Goal: Task Accomplishment & Management: Manage account settings

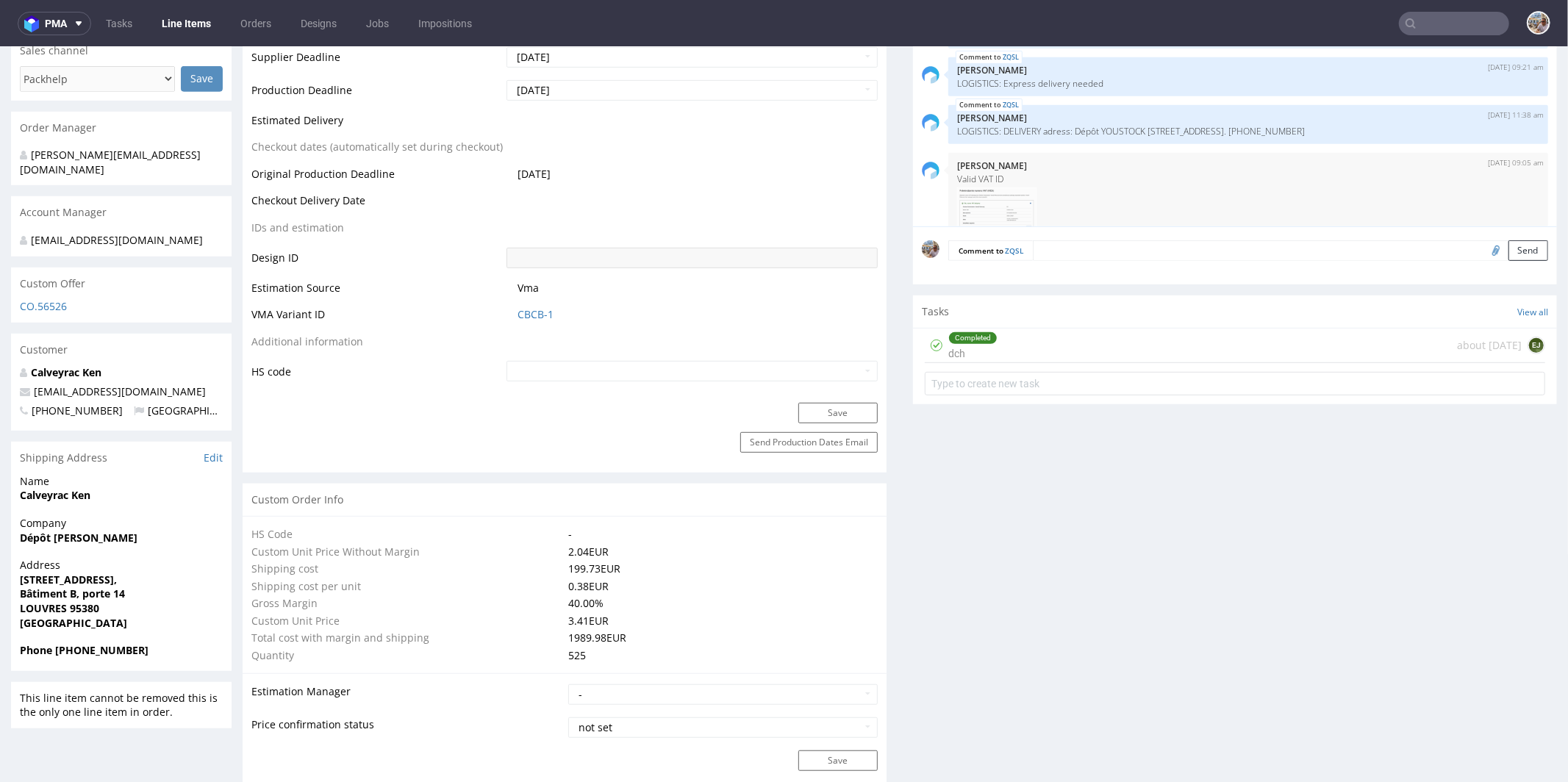
scroll to position [538, 0]
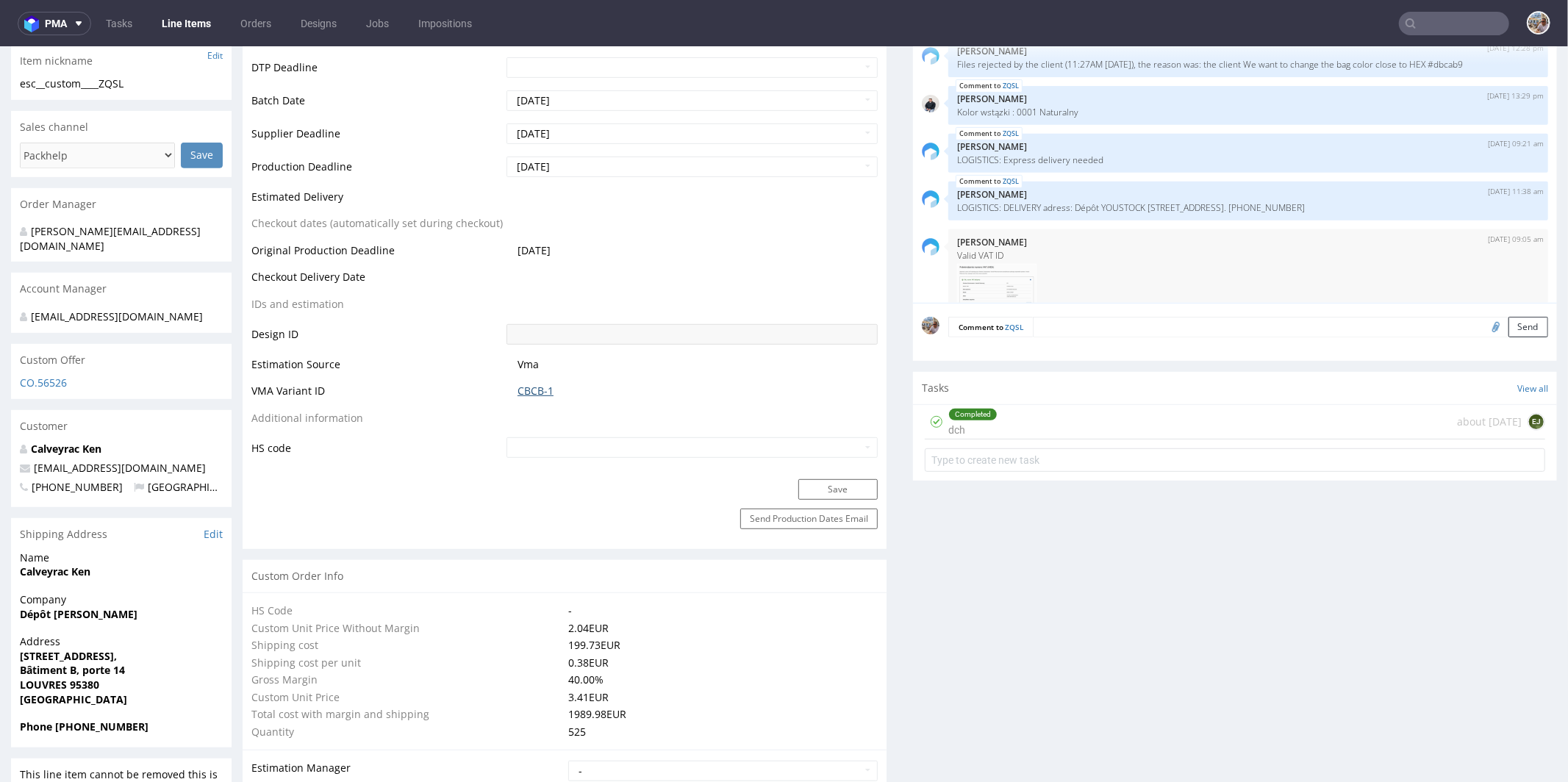
click at [542, 383] on link "CBCB-1" at bounding box center [535, 391] width 36 height 15
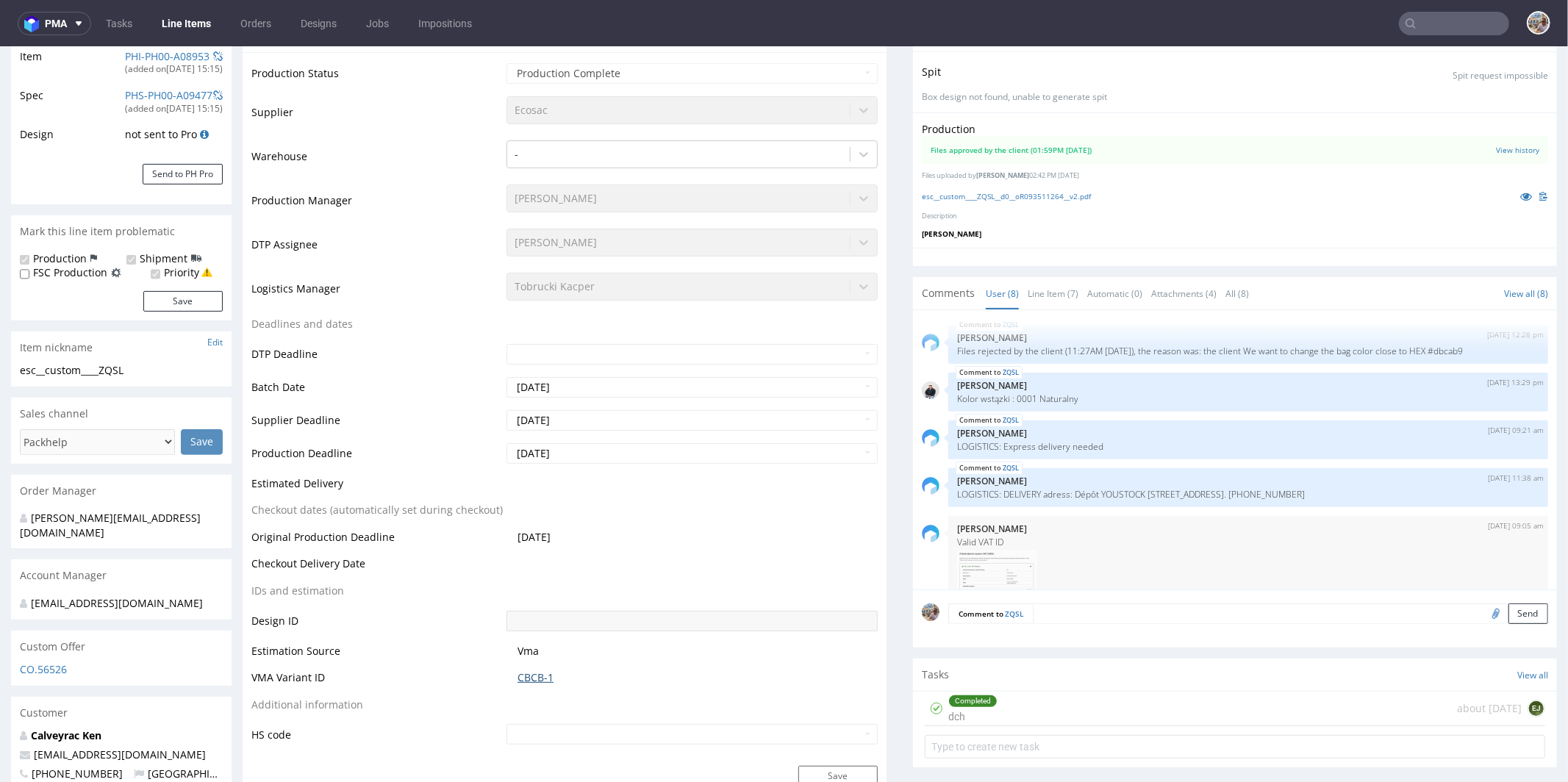
scroll to position [0, 0]
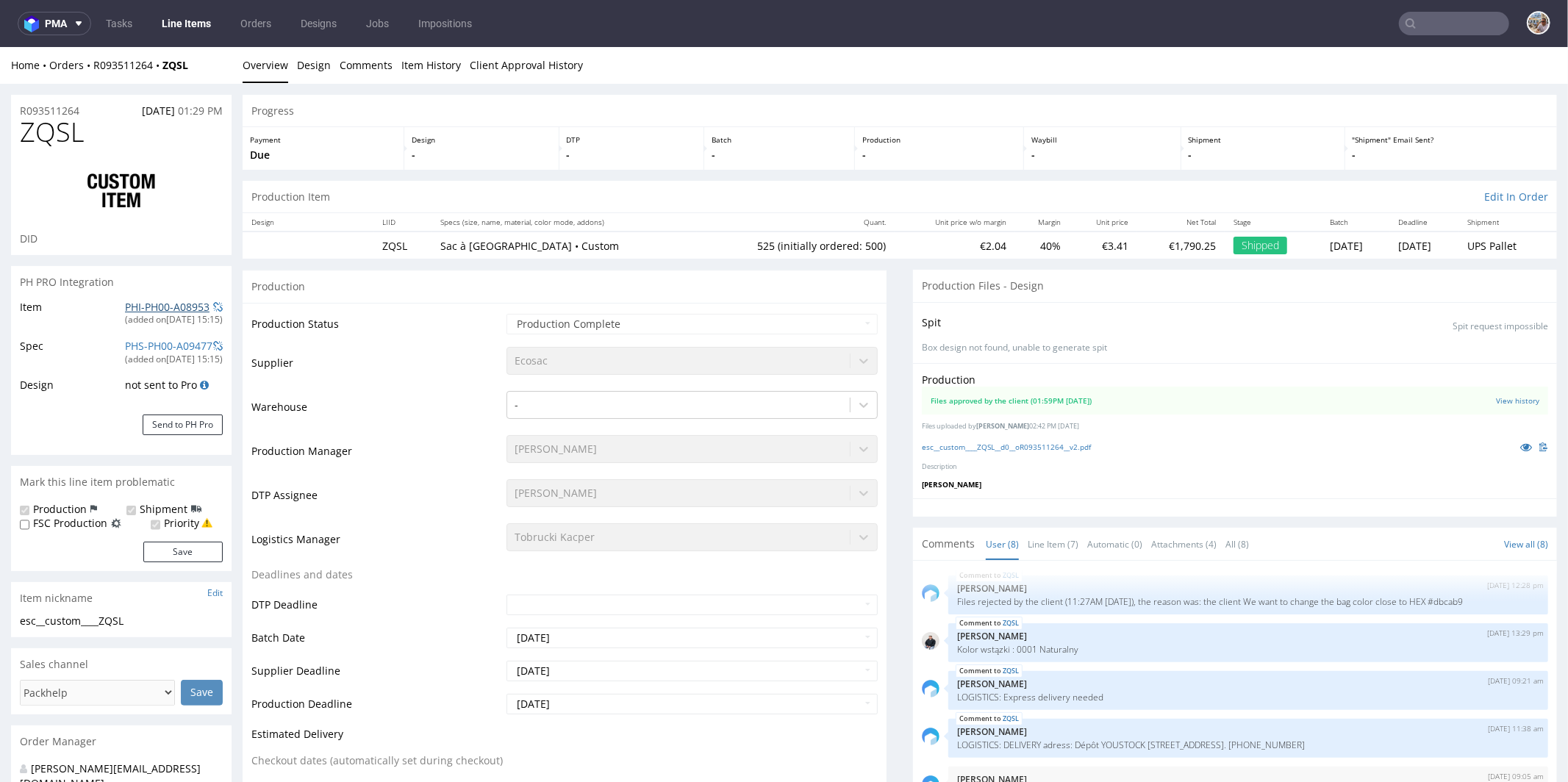
click at [188, 303] on link "PHI-PH00-A08953" at bounding box center [167, 305] width 84 height 14
click at [171, 308] on link "PHI-PH00-A08953" at bounding box center [167, 305] width 84 height 14
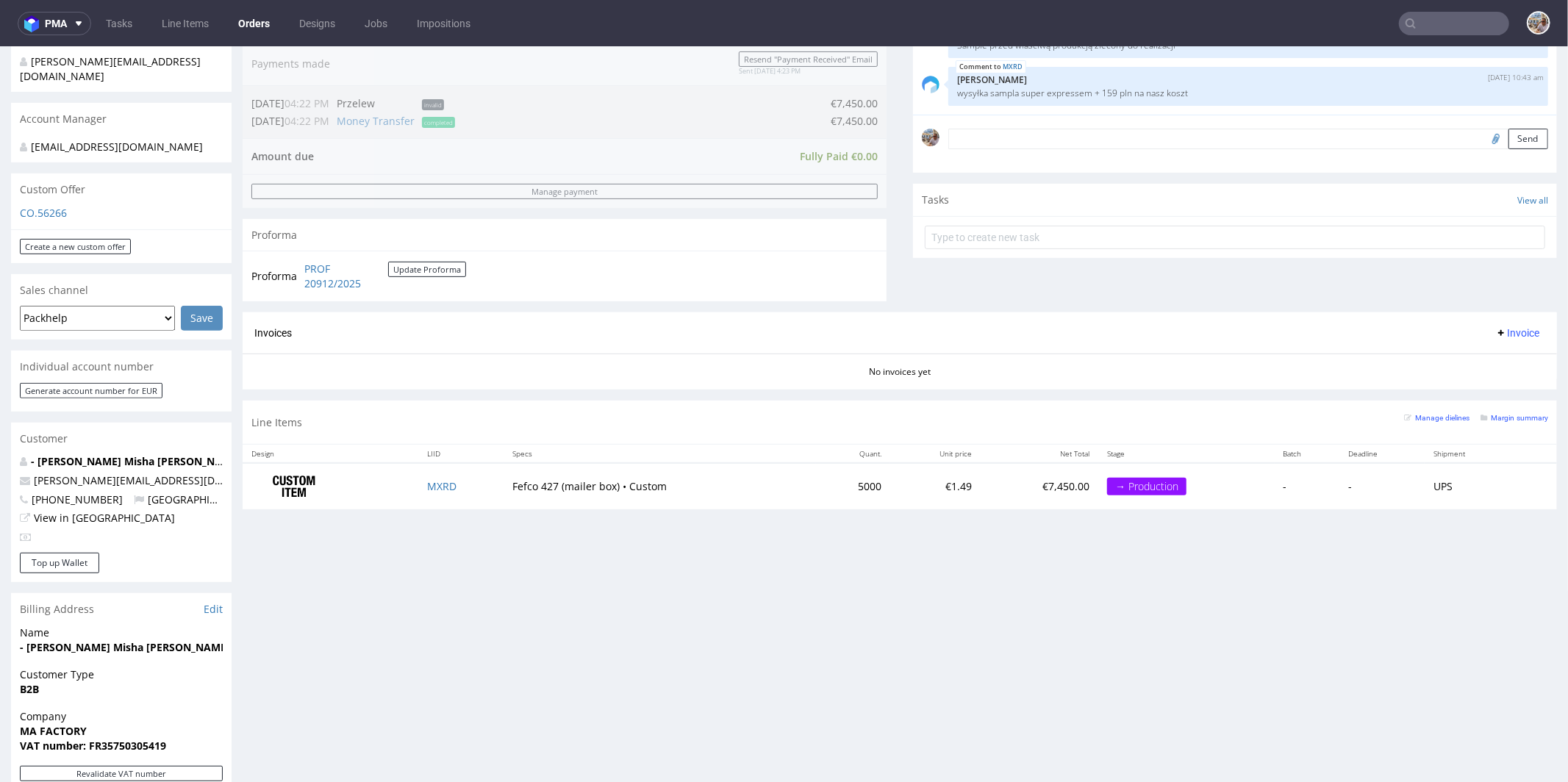
scroll to position [539, 0]
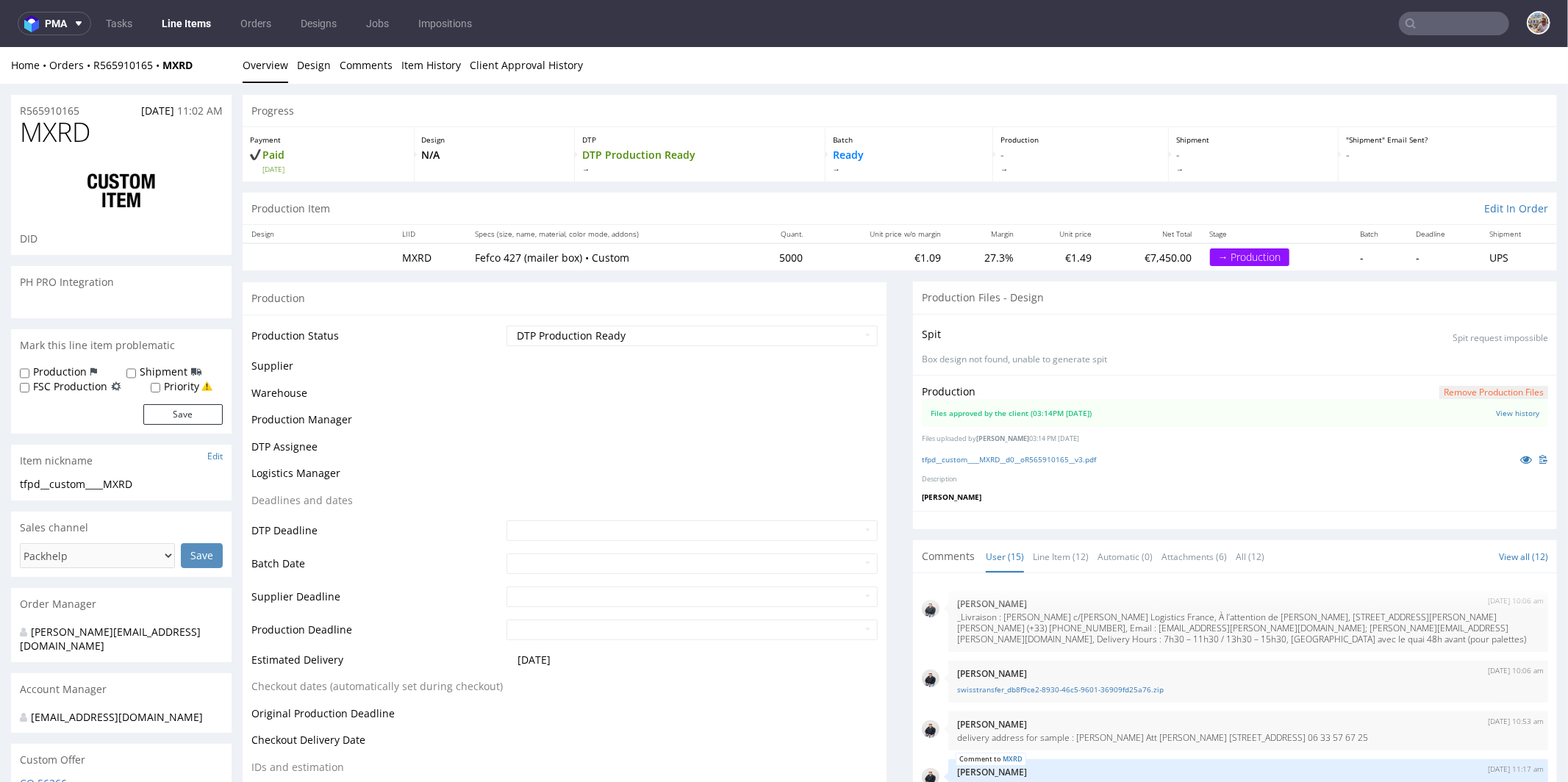
scroll to position [682, 0]
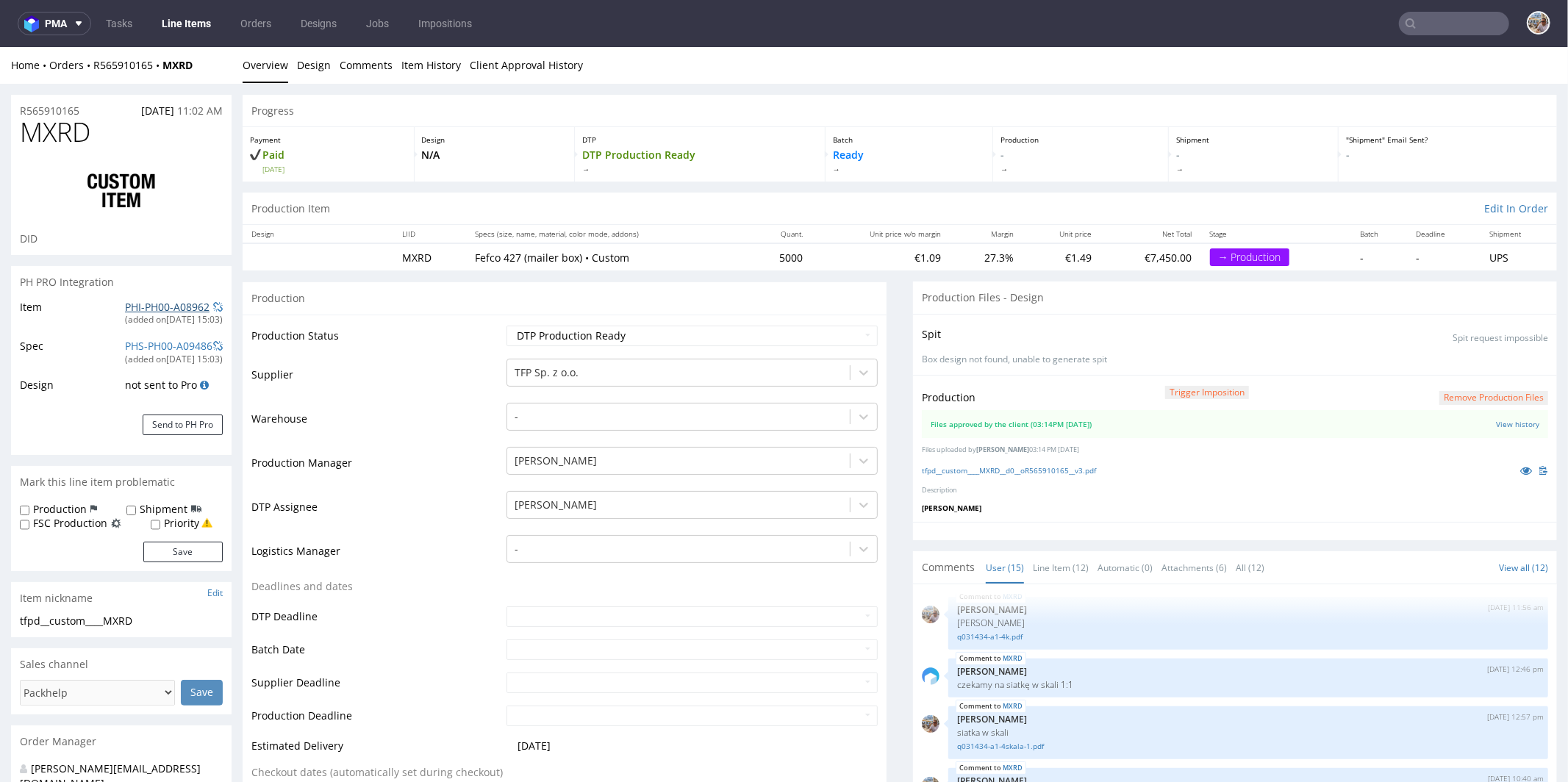
click at [156, 304] on link "PHI-PH00-A08962" at bounding box center [167, 305] width 84 height 14
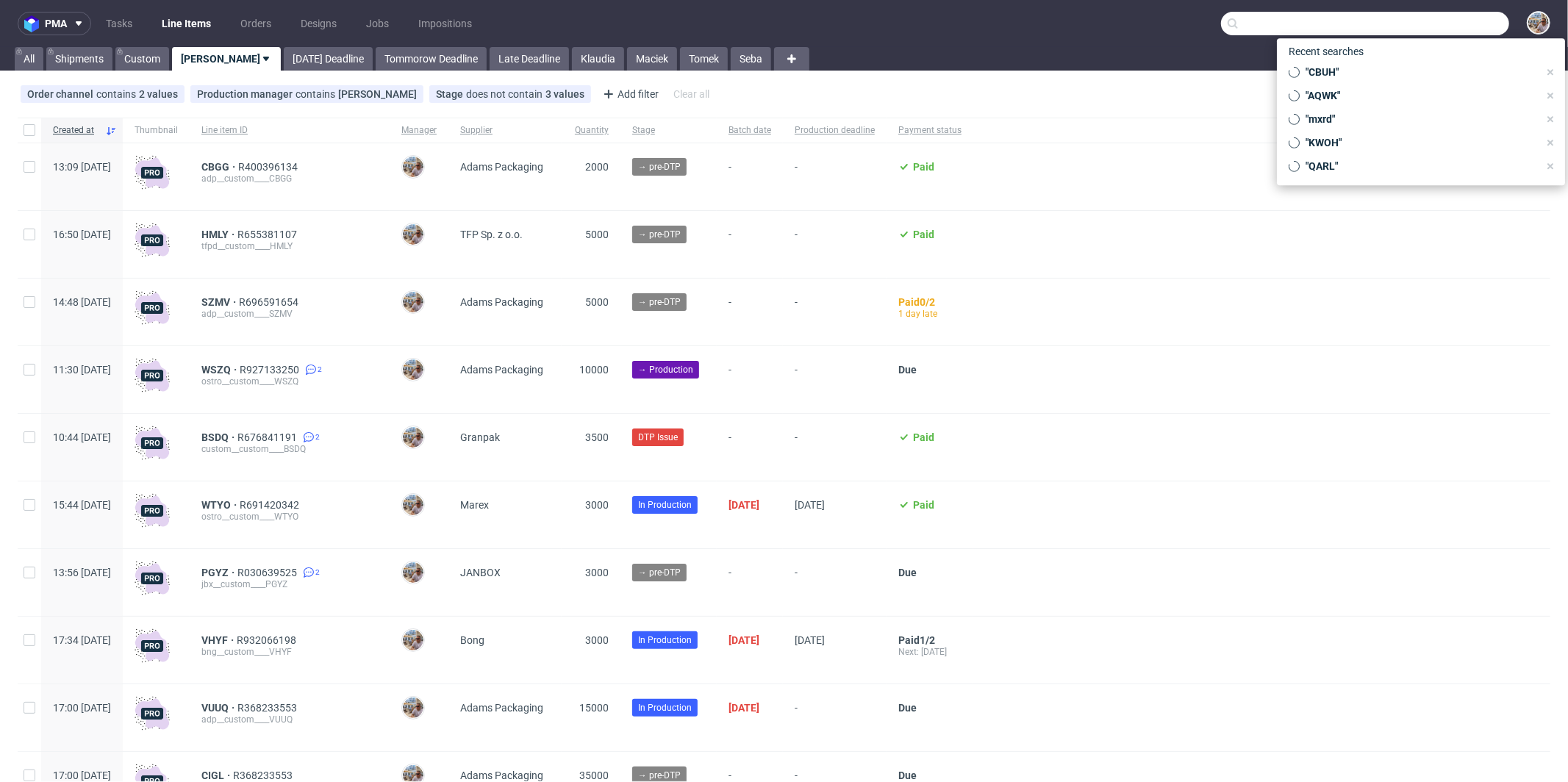
click at [1454, 26] on input "text" at bounding box center [1364, 23] width 288 height 23
paste input "R995323239"
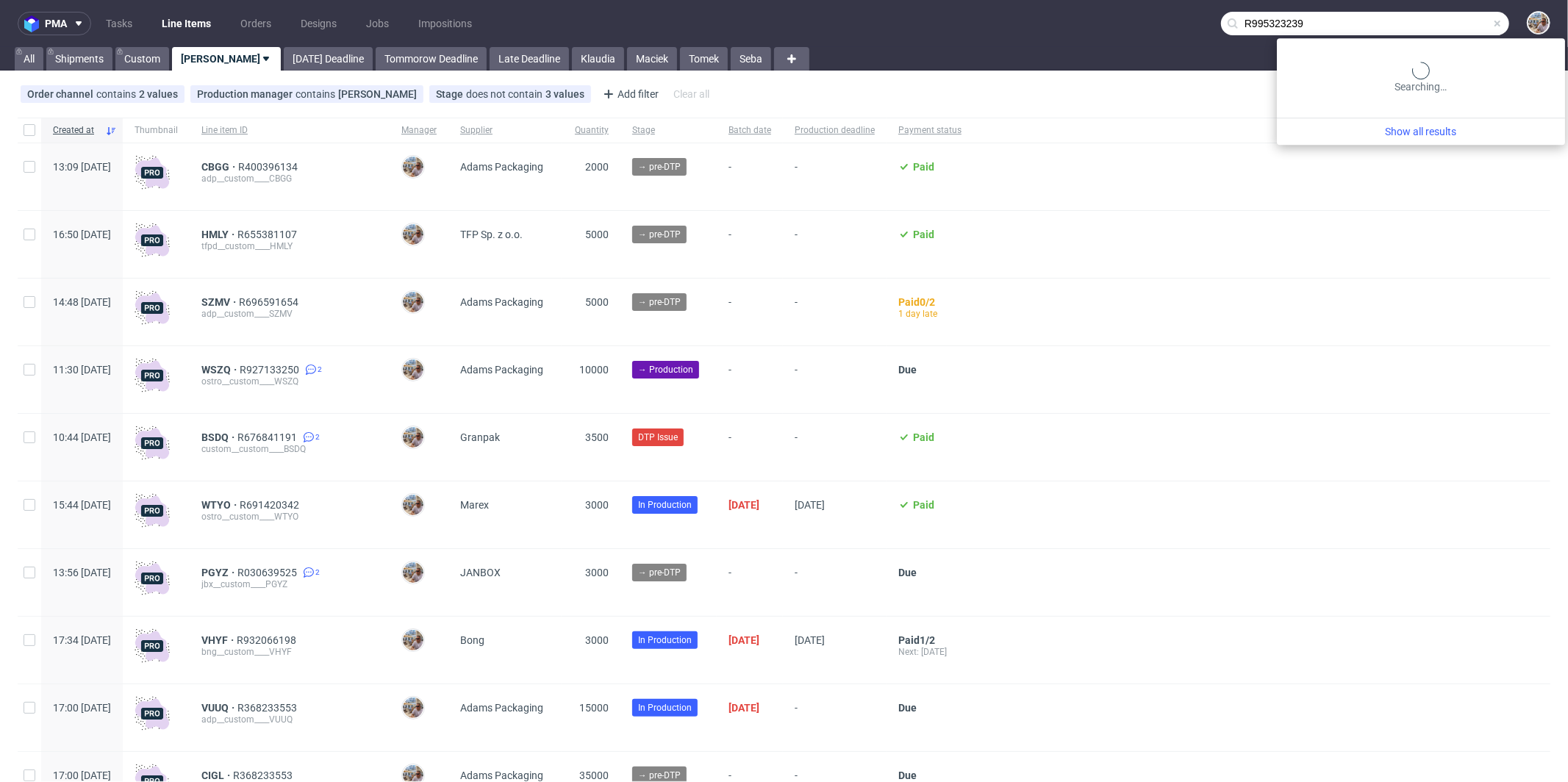
type input "R995323239"
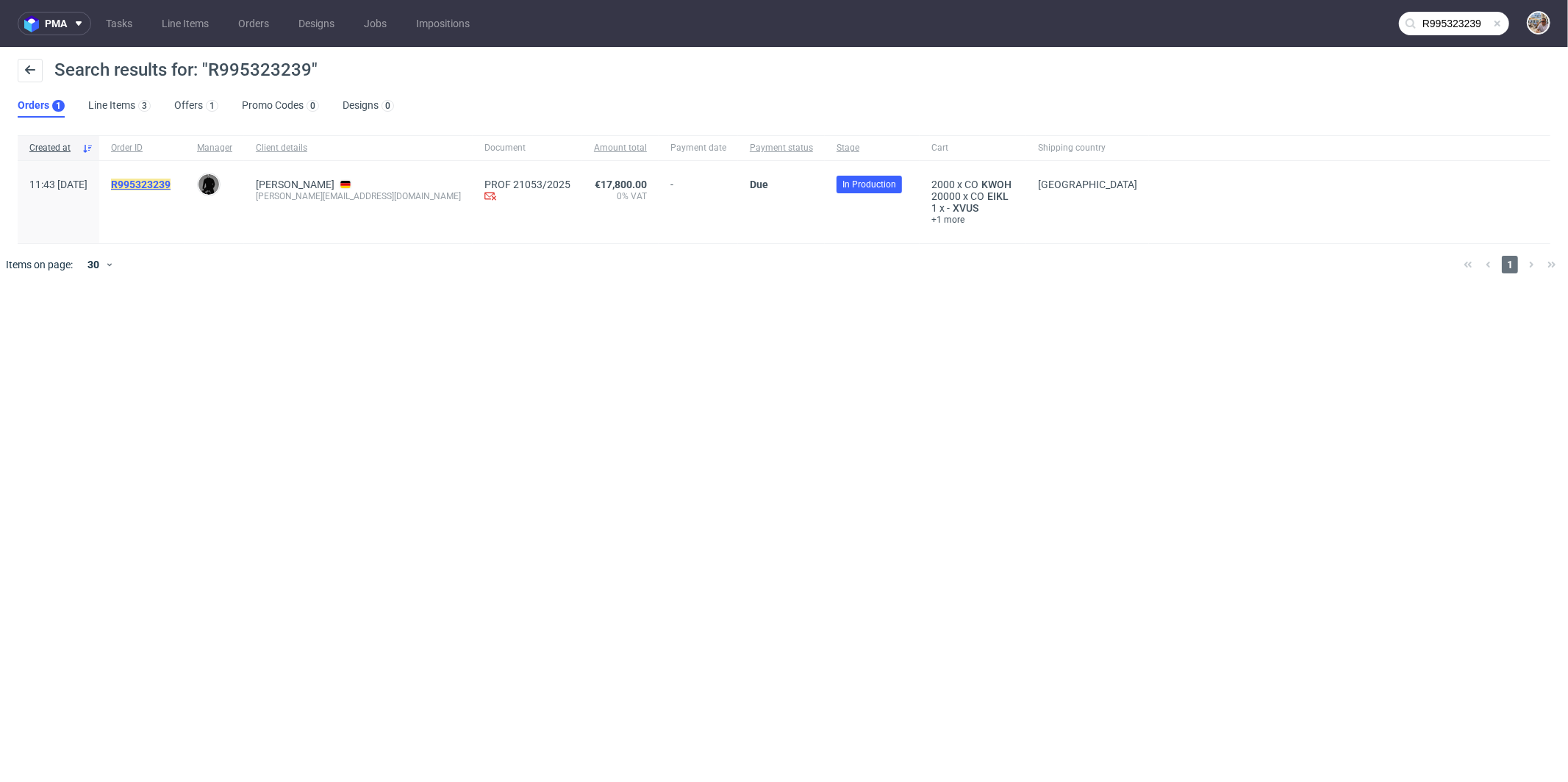
click at [170, 183] on mark "R995323239" at bounding box center [141, 184] width 59 height 12
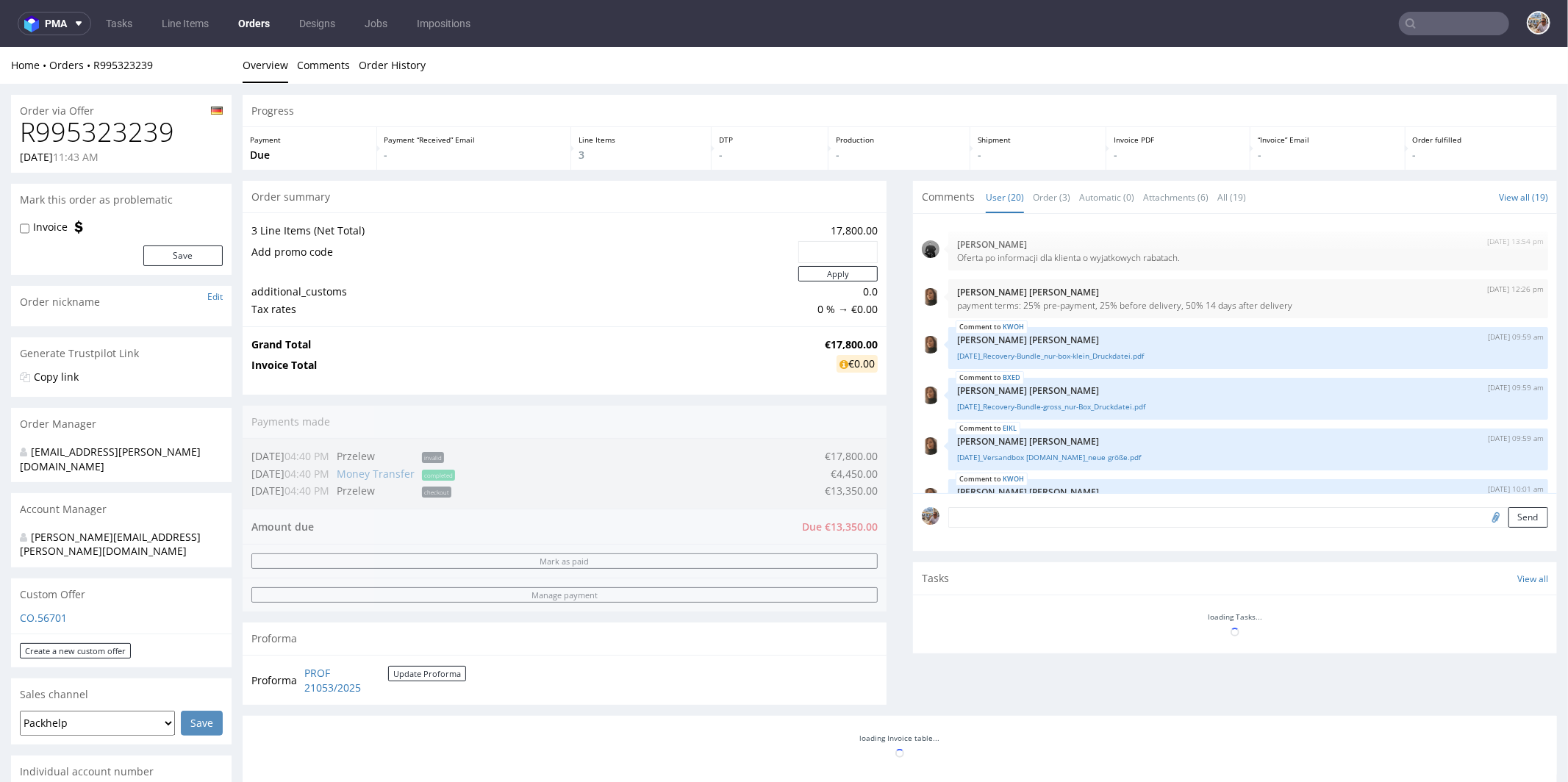
scroll to position [811, 0]
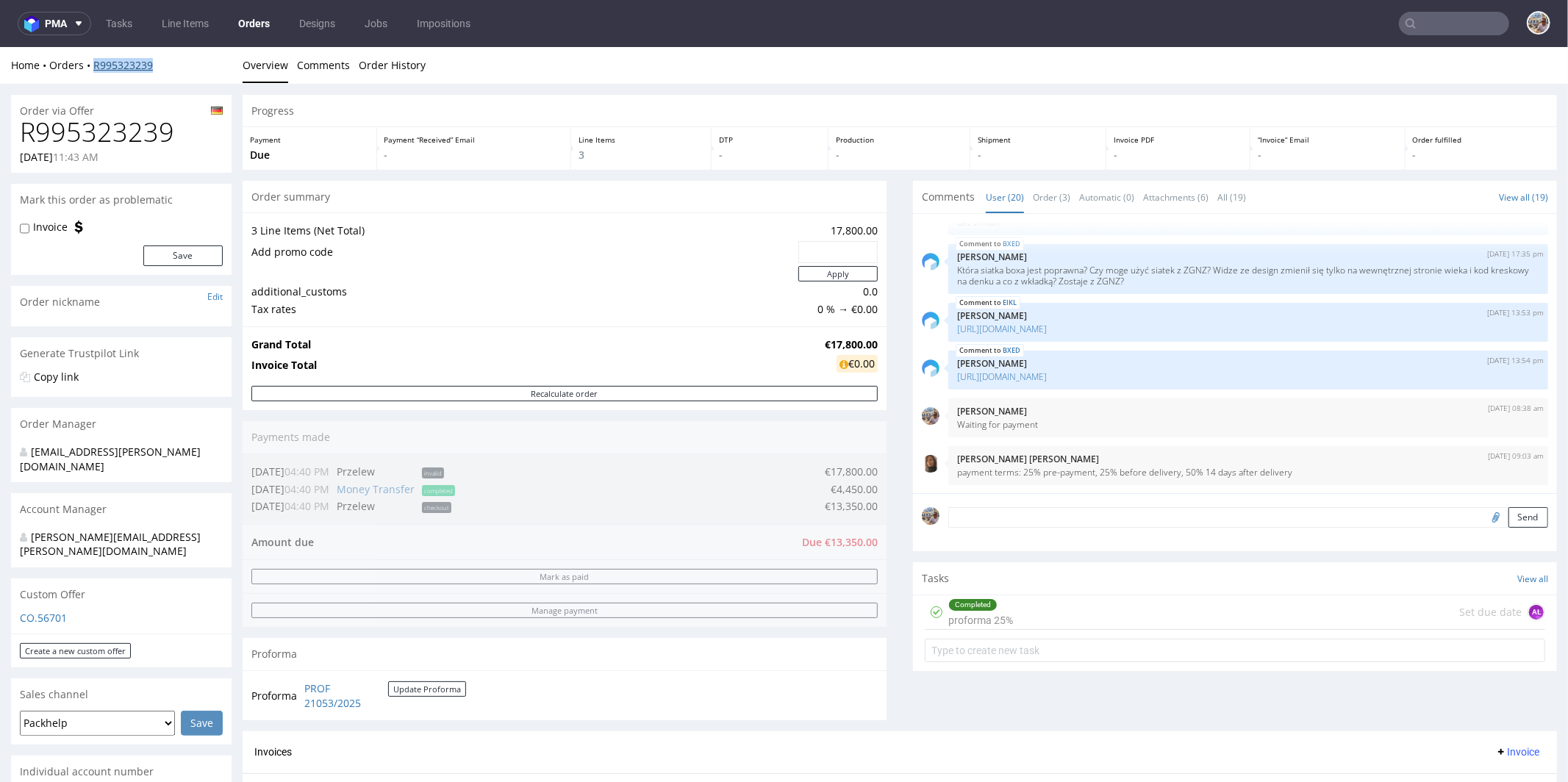
drag, startPoint x: 164, startPoint y: 68, endPoint x: 94, endPoint y: 66, distance: 70.0
click at [94, 66] on div "Home Orders R995323239" at bounding box center [121, 65] width 220 height 15
copy link "R995323239"
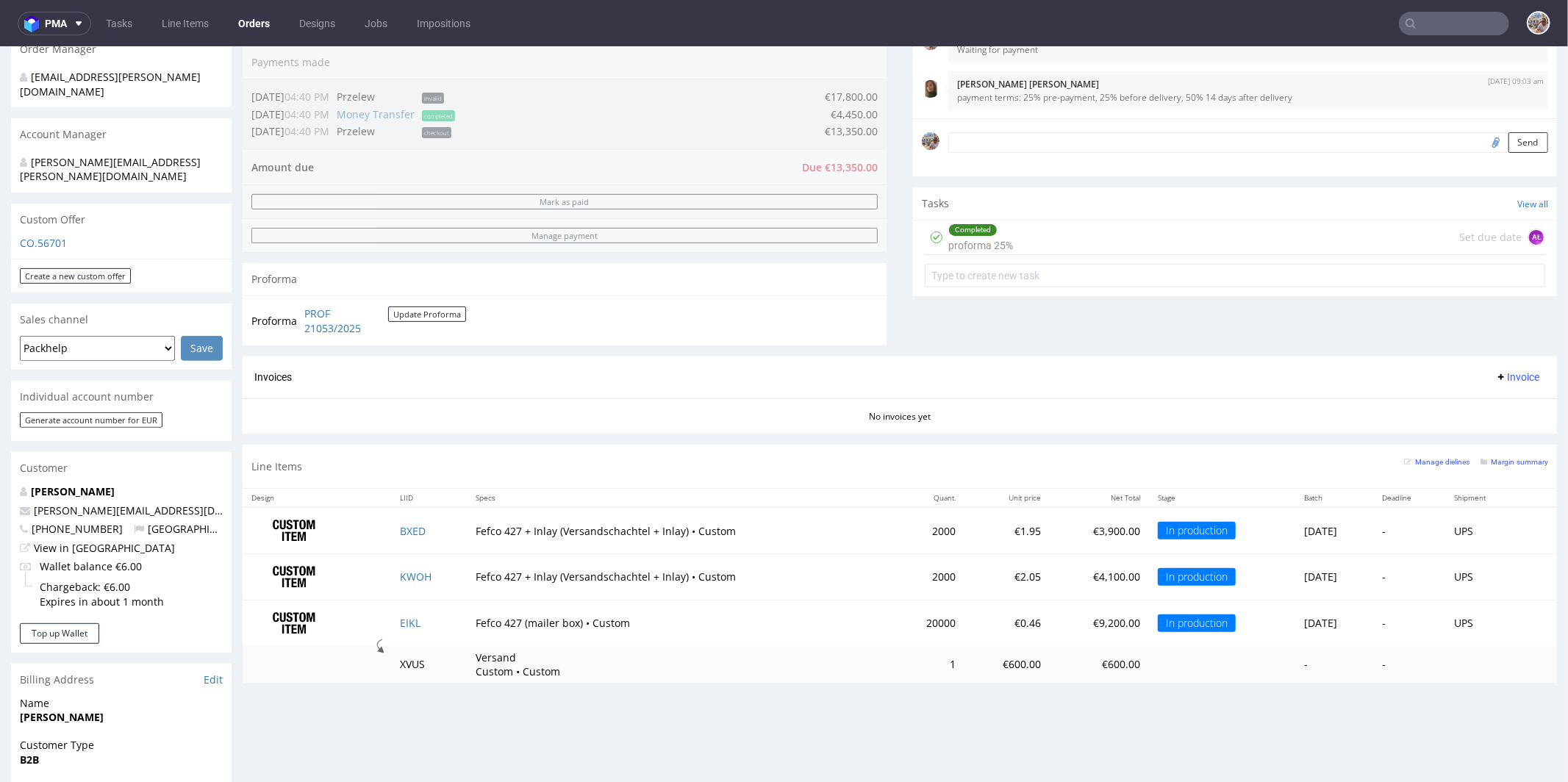
scroll to position [376, 0]
click at [1486, 456] on small "Margin summary" at bounding box center [1513, 460] width 68 height 8
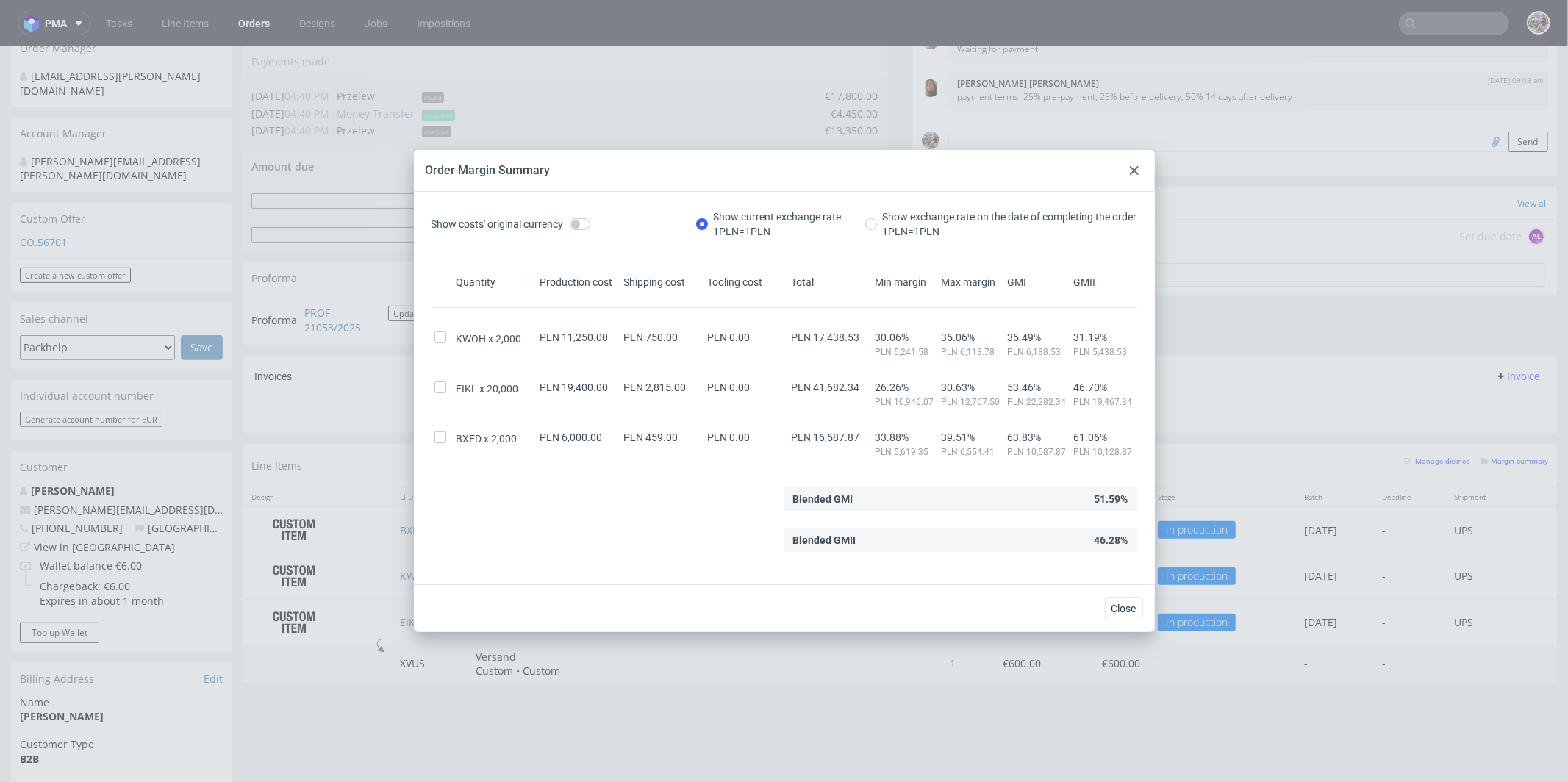
click at [1131, 168] on use at bounding box center [1134, 171] width 9 height 9
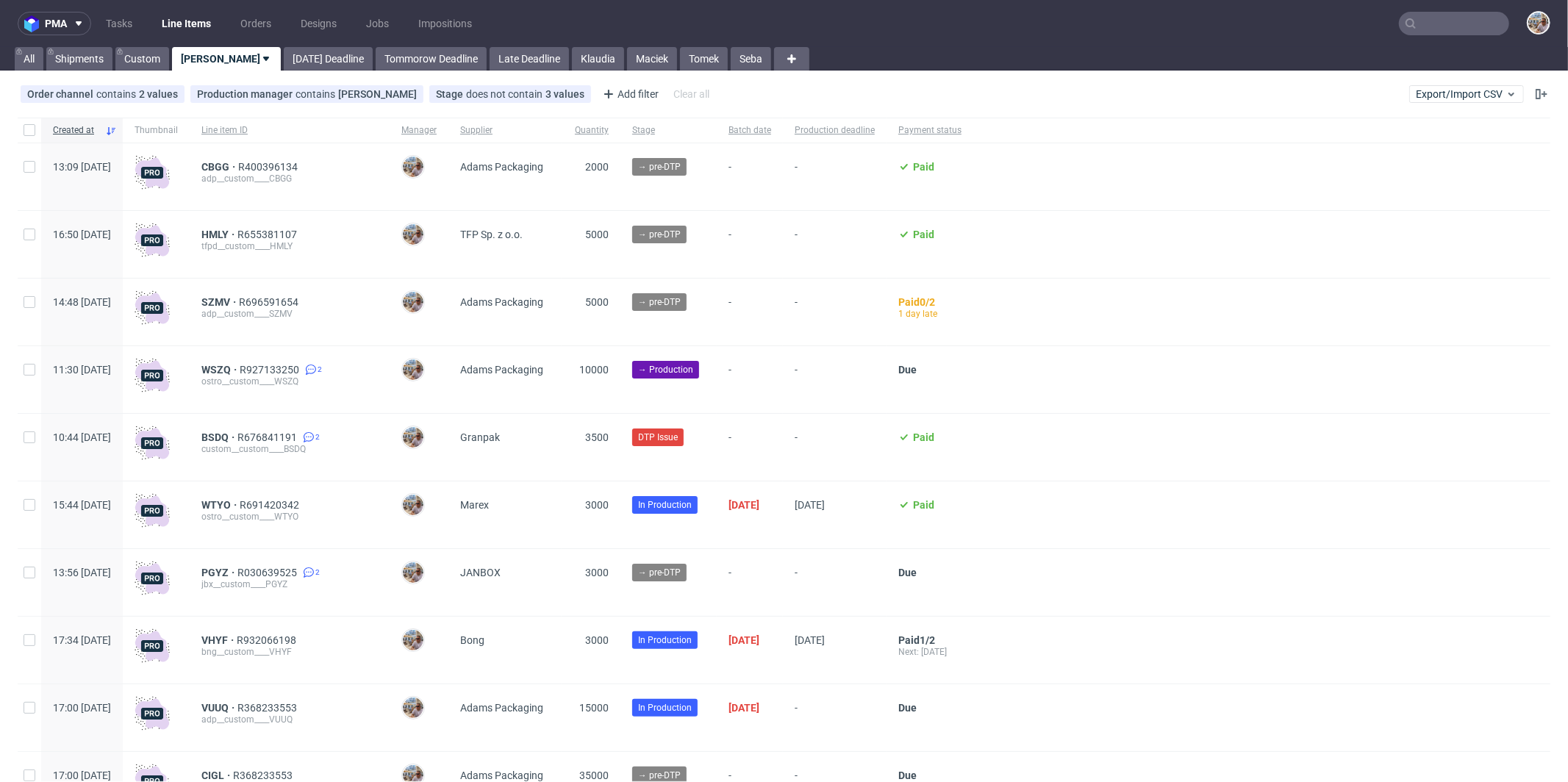
click at [1415, 18] on input "text" at bounding box center [1453, 23] width 110 height 23
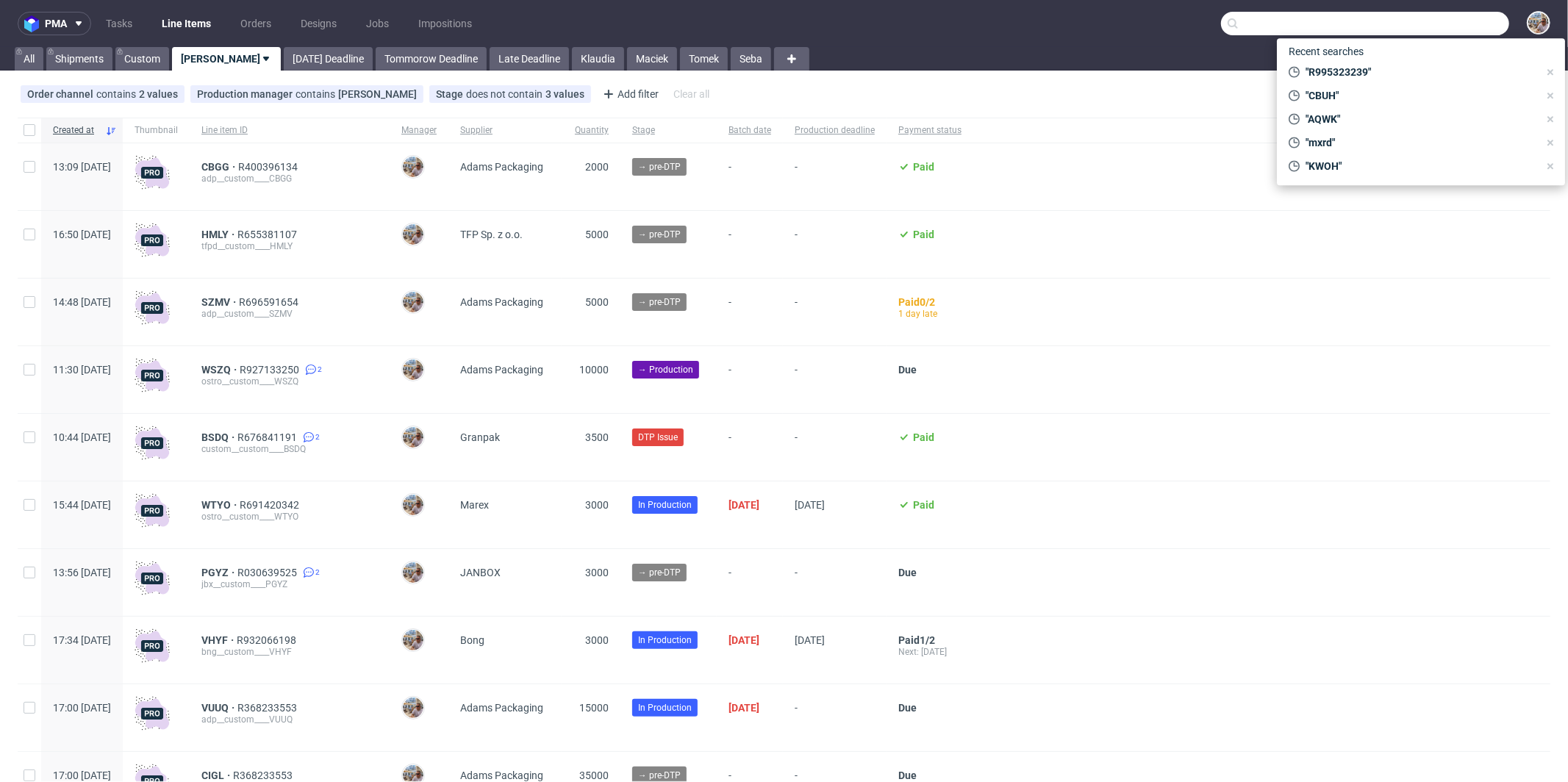
paste input "BKQE"
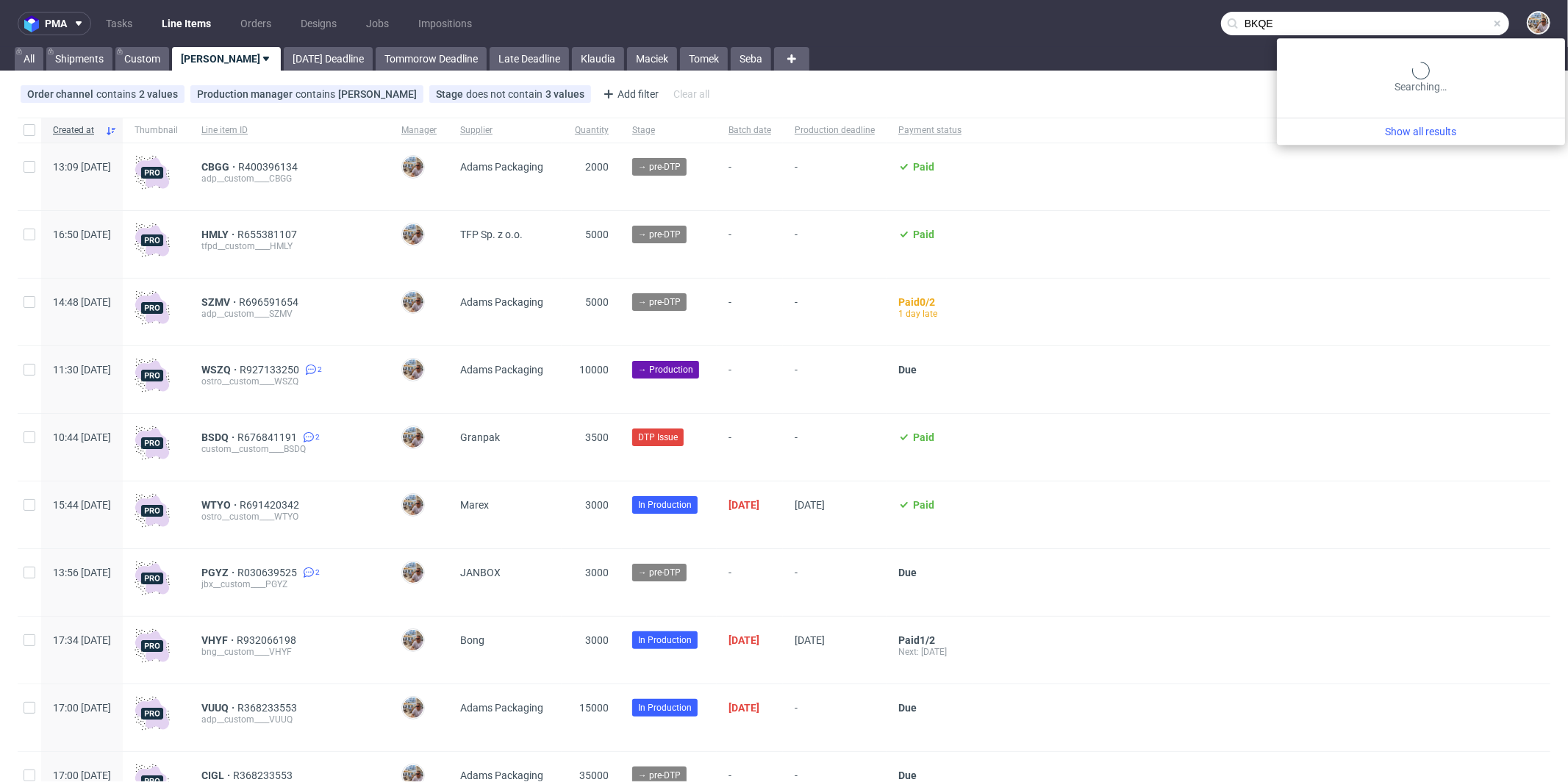
type input "BKQE"
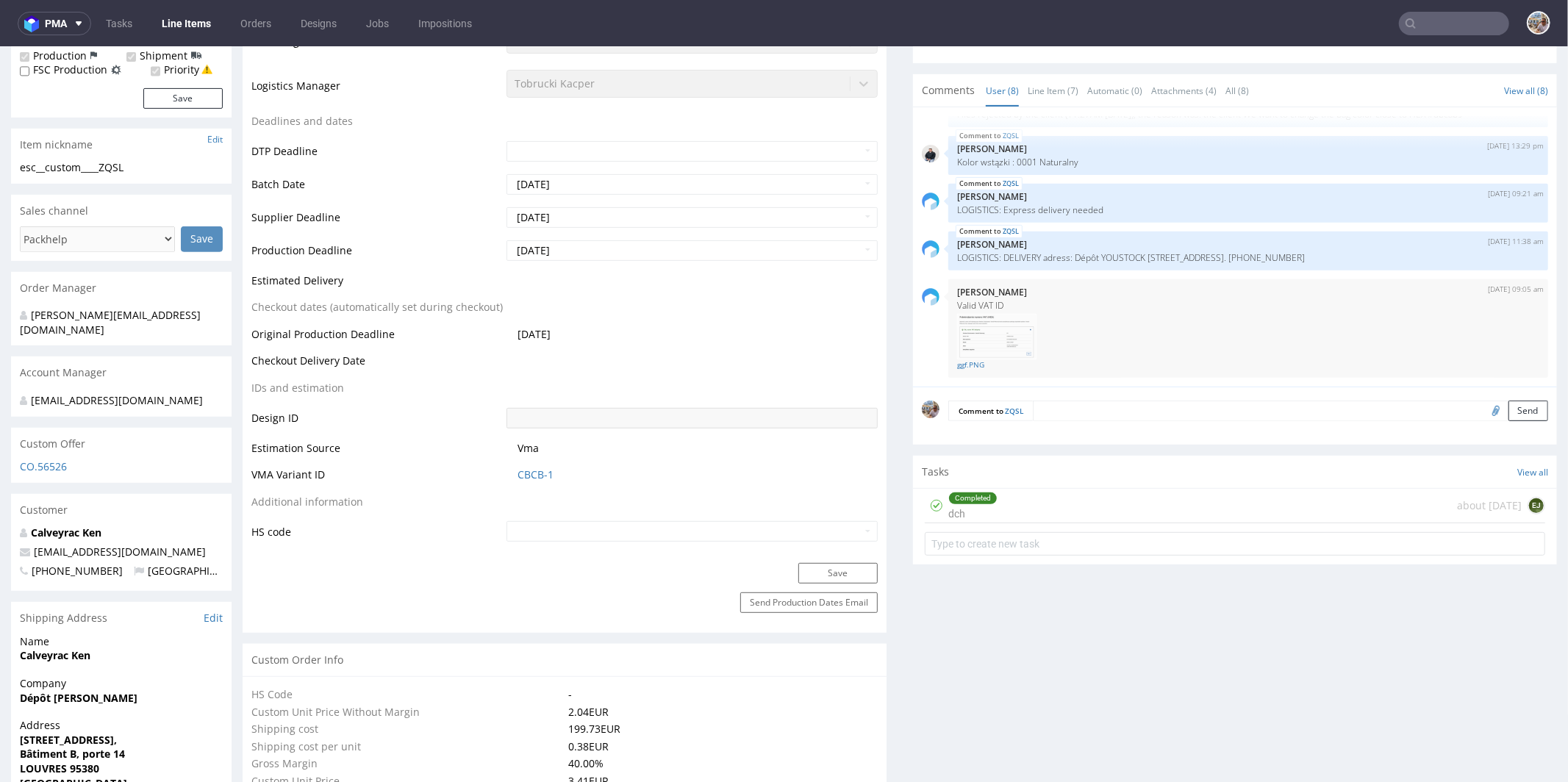
scroll to position [636, 0]
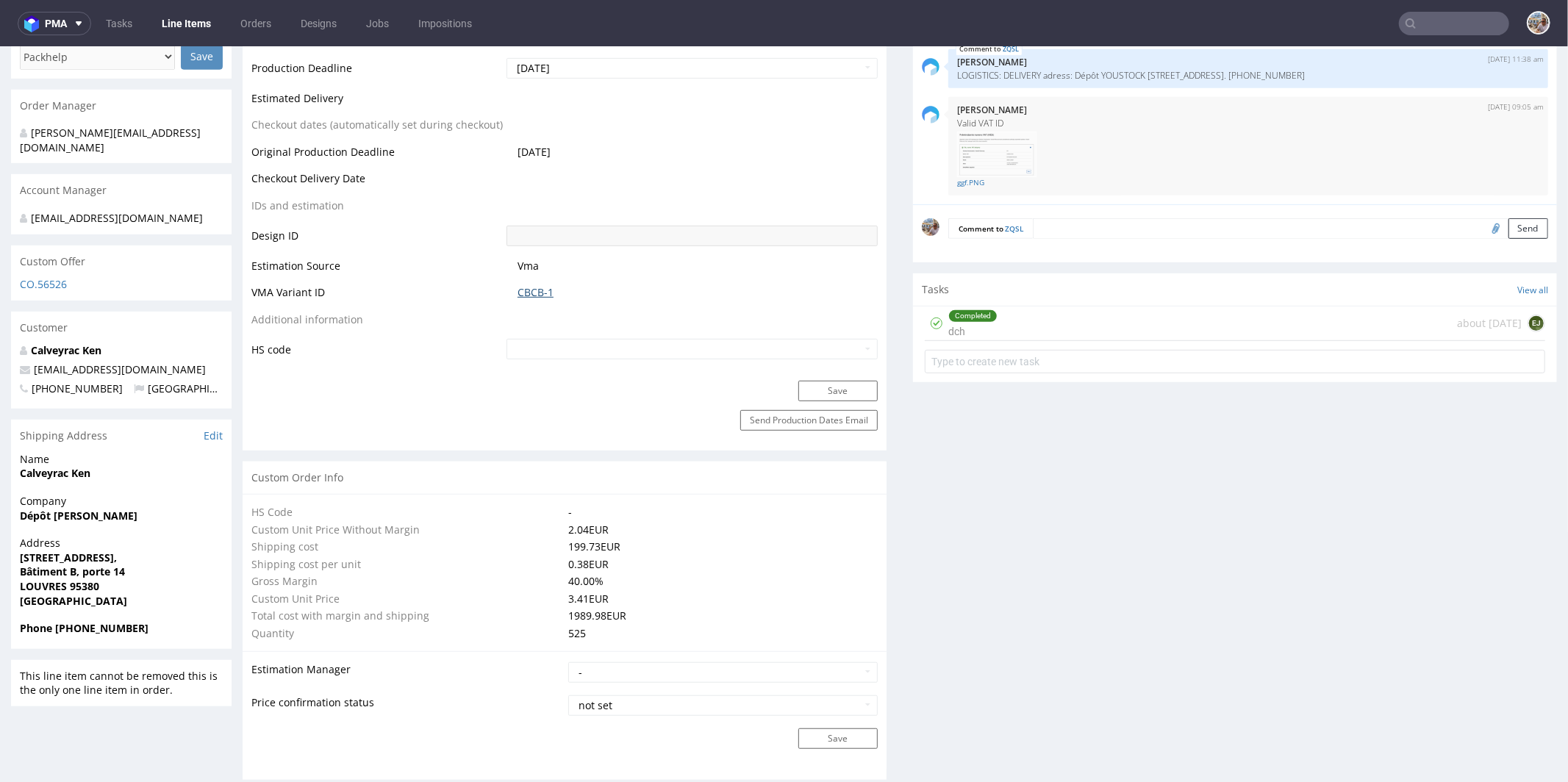
click at [517, 291] on link "CBCB-1" at bounding box center [535, 292] width 36 height 15
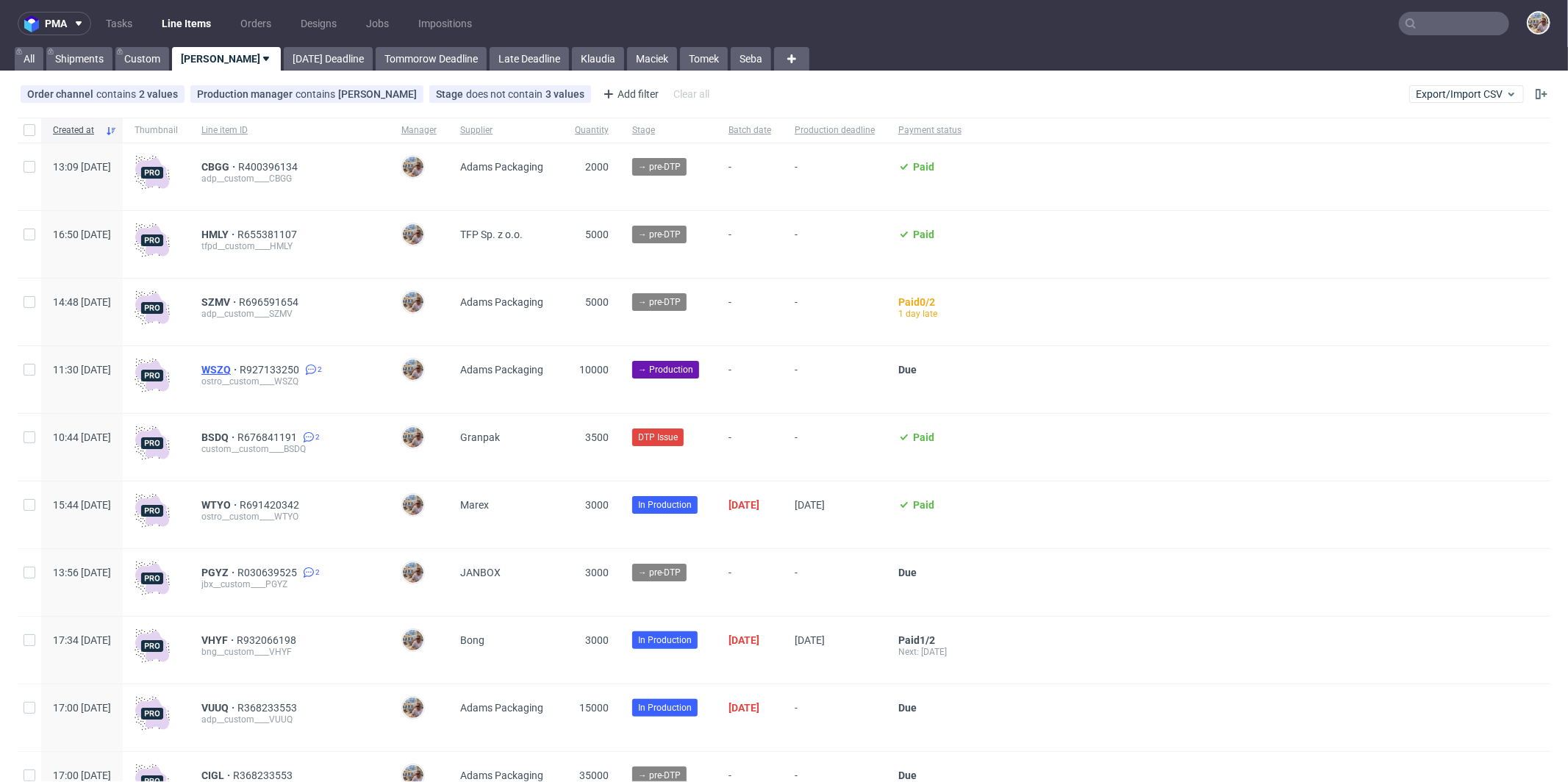
click at [240, 370] on span "WSZQ" at bounding box center [220, 369] width 38 height 12
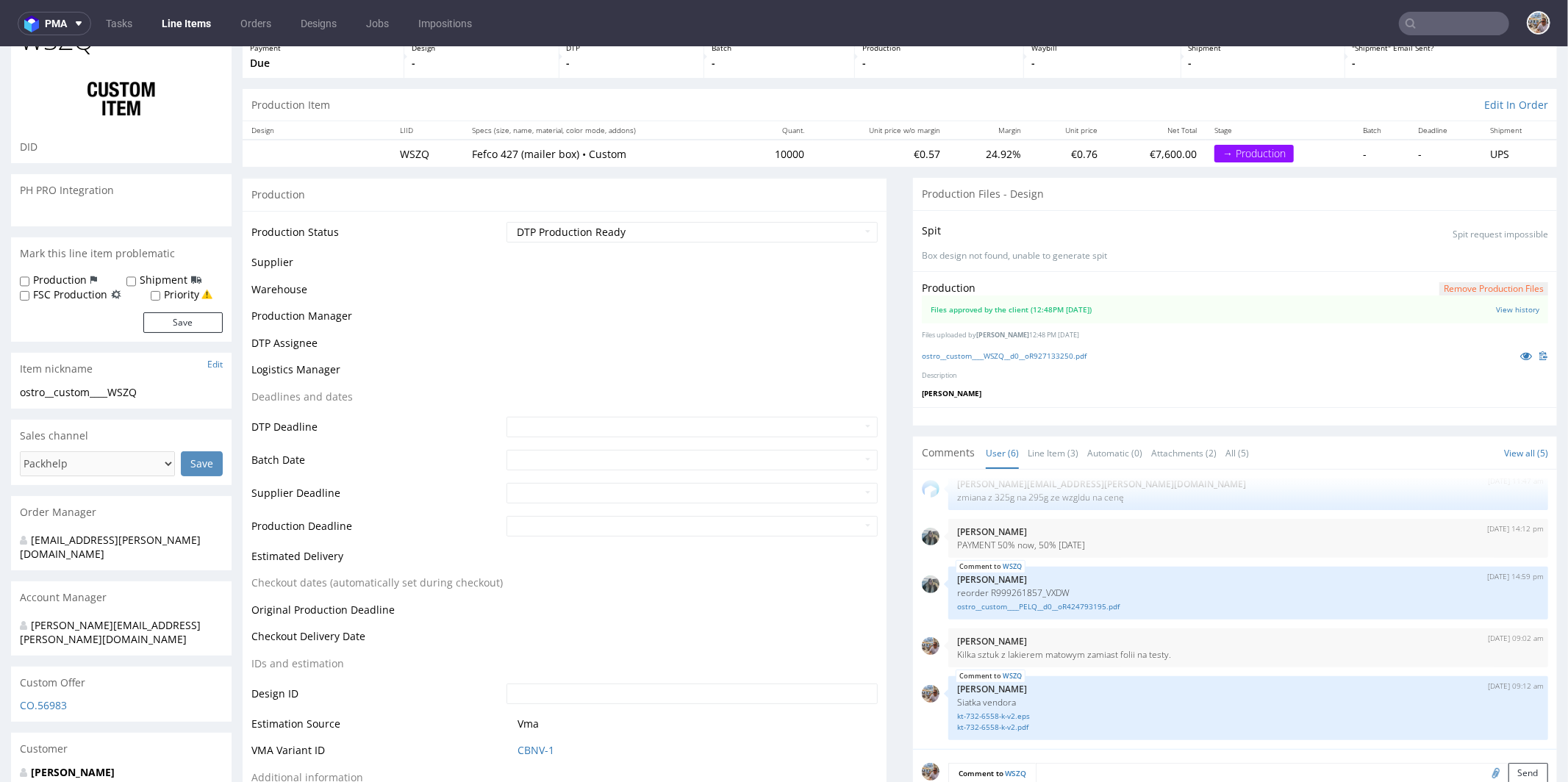
scroll to position [99, 0]
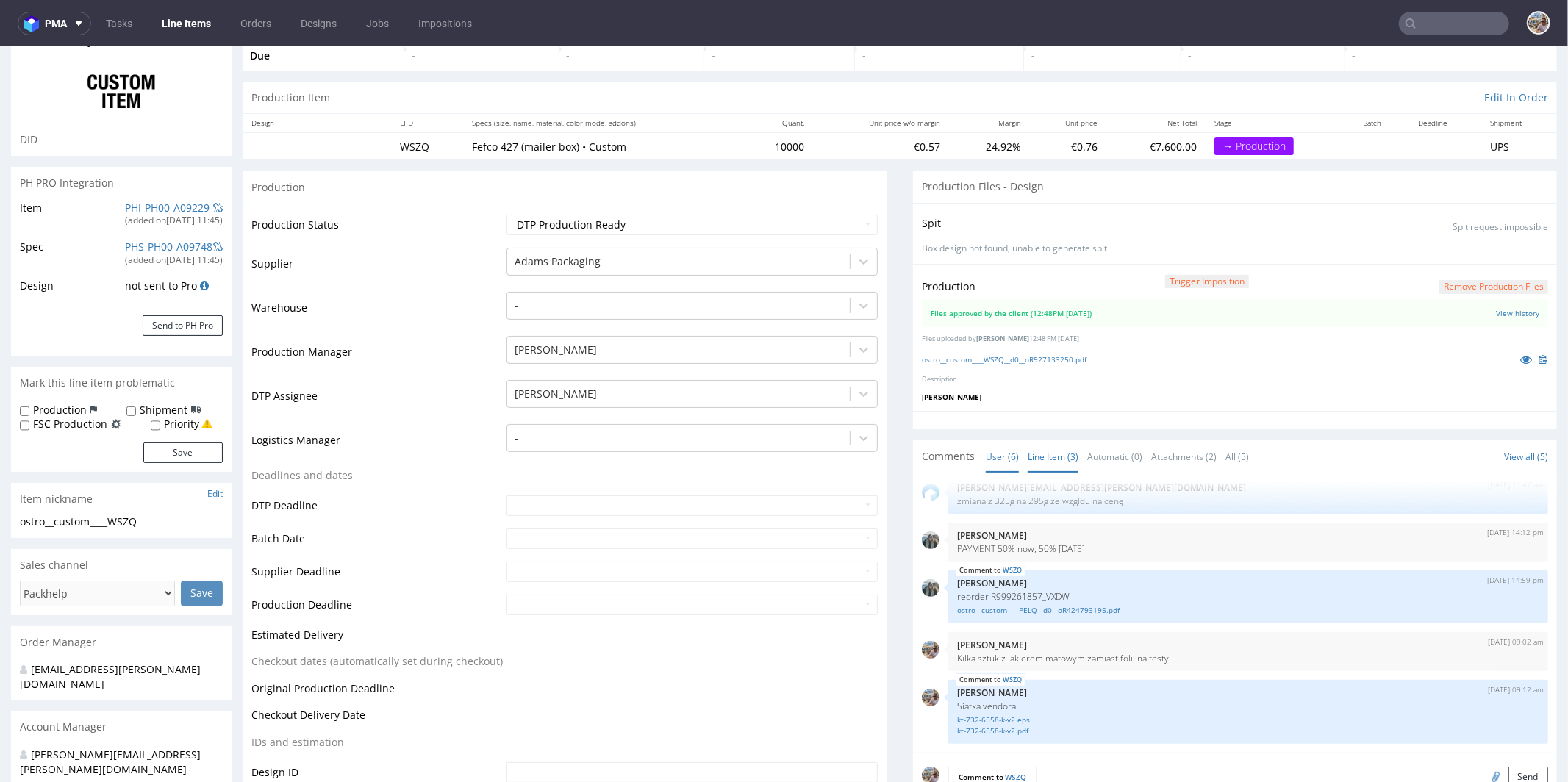
click at [1038, 457] on link "Line Item (3)" at bounding box center [1053, 456] width 51 height 31
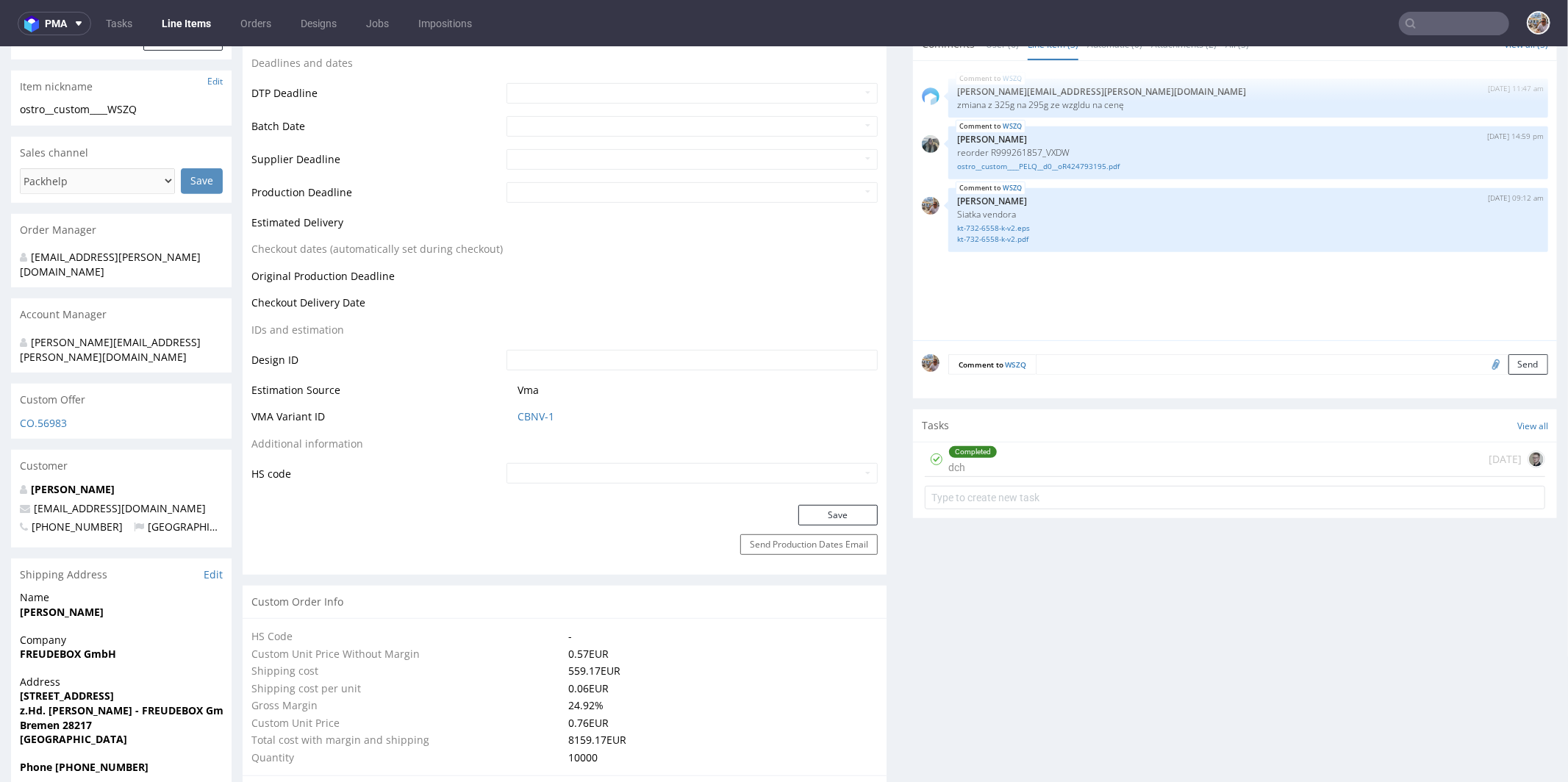
scroll to position [0, 0]
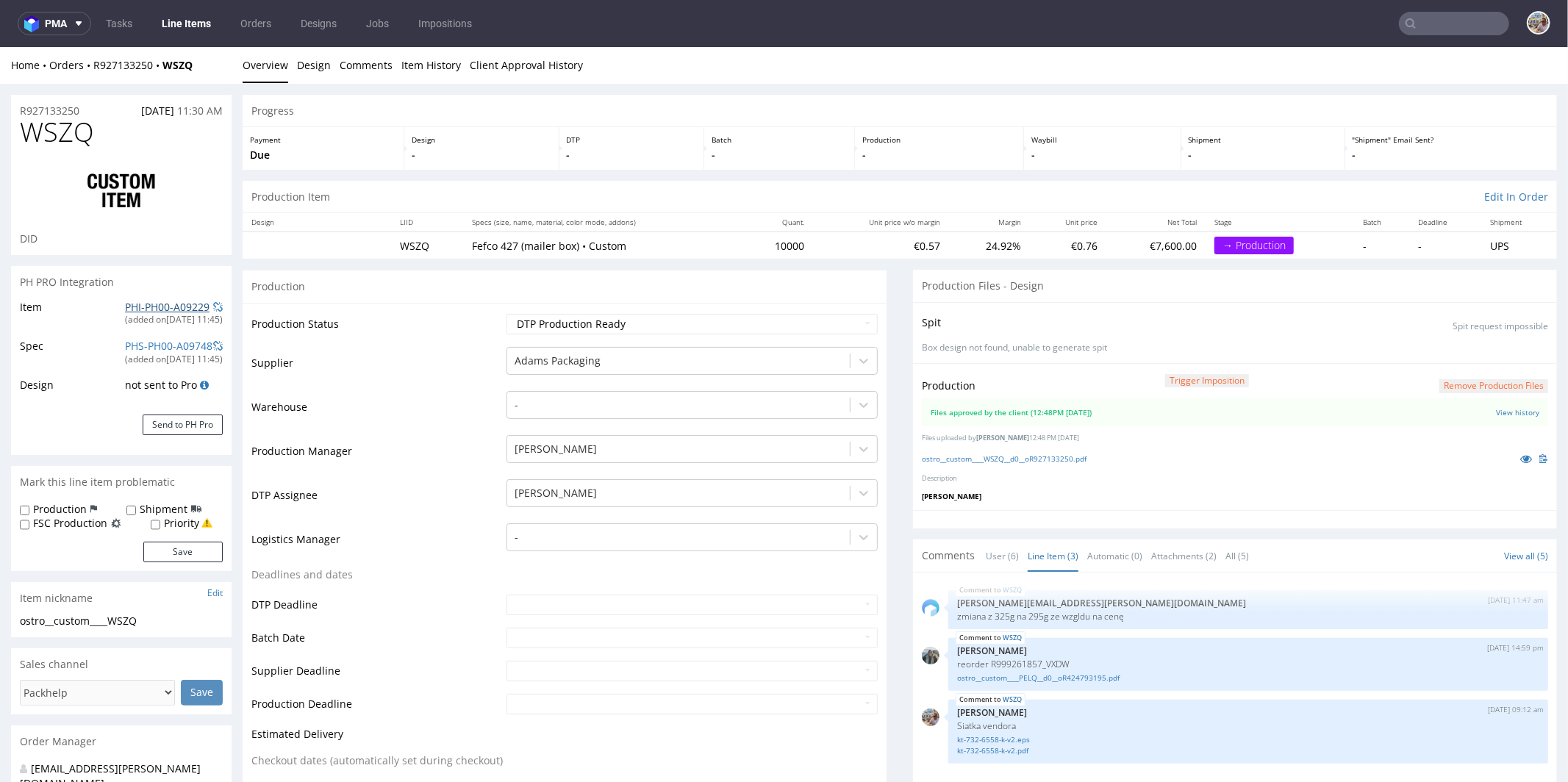
click at [141, 311] on link "PHI-PH00-A09229" at bounding box center [167, 305] width 84 height 14
click at [182, 306] on link "PHI-PH00-A09229" at bounding box center [167, 305] width 84 height 14
click at [1021, 458] on link "ostro__custom____WSZQ__d0__oR927133250.pdf" at bounding box center [1004, 457] width 165 height 10
drag, startPoint x: 105, startPoint y: 135, endPoint x: 20, endPoint y: 133, distance: 85.0
click at [20, 133] on h1 "WSZQ" at bounding box center [120, 131] width 203 height 30
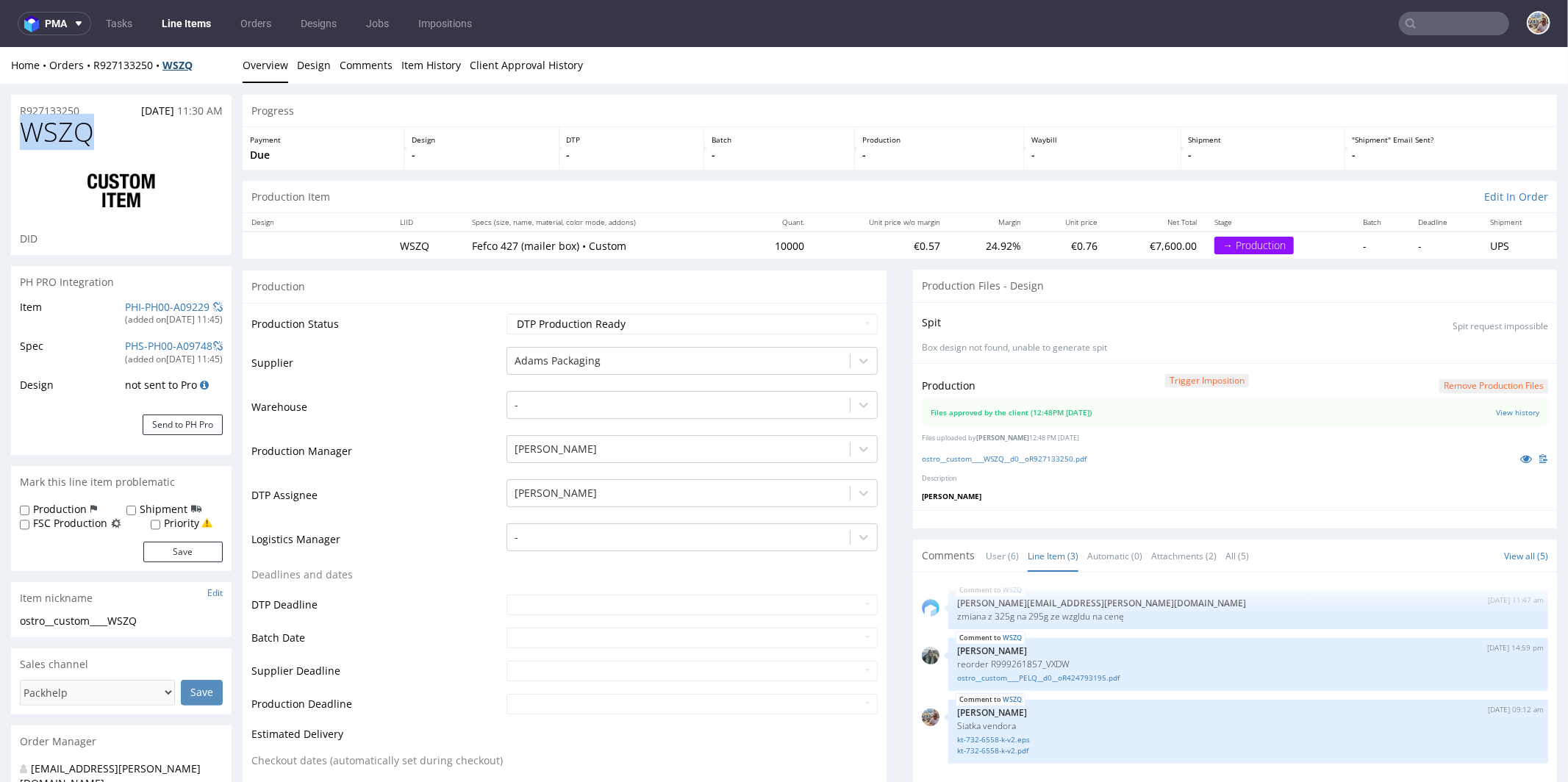
copy span "WSZQ"
drag, startPoint x: 807, startPoint y: 249, endPoint x: 767, endPoint y: 246, distance: 40.1
click at [767, 246] on tr "WSZQ Fefco 427 (mailer box) • Custom 10000 €0.57 24.92% €0.76 €7,600.00 → Produ…" at bounding box center [899, 243] width 1315 height 27
copy td "10000"
drag, startPoint x: 89, startPoint y: 134, endPoint x: 15, endPoint y: 133, distance: 74.0
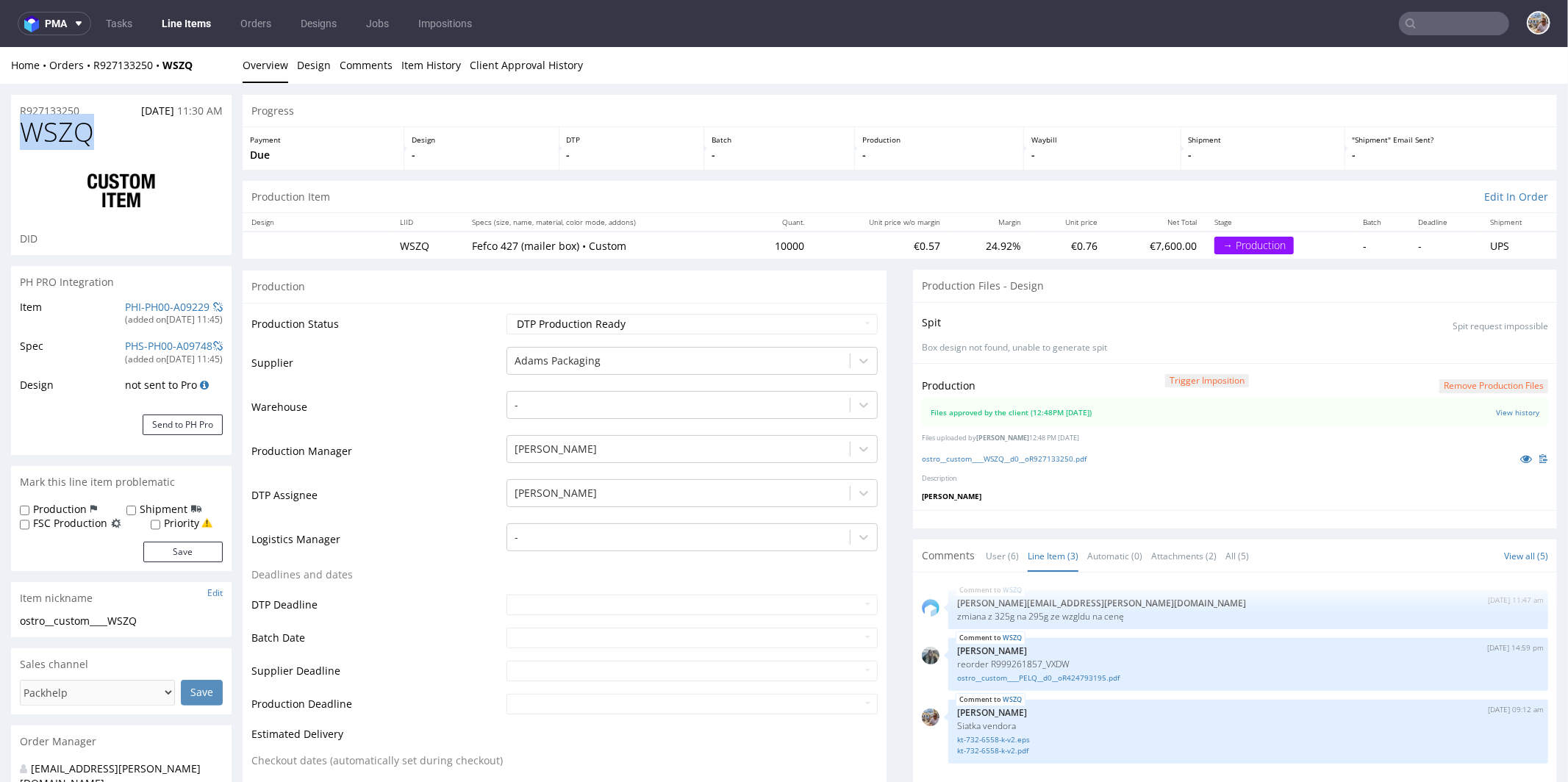
click at [15, 133] on div "WSZQ DID" at bounding box center [121, 185] width 220 height 138
copy span "WSZQ"
click at [118, 126] on h1 "WSZQ" at bounding box center [120, 131] width 203 height 30
drag, startPoint x: 91, startPoint y: 106, endPoint x: 14, endPoint y: 107, distance: 77.0
click at [14, 107] on div "R927133250 08.10.2025 11:30 AM" at bounding box center [121, 106] width 220 height 23
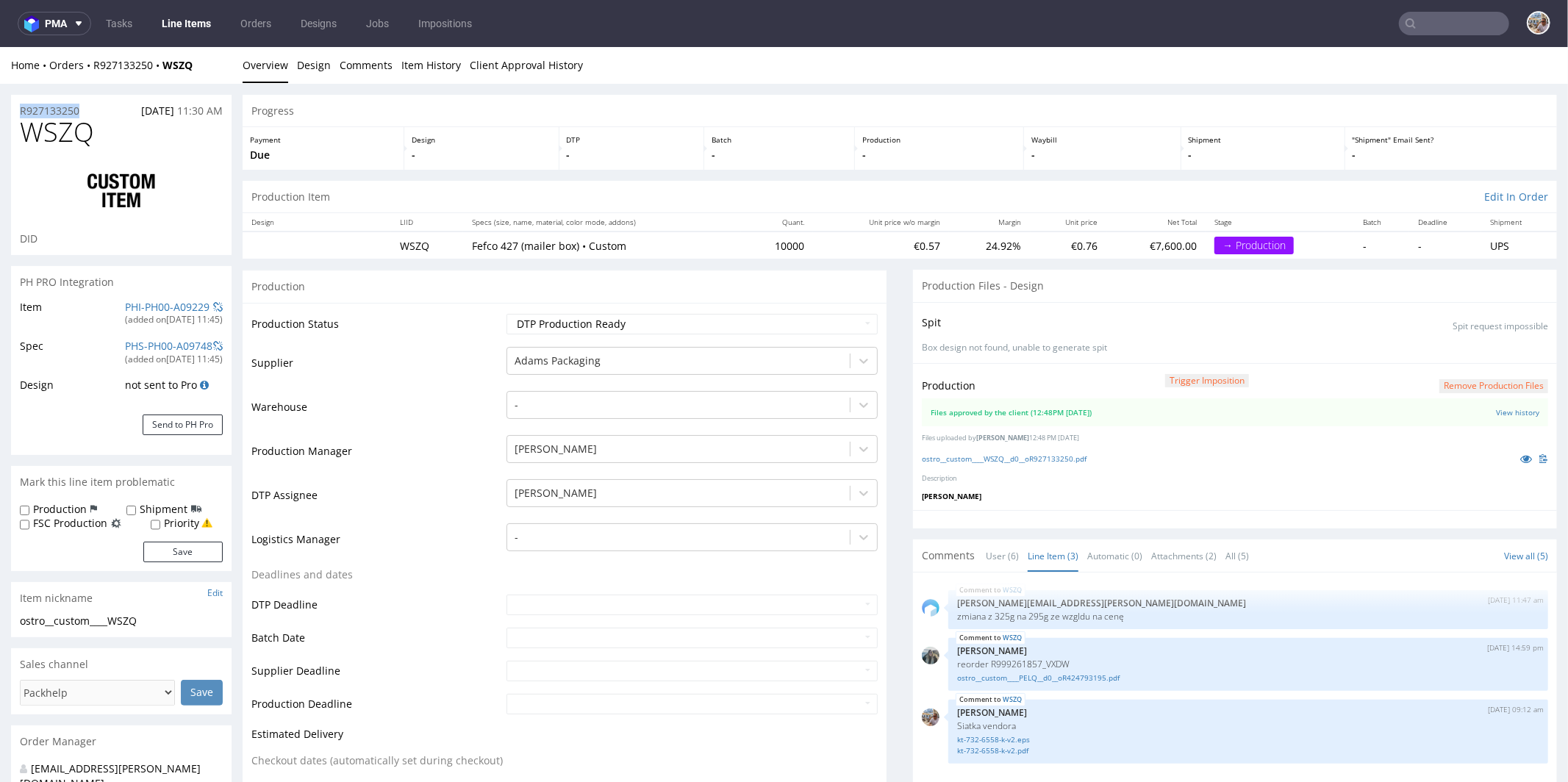
copy p "R927133250"
drag, startPoint x: 130, startPoint y: 134, endPoint x: 25, endPoint y: 127, distance: 105.2
click at [25, 127] on h1 "WSZQ" at bounding box center [120, 131] width 203 height 30
copy span "WSZQ"
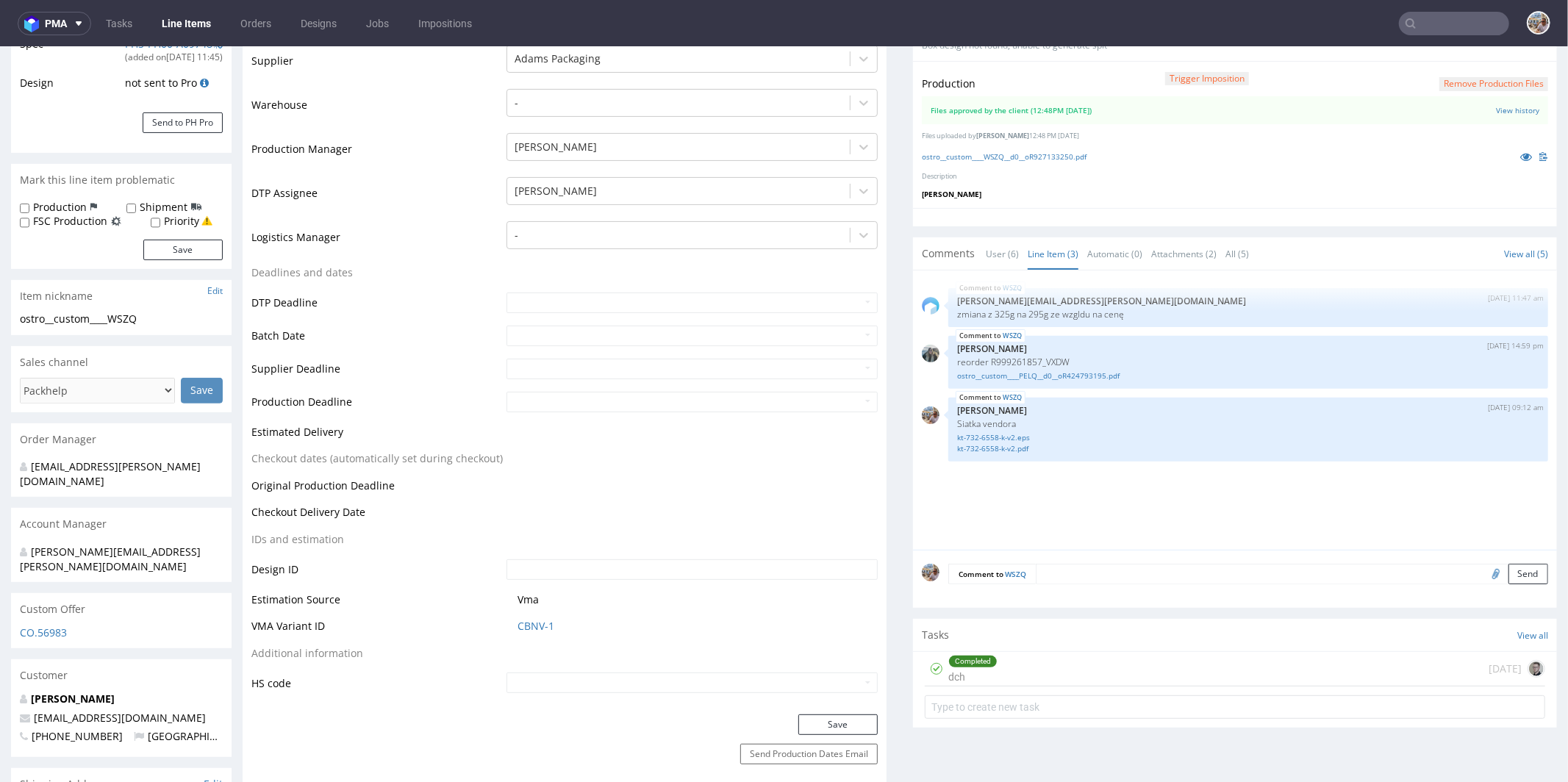
scroll to position [464, 0]
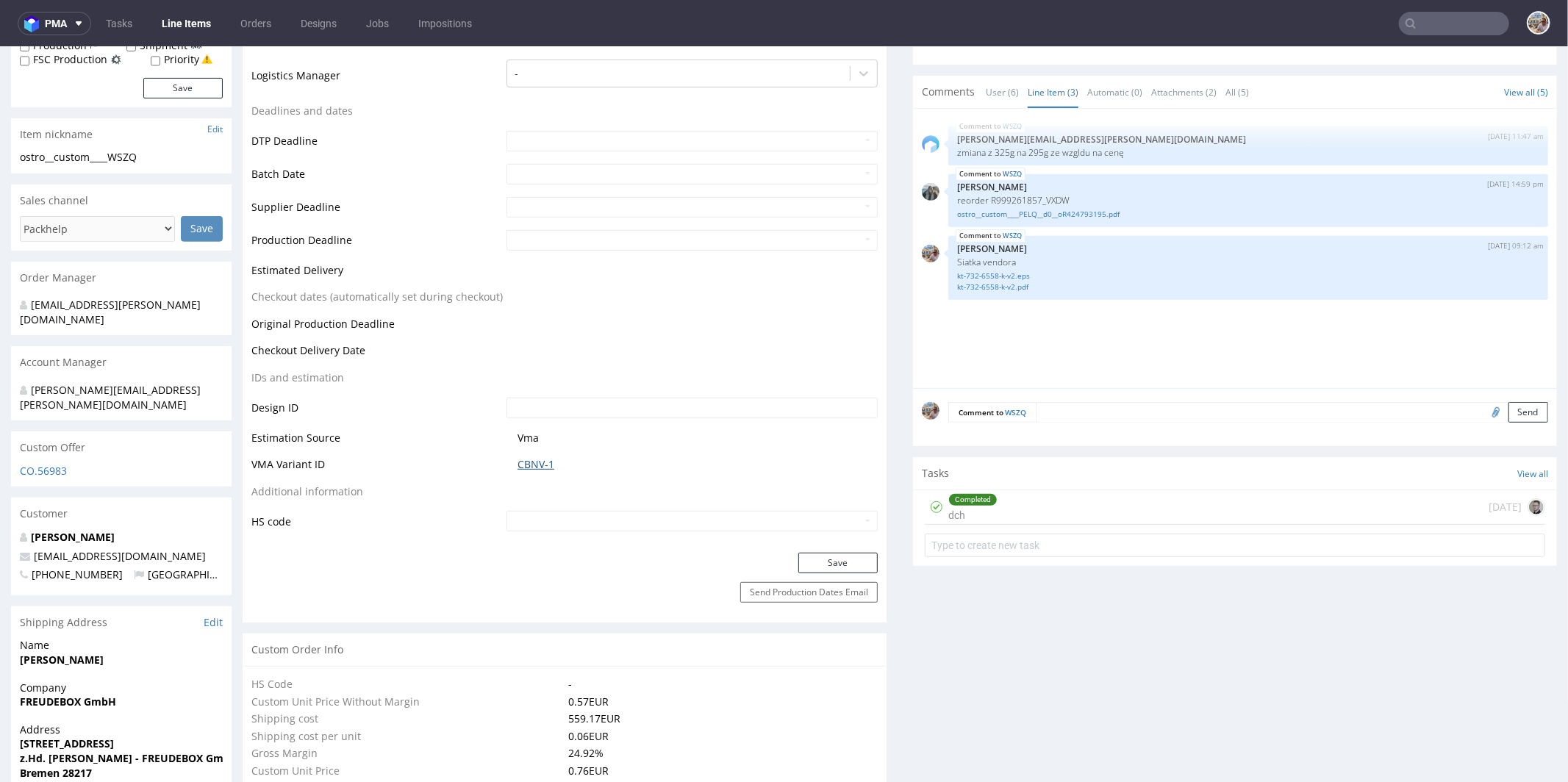
click at [535, 464] on link "CBNV-1" at bounding box center [536, 464] width 37 height 15
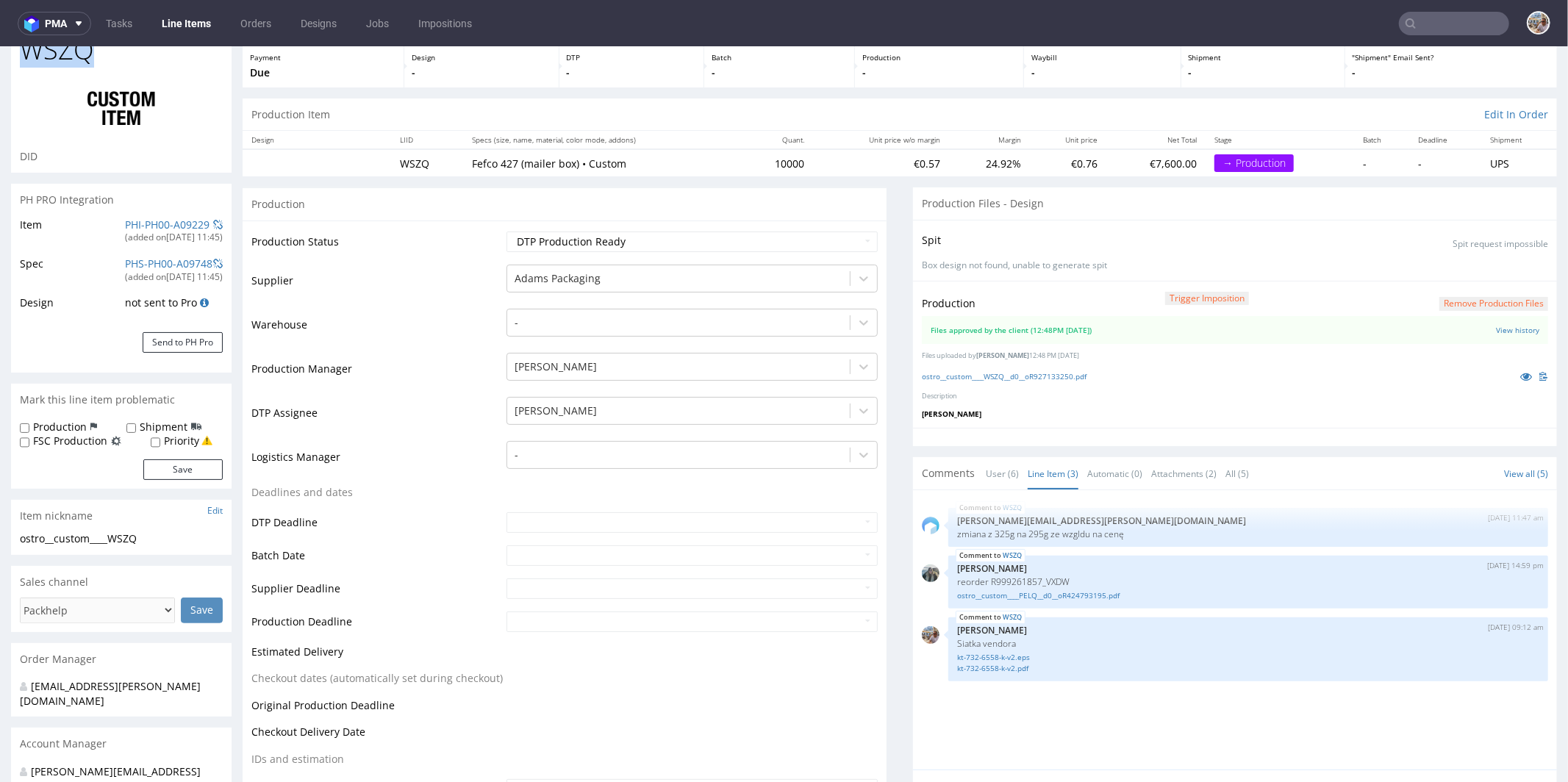
scroll to position [0, 0]
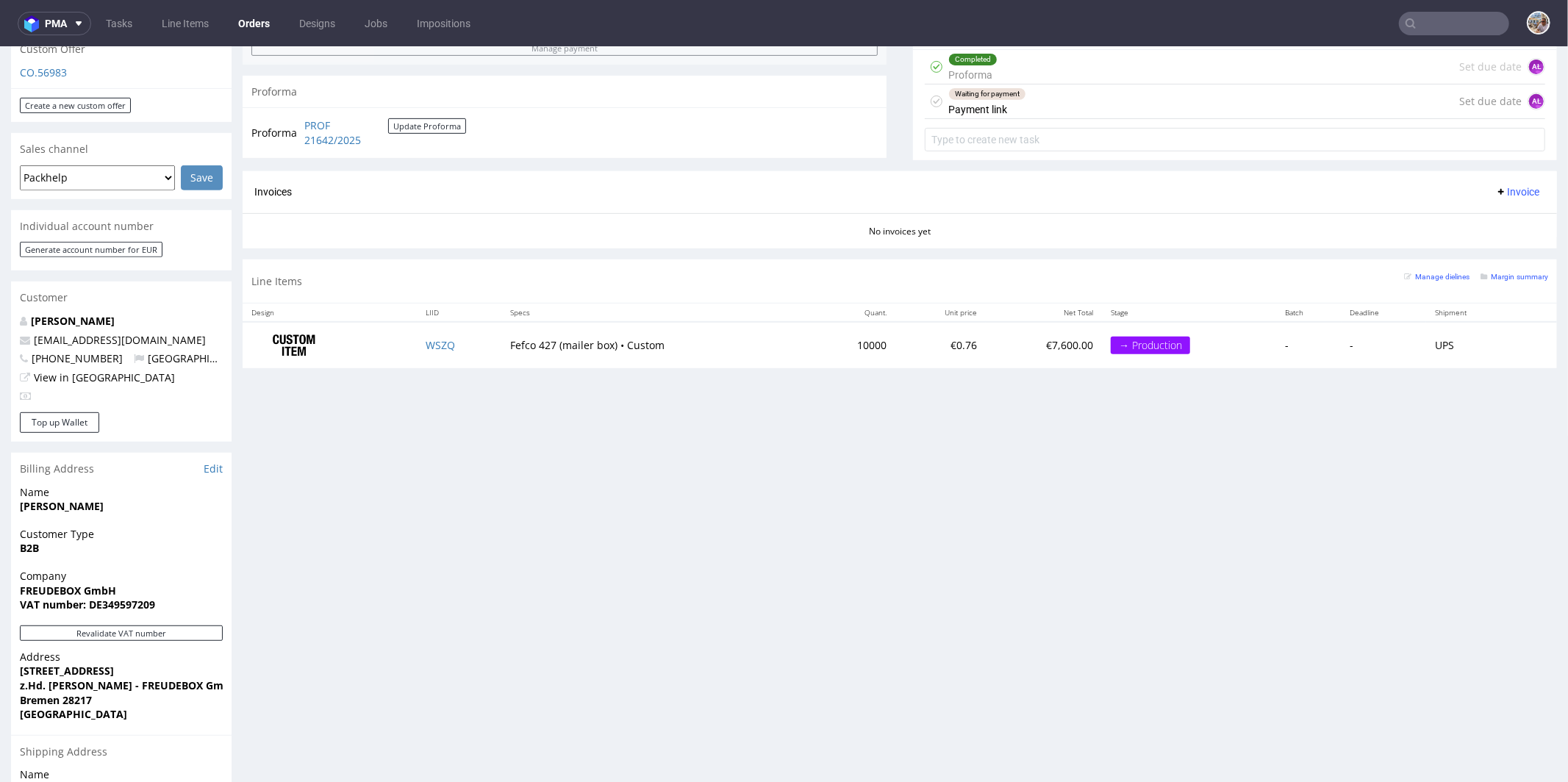
scroll to position [549, 0]
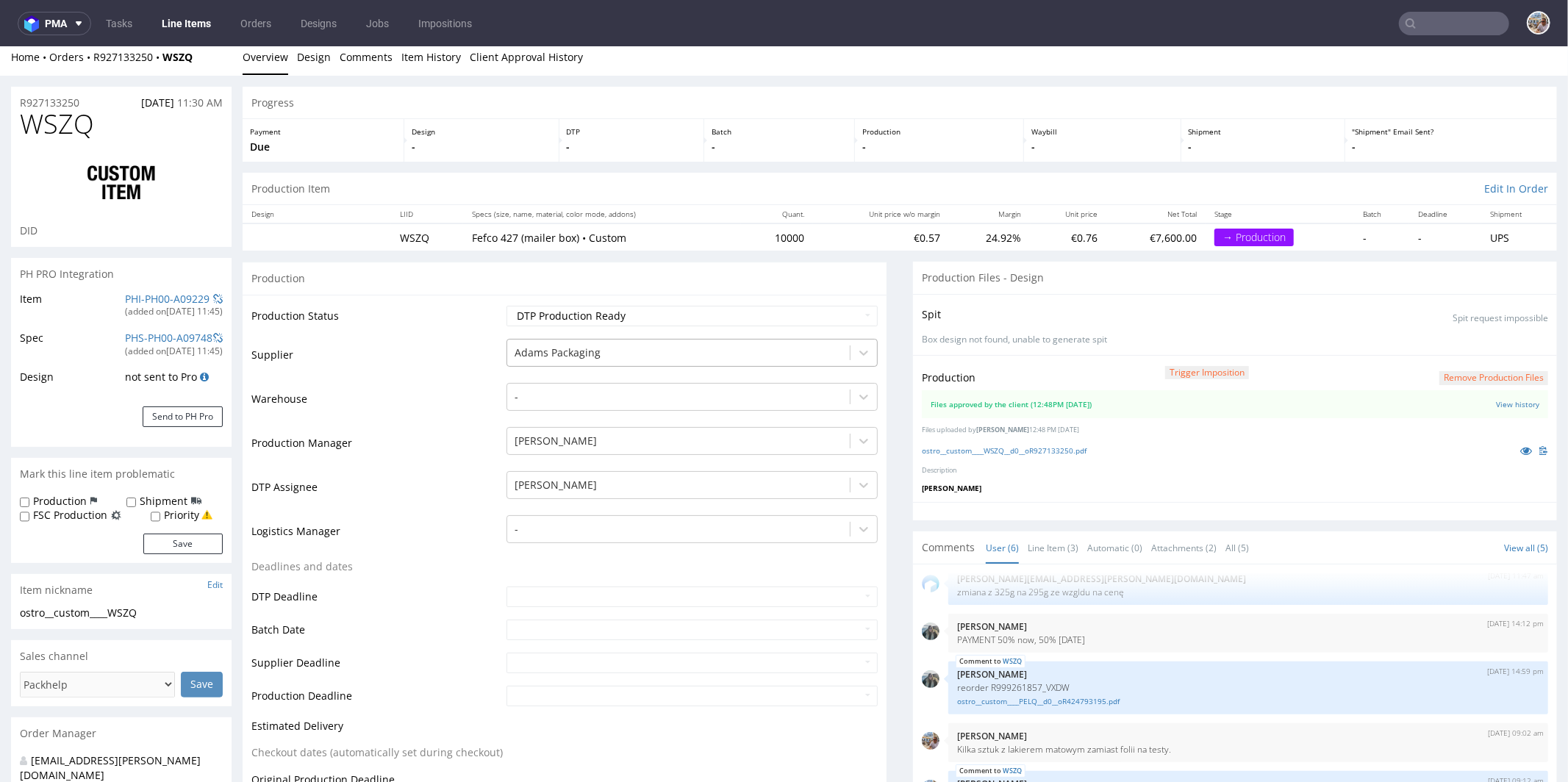
scroll to position [19, 0]
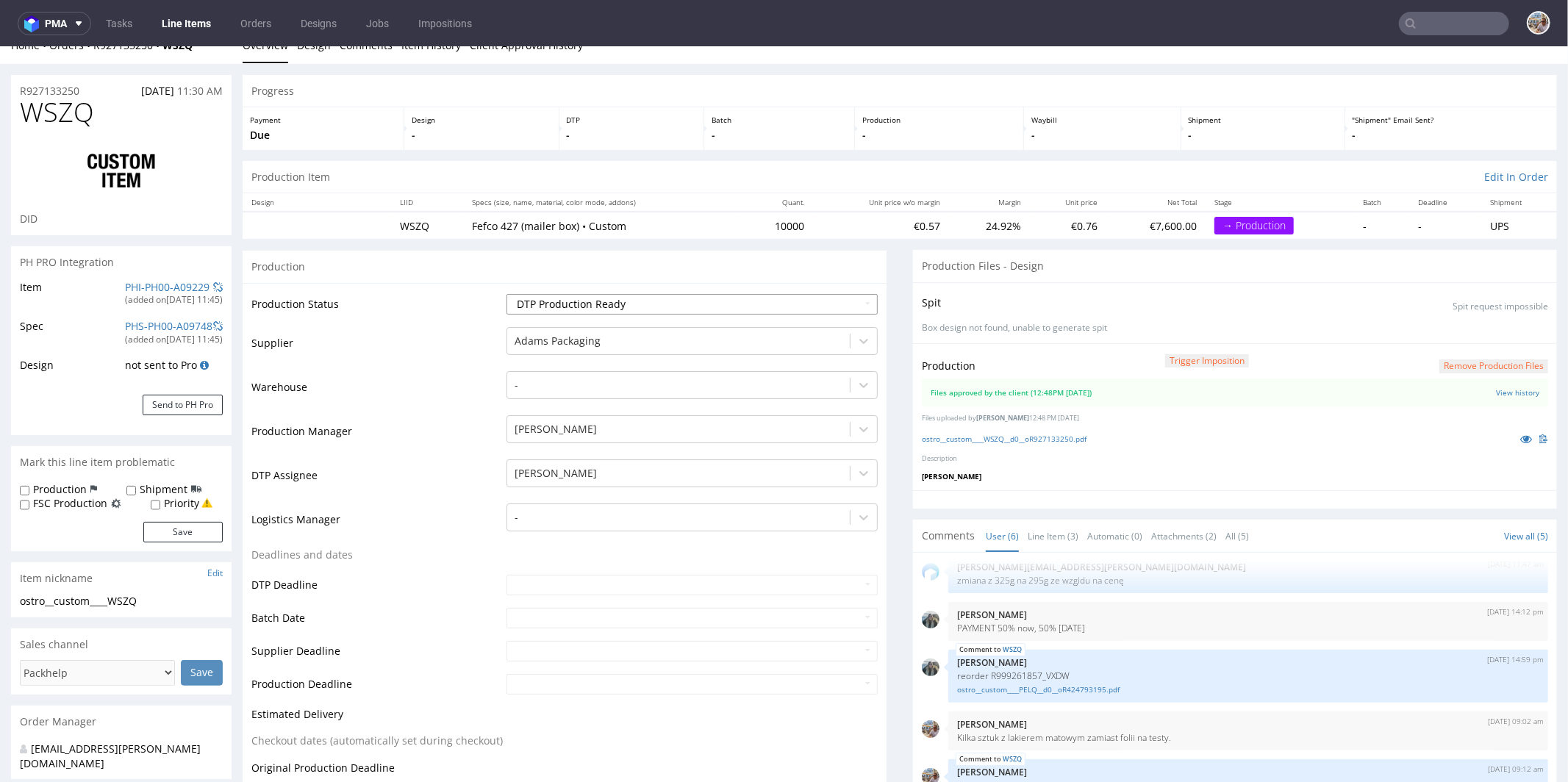
click at [615, 300] on select "Waiting for Artwork Waiting for Diecut Waiting for Mockup Waiting for DTP Waiti…" at bounding box center [691, 304] width 371 height 20
select select "production_in_process"
click at [506, 293] on select "Waiting for Artwork Waiting for Diecut Waiting for Mockup Waiting for DTP Waiti…" at bounding box center [691, 304] width 371 height 20
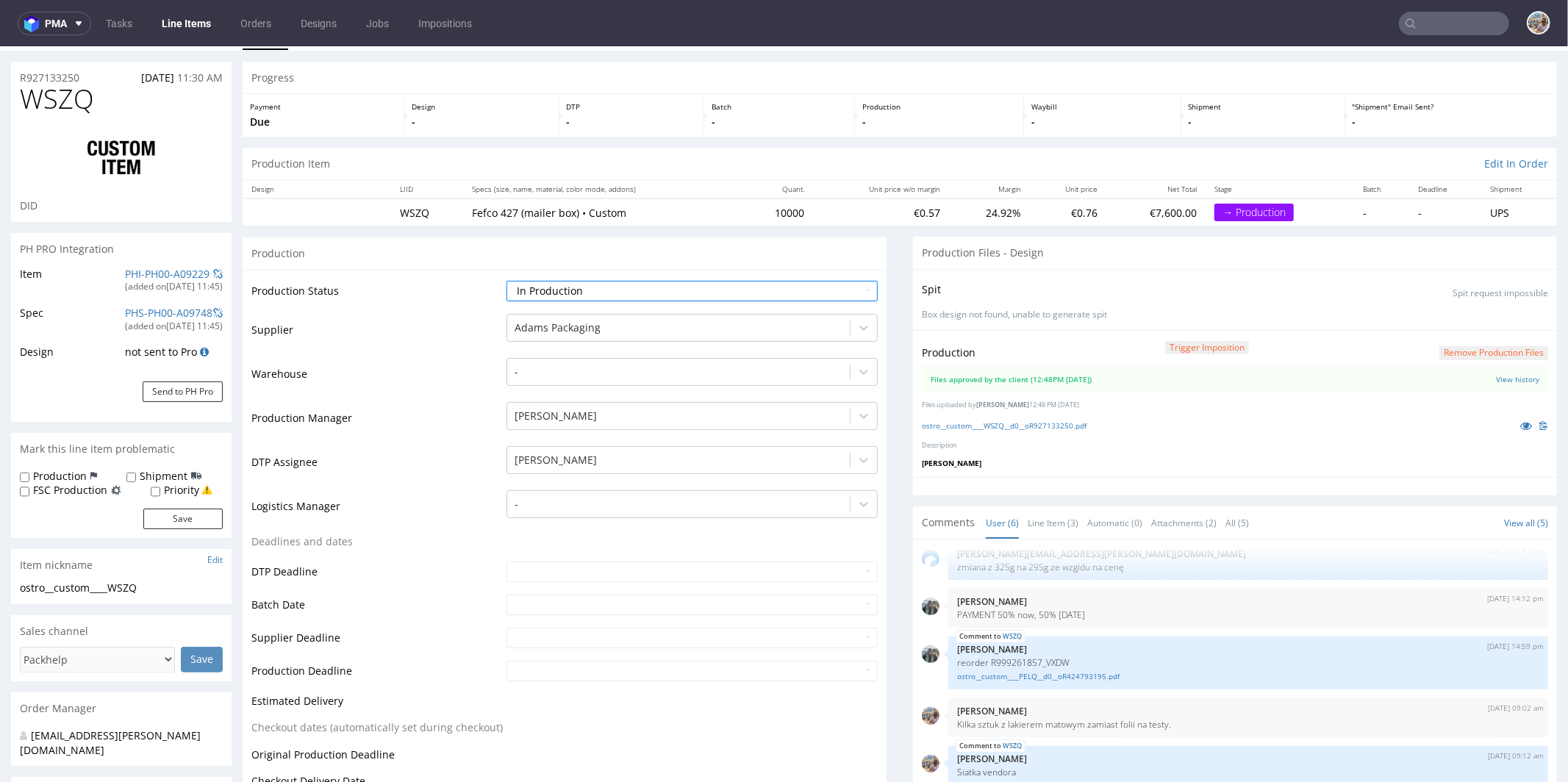
scroll to position [48, 0]
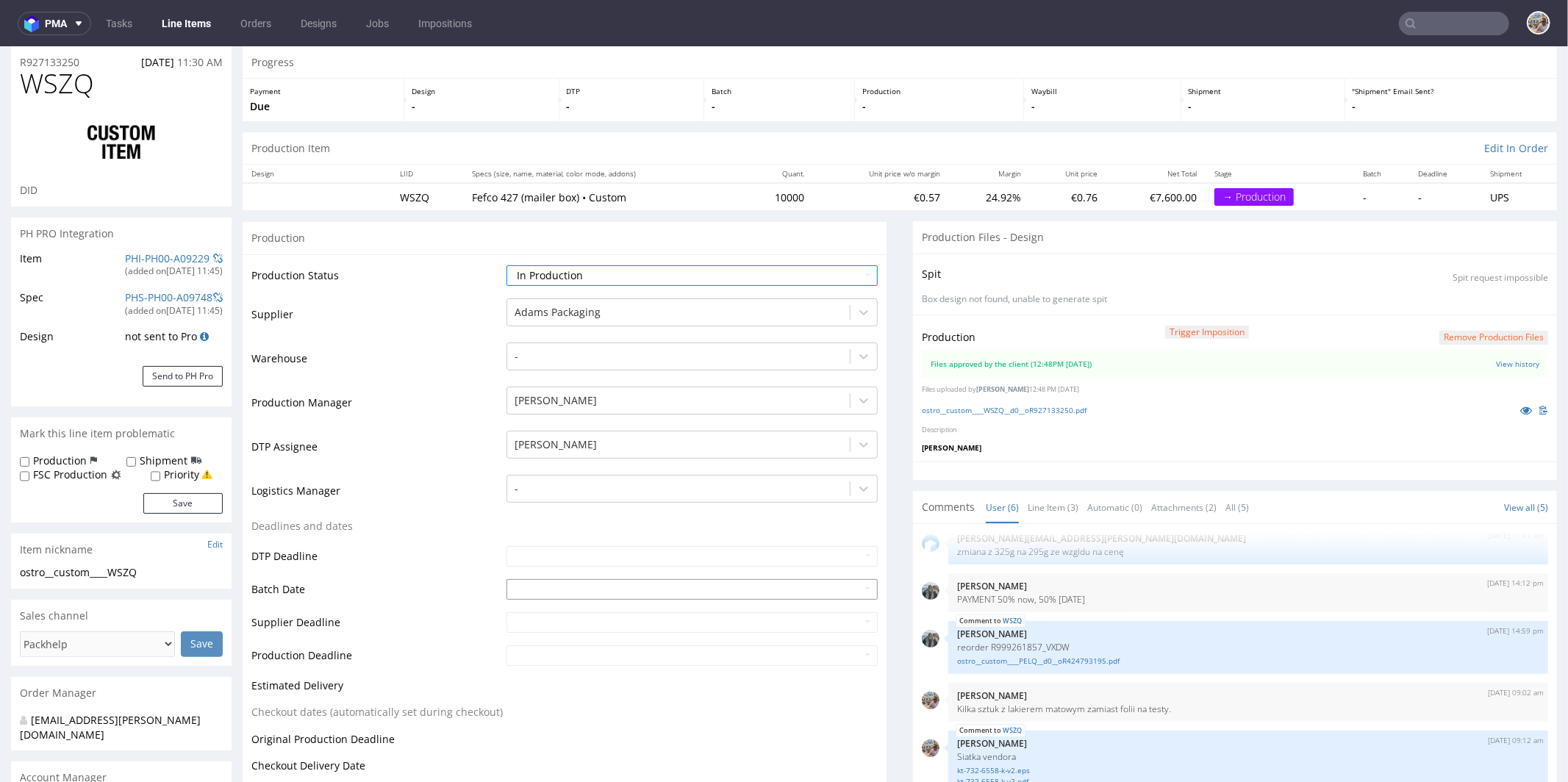
click at [607, 481] on td "9" at bounding box center [606, 478] width 22 height 22
type input "2025-10-09"
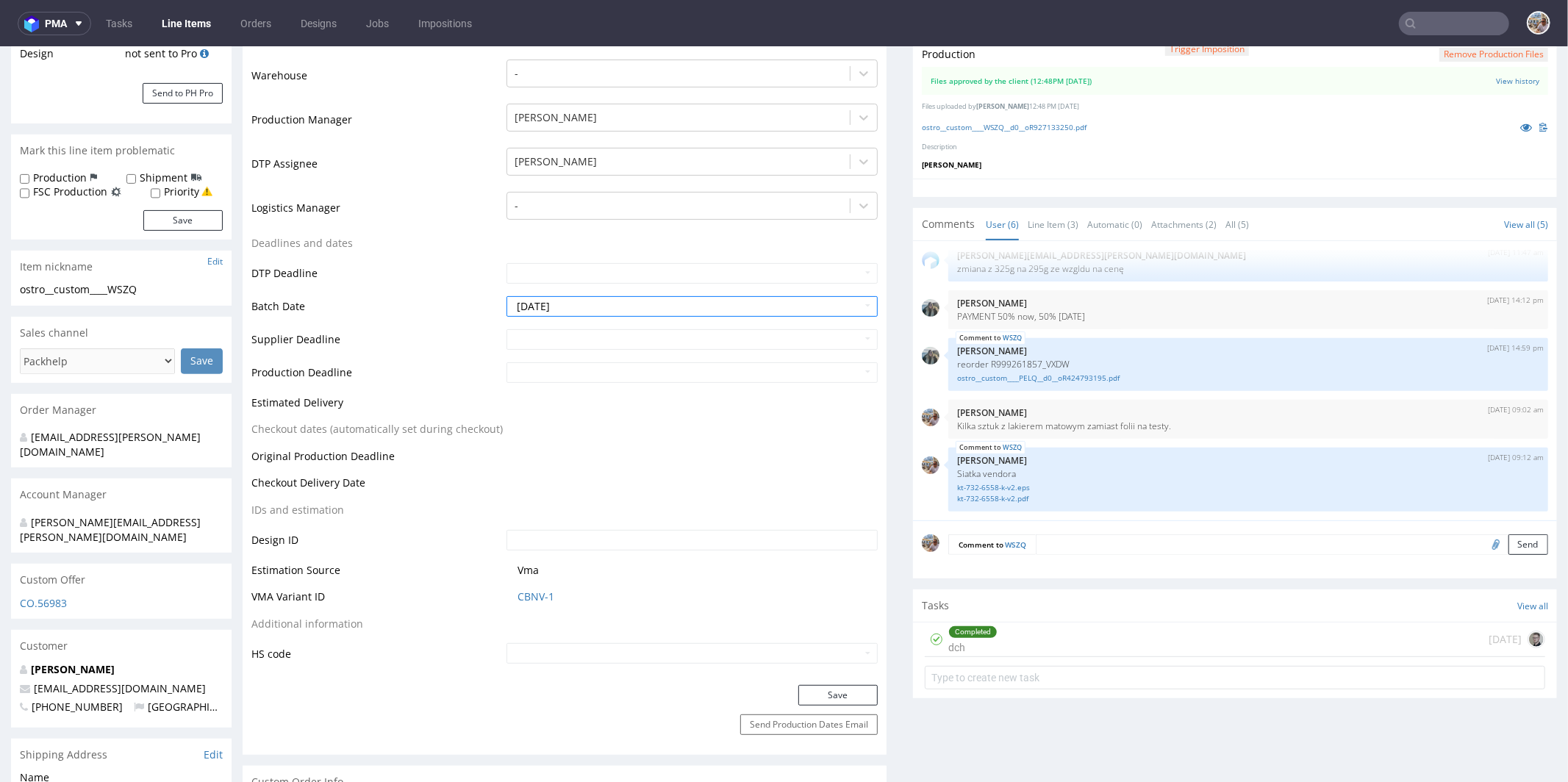
scroll to position [332, 0]
click at [823, 687] on button "Save" at bounding box center [838, 694] width 80 height 20
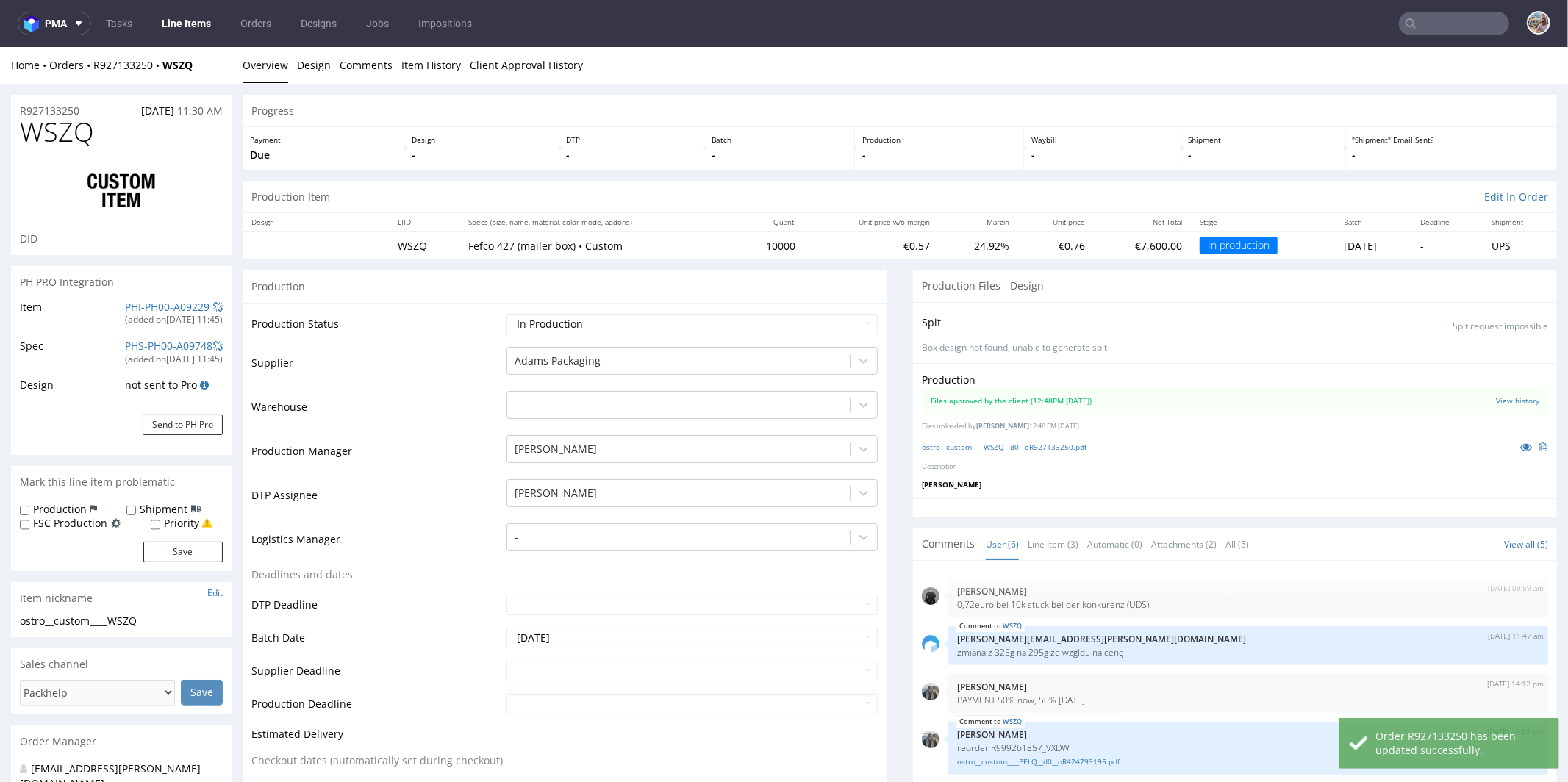
scroll to position [64, 0]
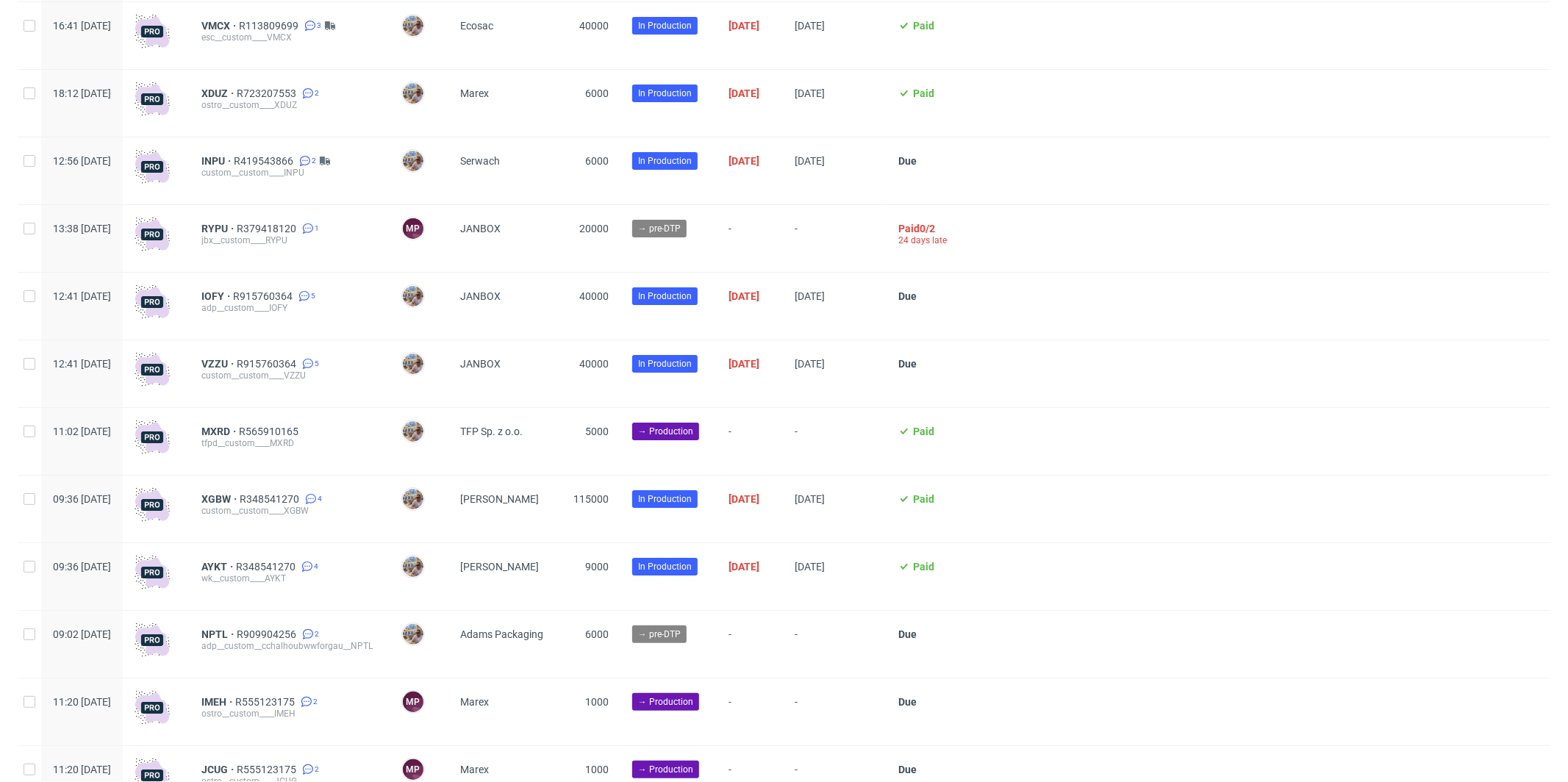
scroll to position [3819, 0]
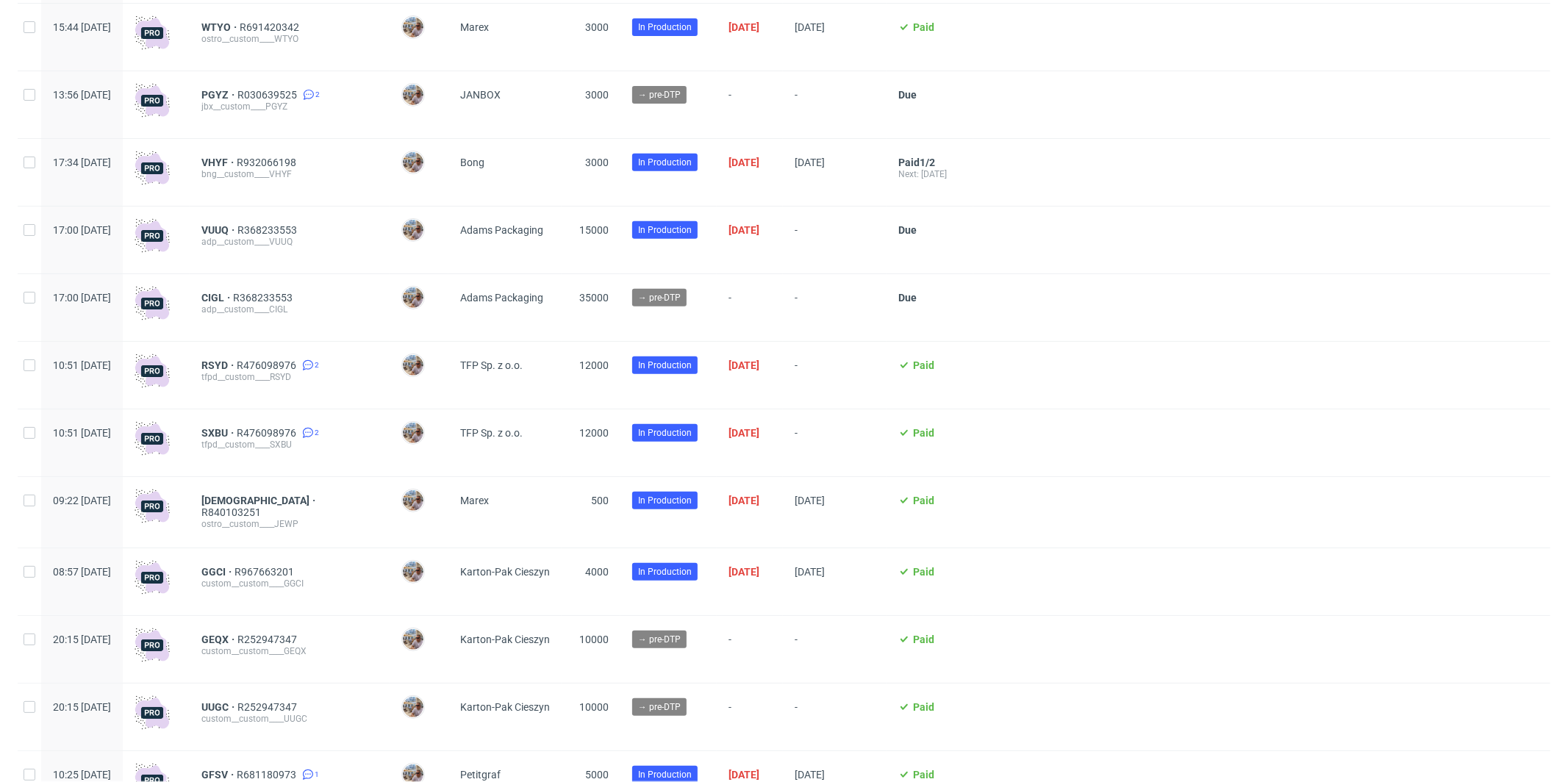
scroll to position [478, 0]
click at [36, 369] on div at bounding box center [29, 375] width 23 height 67
checkbox input "true"
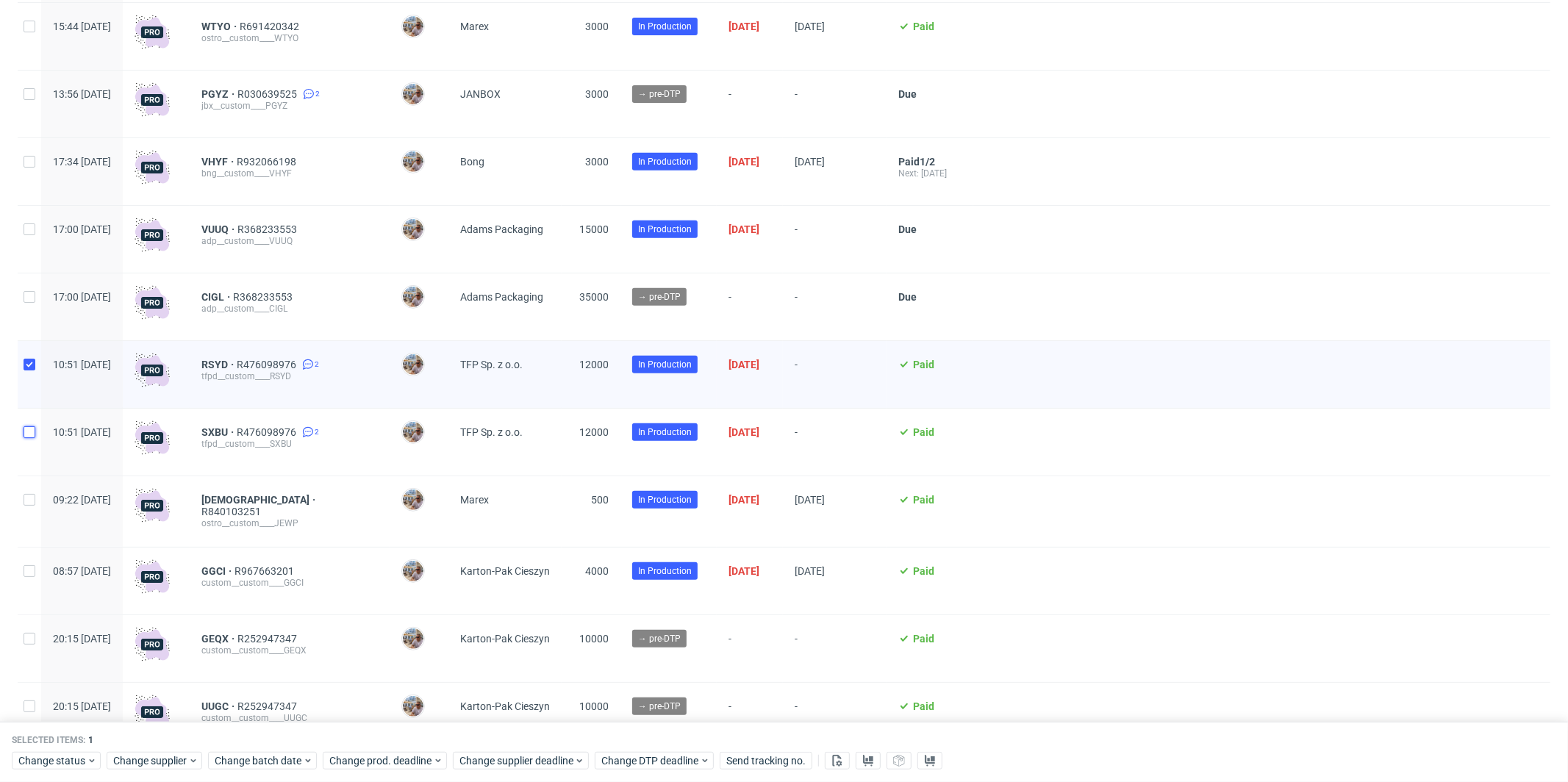
click at [34, 439] on input "checkbox" at bounding box center [29, 432] width 12 height 12
checkbox input "true"
click at [497, 761] on span "Change supplier deadline" at bounding box center [517, 761] width 115 height 15
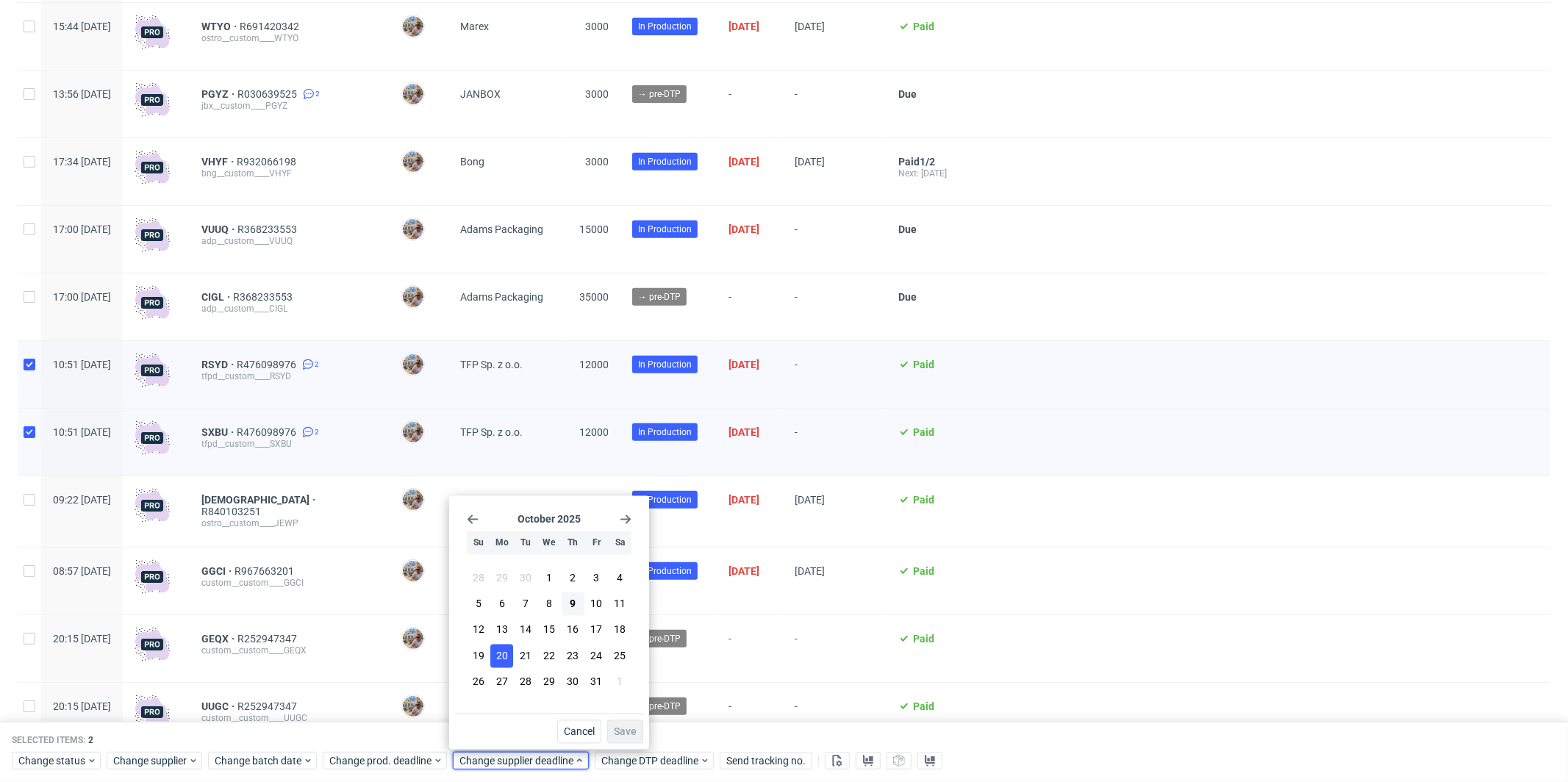
click at [502, 656] on span "20" at bounding box center [501, 656] width 12 height 15
click at [626, 727] on span "Save" at bounding box center [624, 732] width 23 height 10
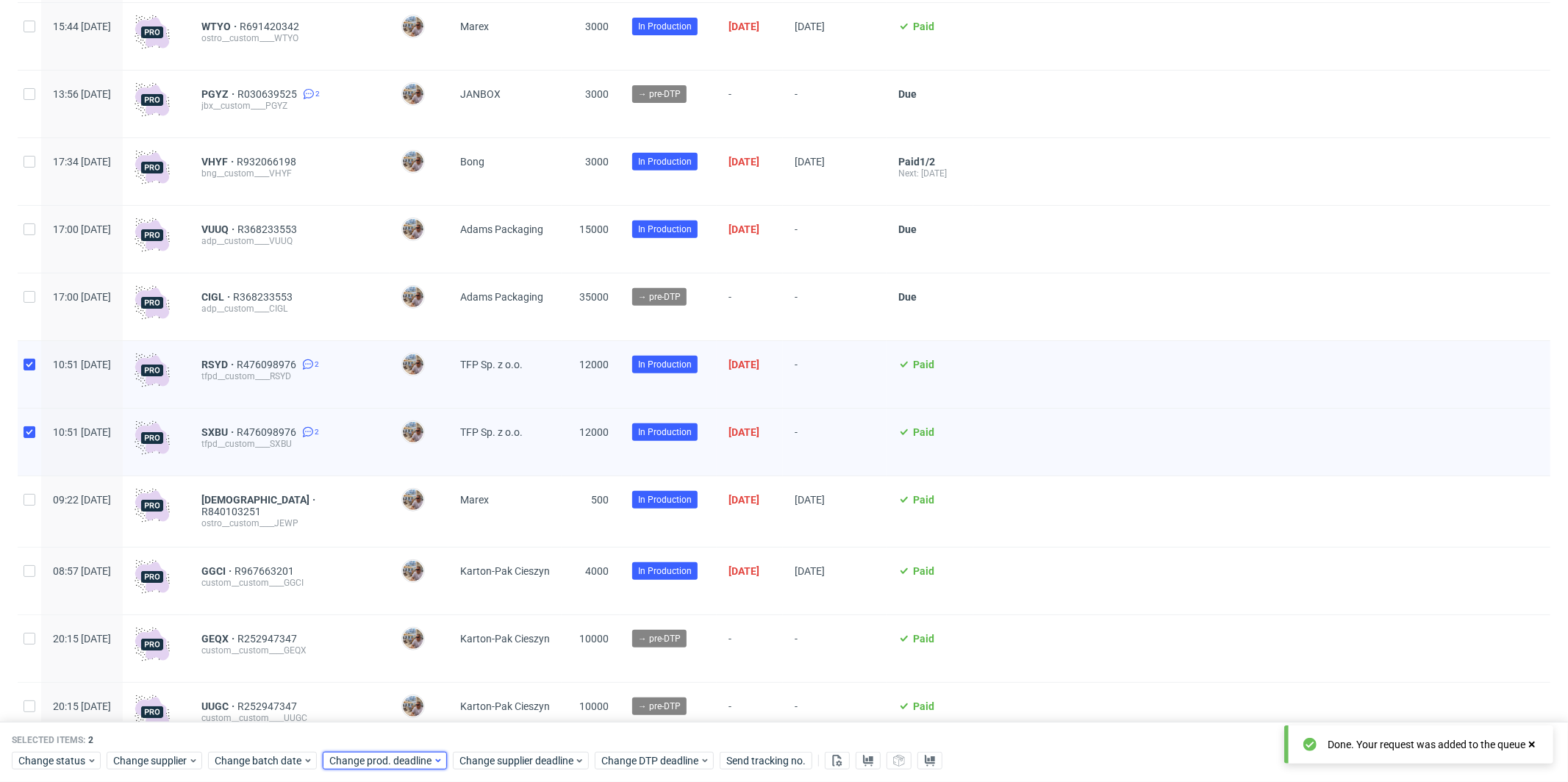
click at [423, 757] on span "Change prod. deadline" at bounding box center [381, 761] width 104 height 15
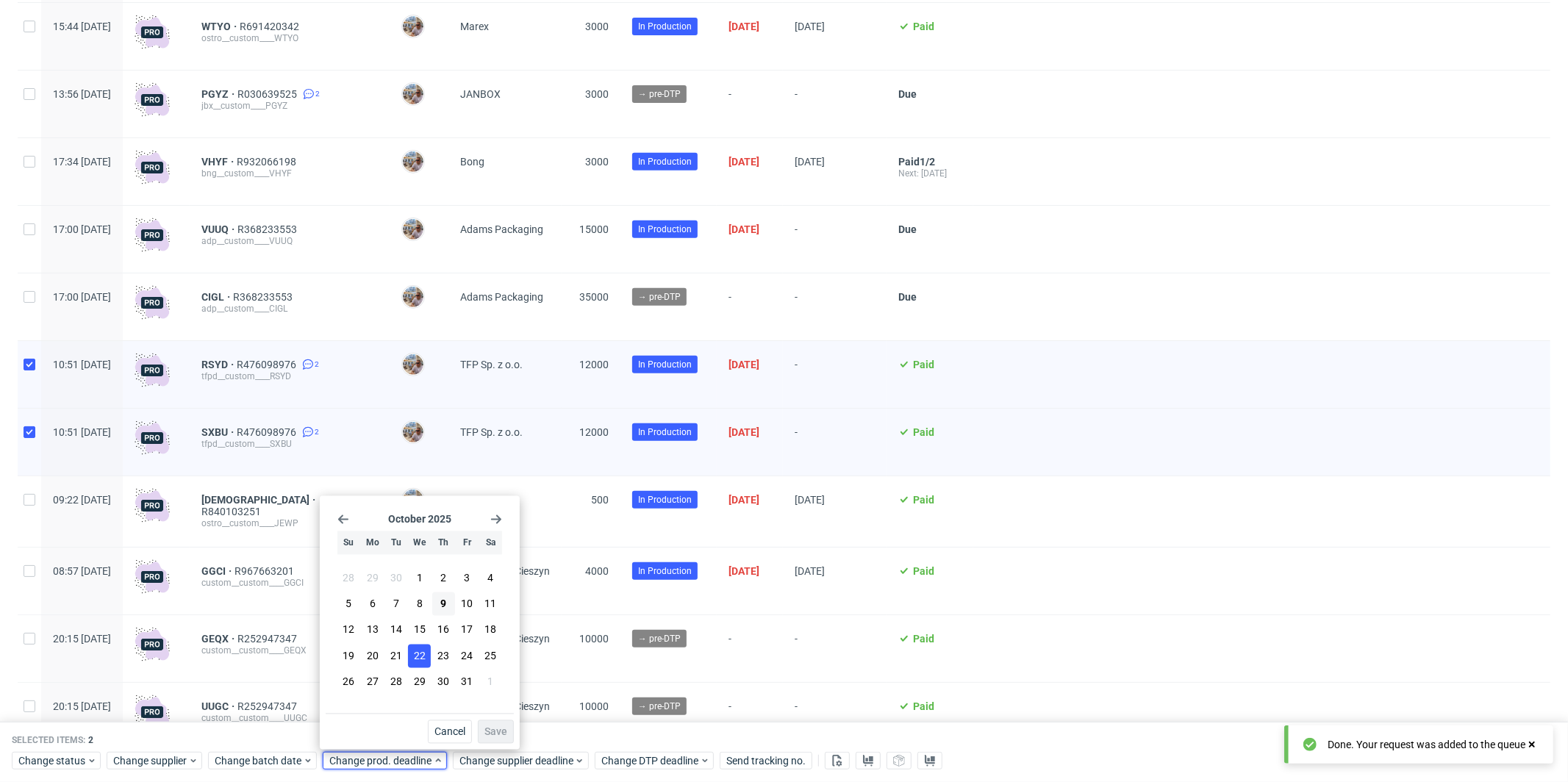
click at [422, 658] on span "22" at bounding box center [419, 656] width 12 height 15
click at [500, 729] on span "Save" at bounding box center [496, 732] width 23 height 10
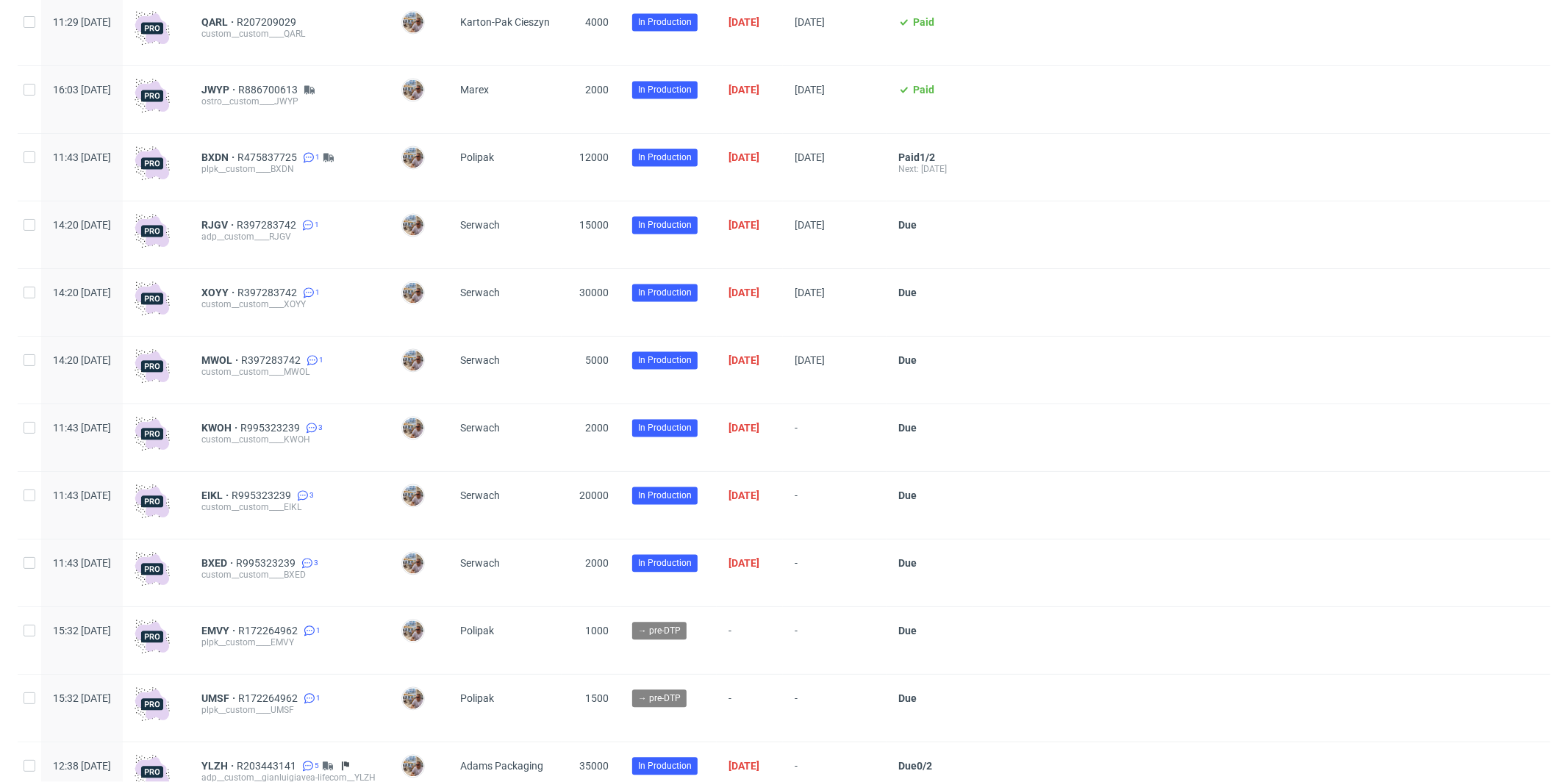
scroll to position [2383, 0]
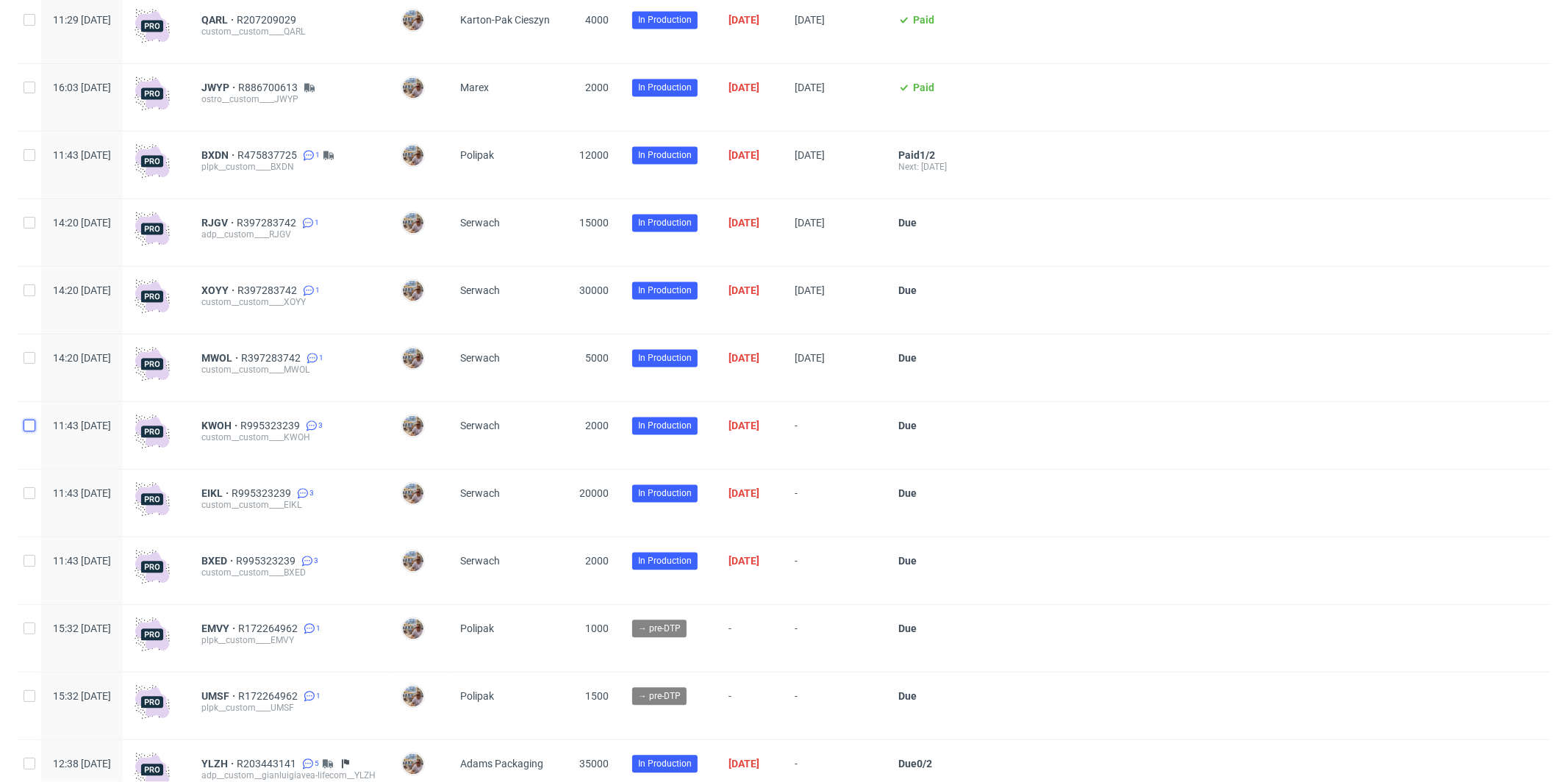
click at [31, 431] on input "checkbox" at bounding box center [29, 426] width 12 height 12
checkbox input "true"
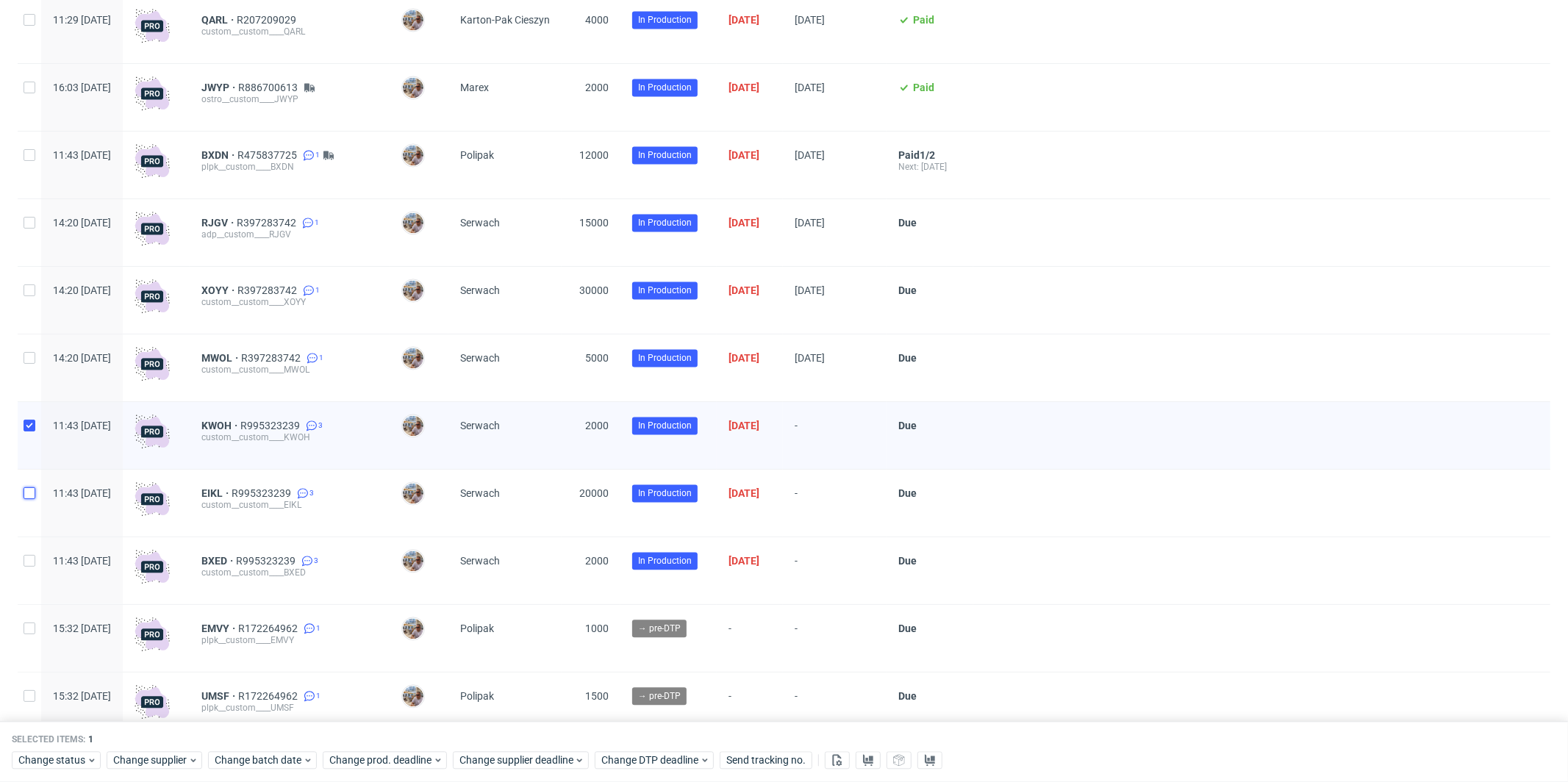
click at [30, 499] on input "checkbox" at bounding box center [29, 493] width 12 height 12
checkbox input "true"
click at [29, 565] on input "checkbox" at bounding box center [29, 561] width 12 height 12
checkbox input "true"
click at [519, 759] on span "Change supplier deadline" at bounding box center [517, 761] width 115 height 15
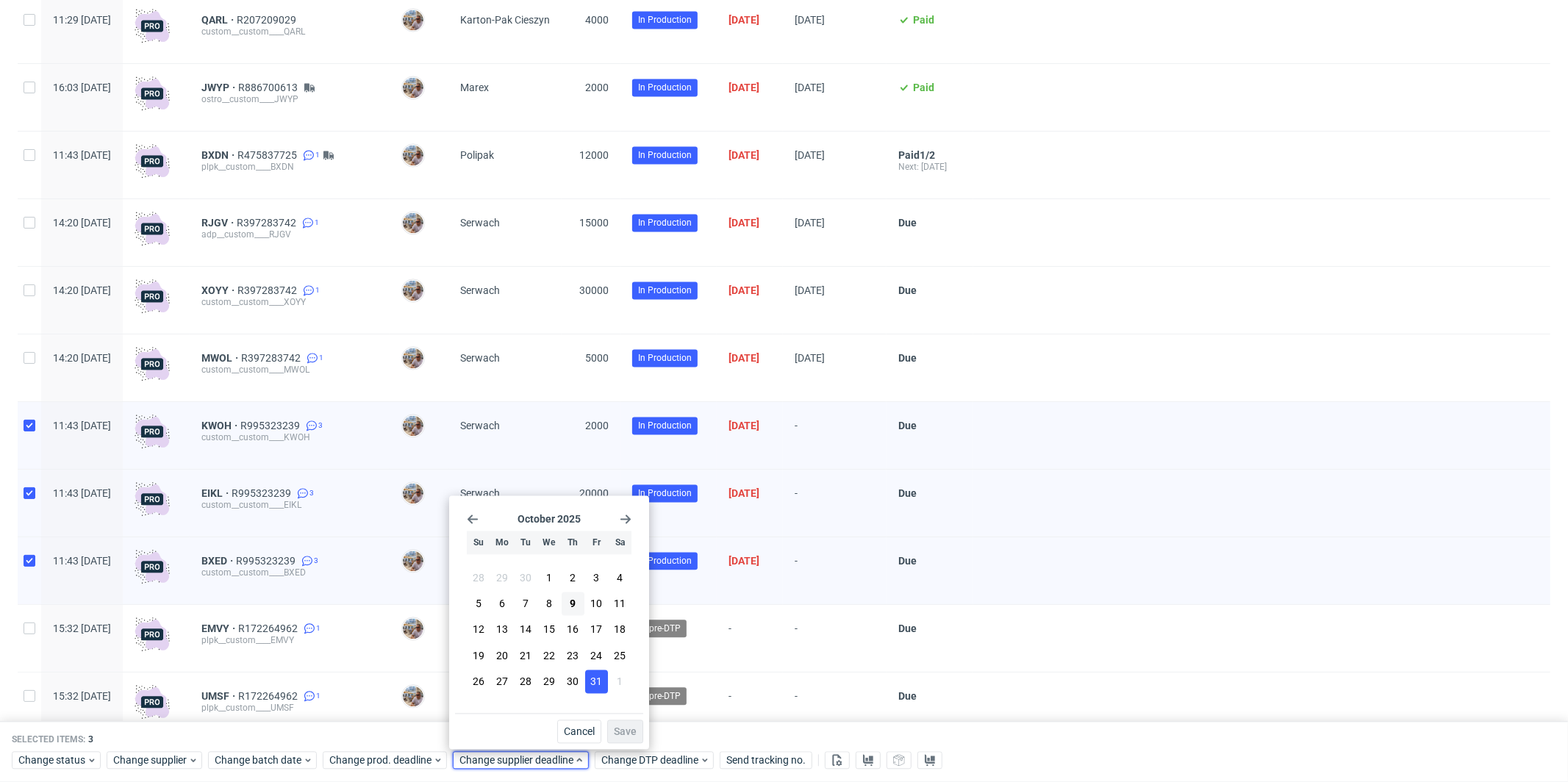
click at [593, 682] on span "31" at bounding box center [596, 682] width 12 height 15
click at [635, 732] on span "Save" at bounding box center [624, 732] width 23 height 10
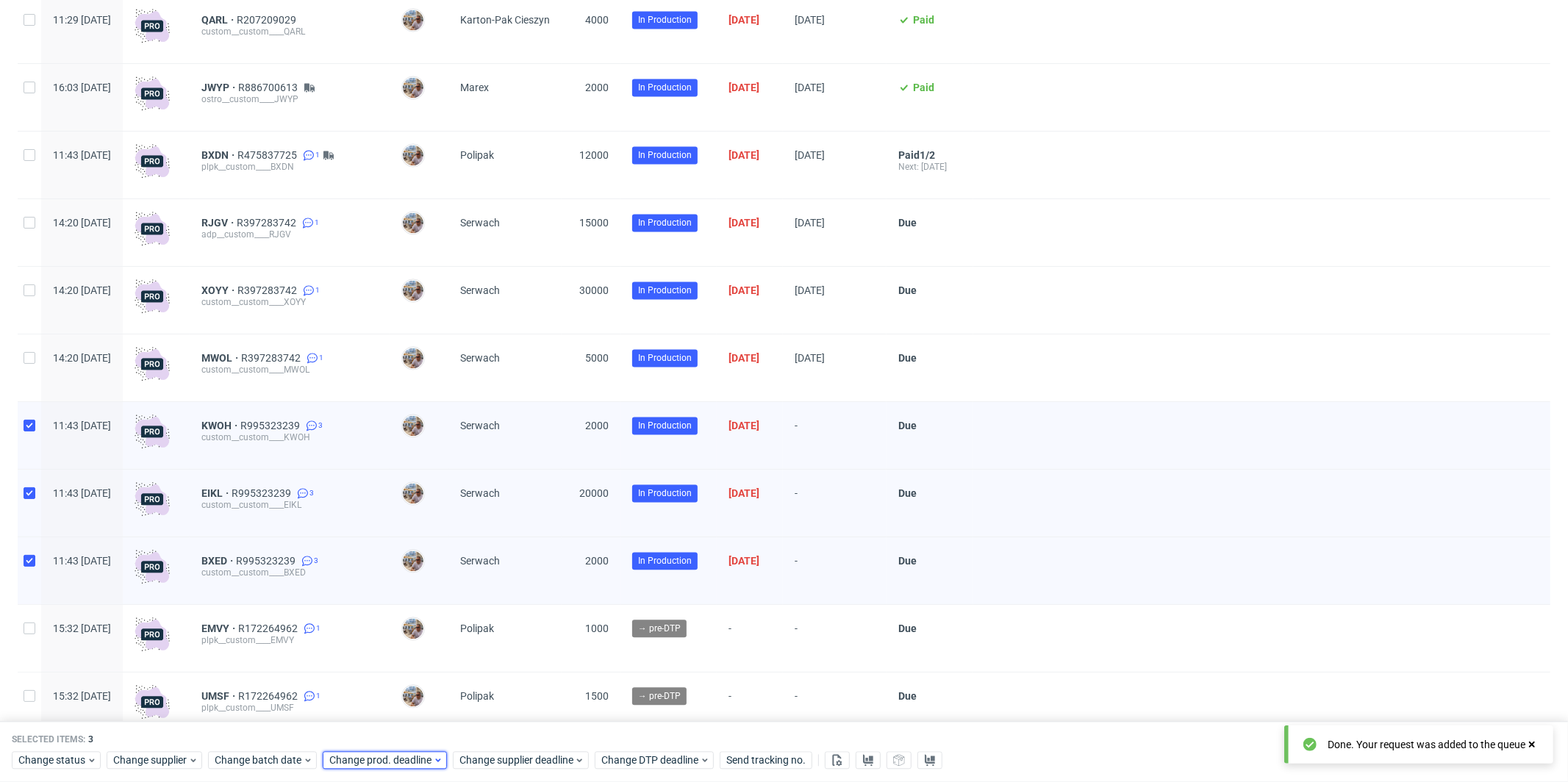
click at [395, 757] on span "Change prod. deadline" at bounding box center [381, 761] width 104 height 15
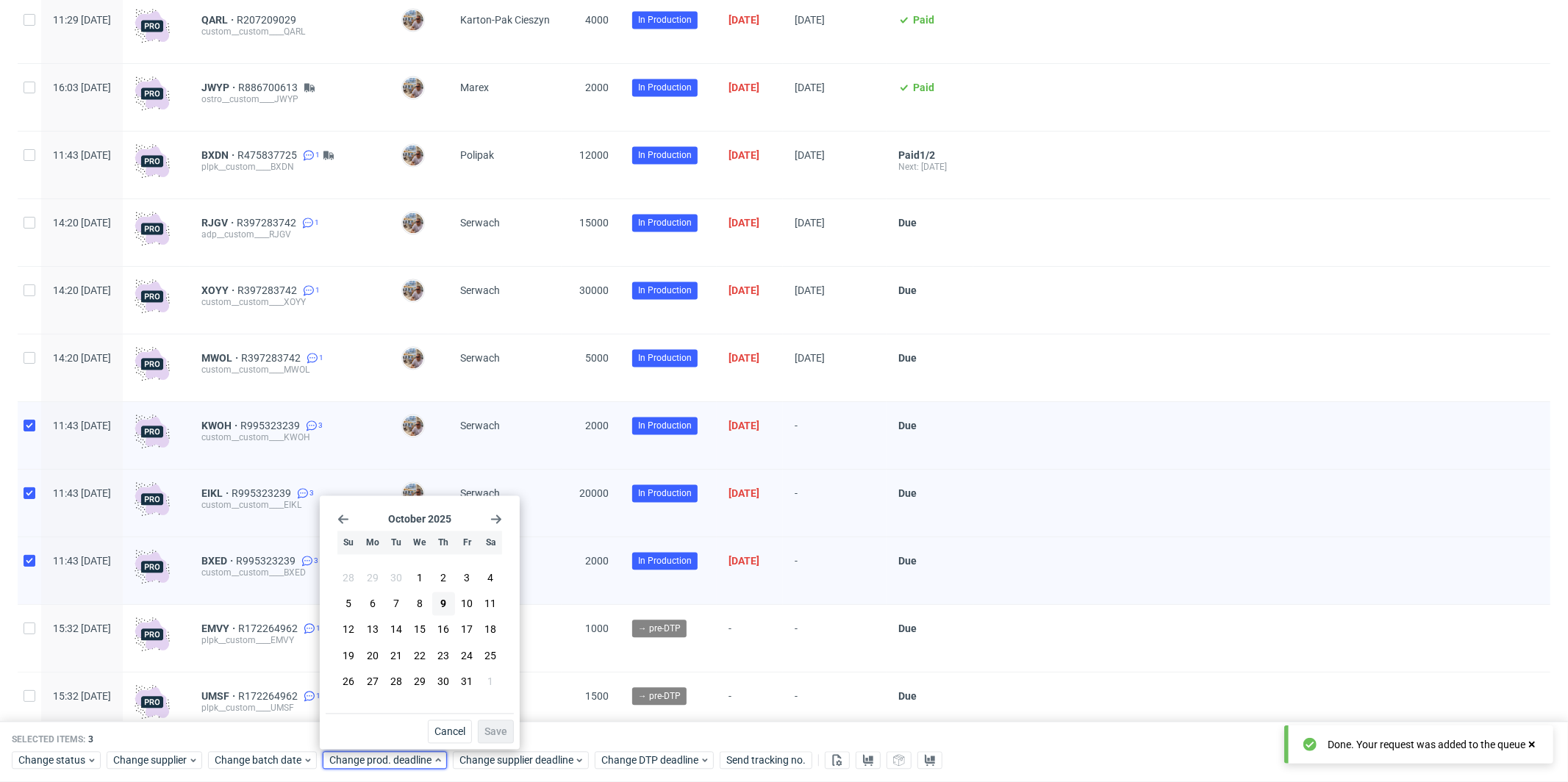
click at [500, 518] on icon "Go forward 1 month" at bounding box center [496, 519] width 12 height 12
click at [398, 602] on span "4" at bounding box center [396, 602] width 6 height 15
click at [494, 735] on span "Save" at bounding box center [496, 732] width 23 height 10
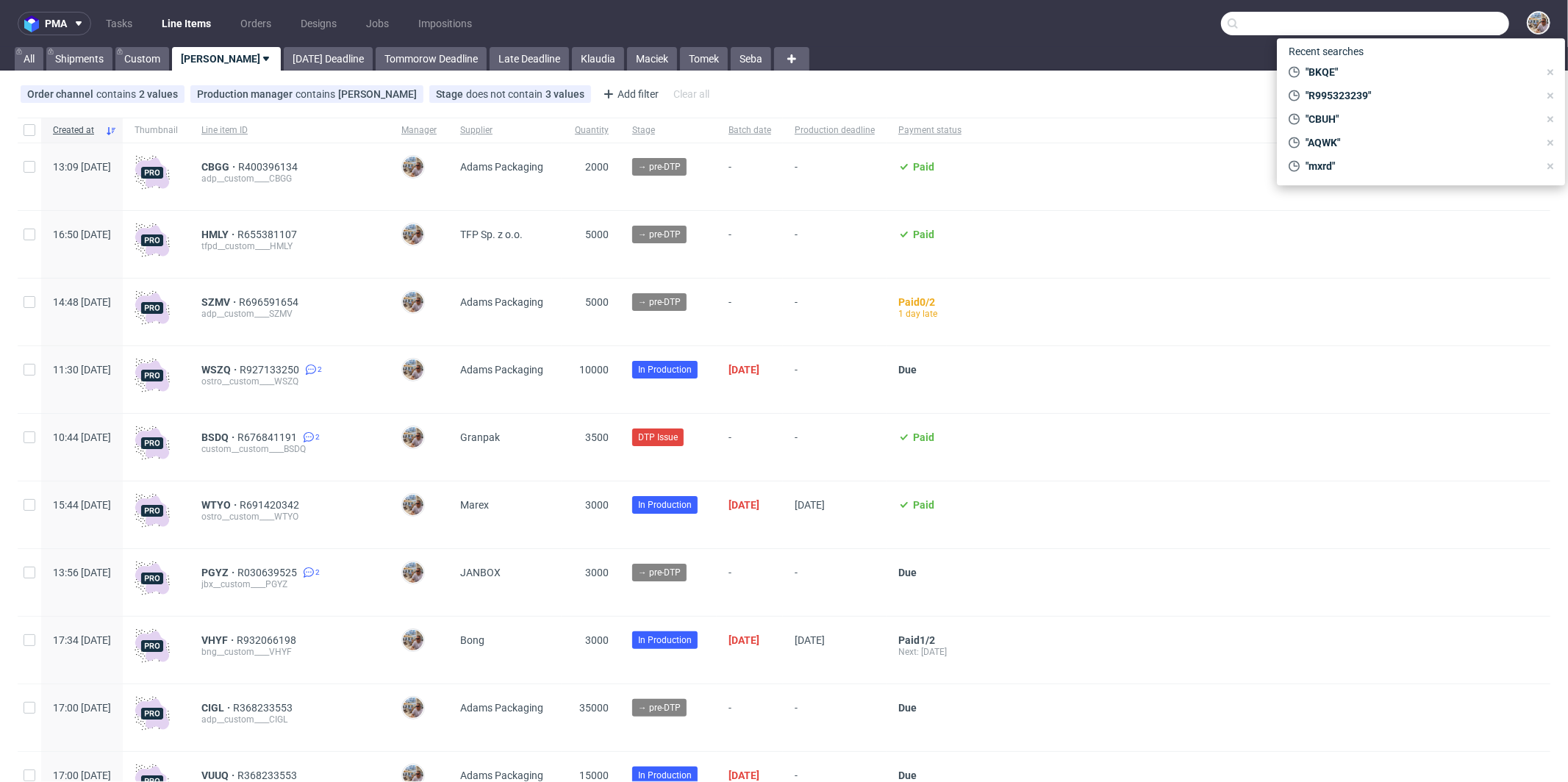
click at [1443, 21] on input "text" at bounding box center [1364, 23] width 288 height 23
paste input "VUUQ"
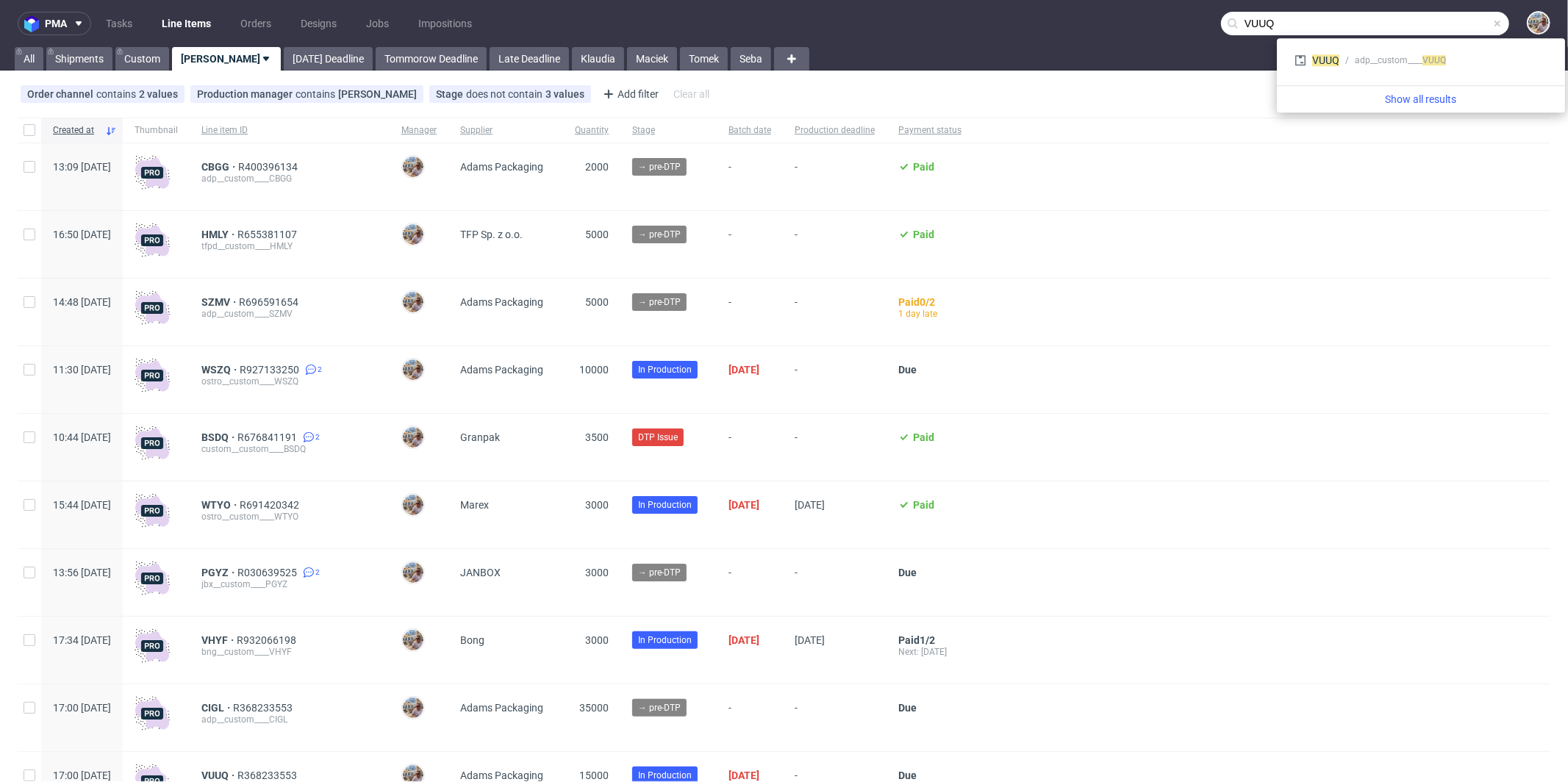
type input "VUUQ"
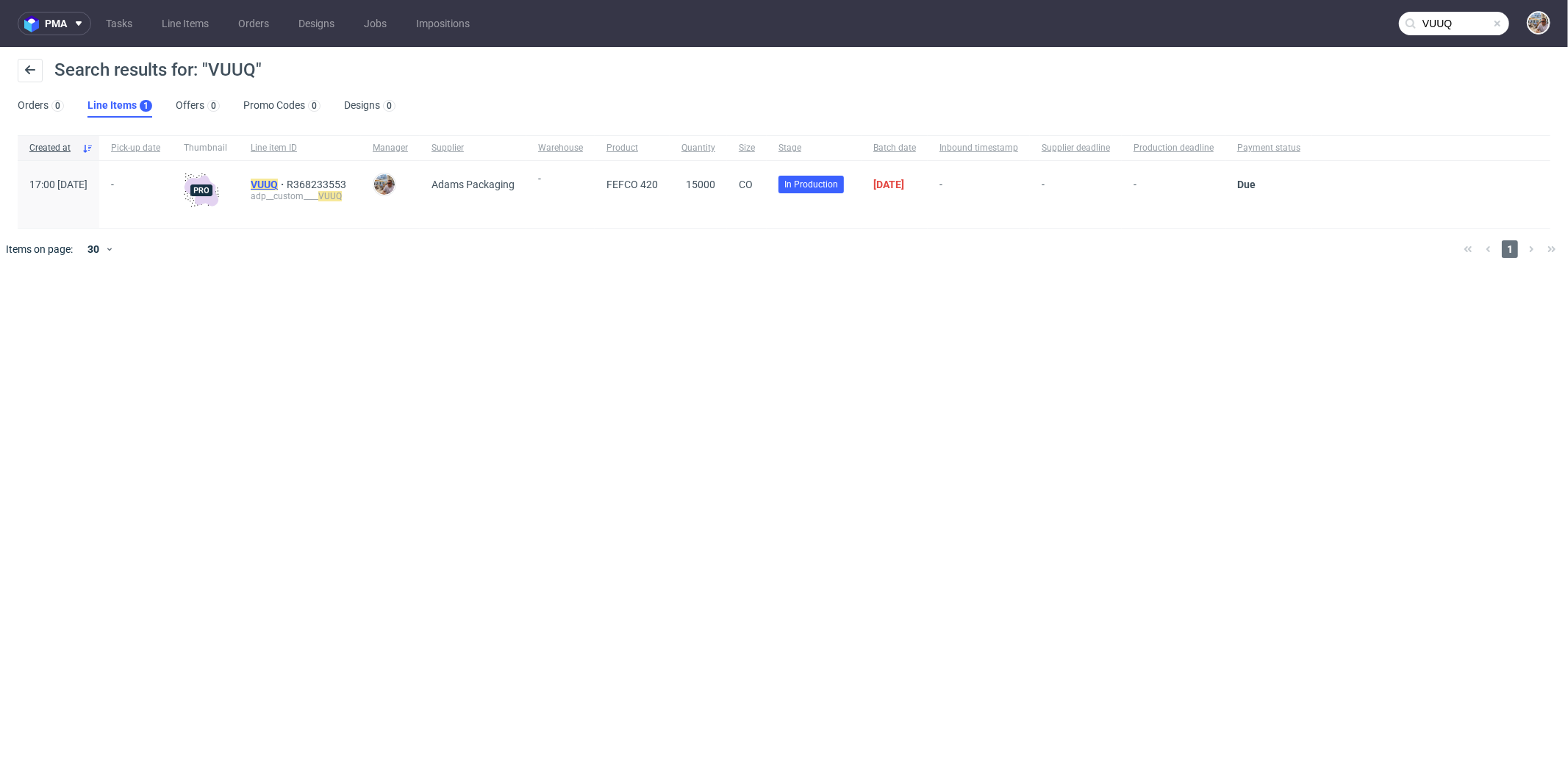
click at [278, 179] on mark "VUUQ" at bounding box center [264, 184] width 27 height 12
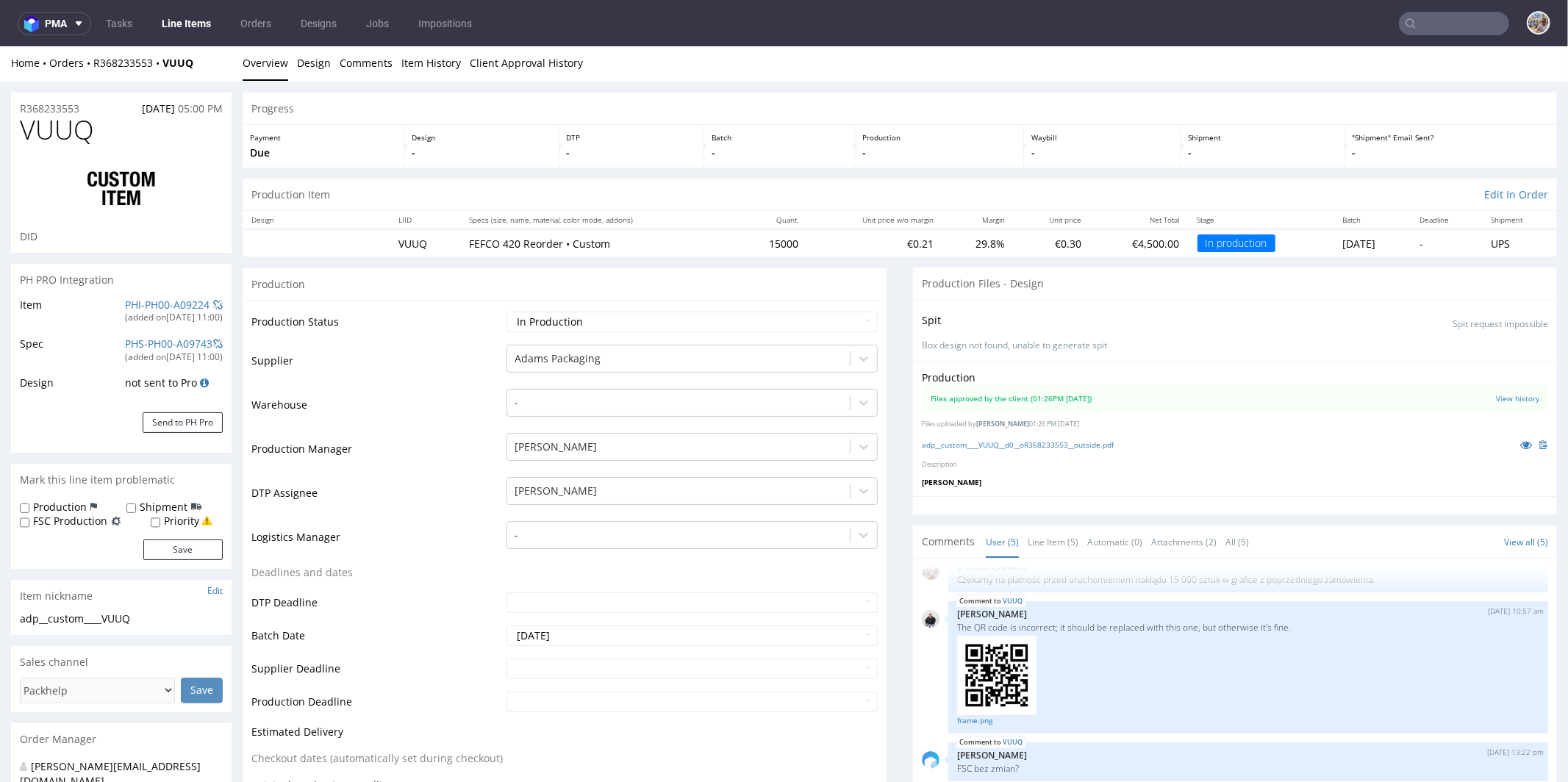
scroll to position [3, 0]
click at [1520, 439] on icon at bounding box center [1525, 443] width 12 height 10
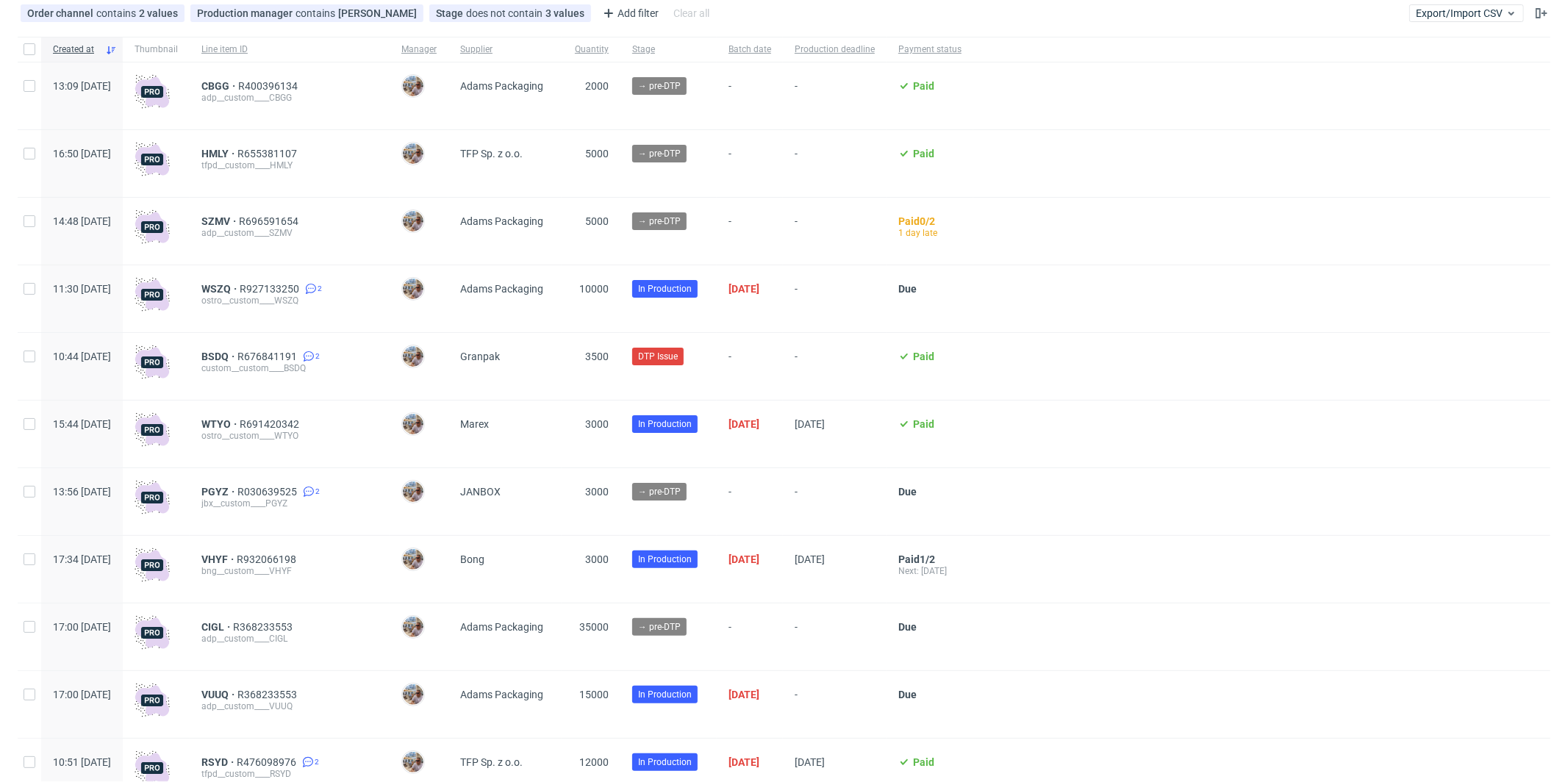
scroll to position [311, 0]
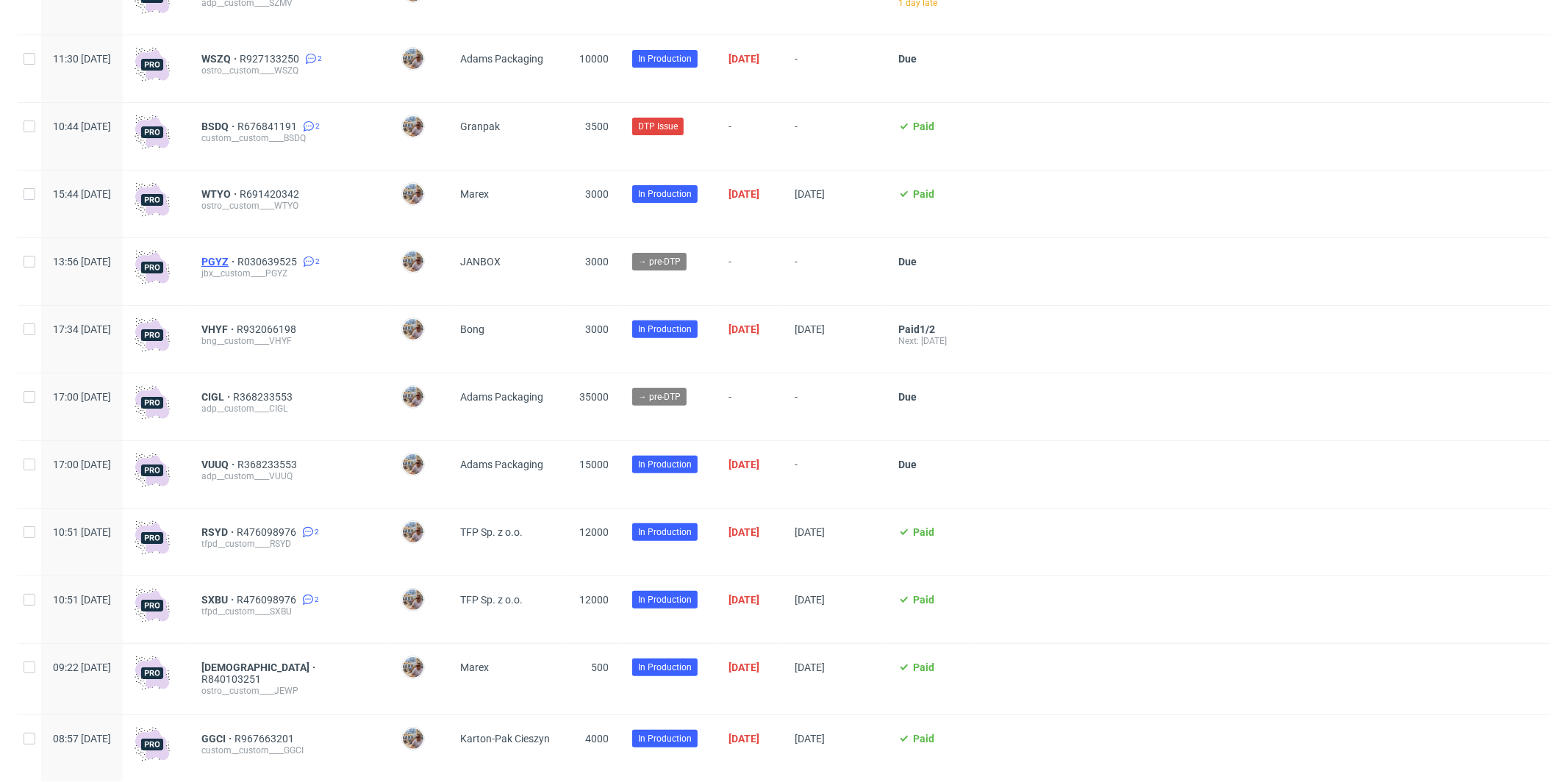
click at [238, 261] on span "PGYZ" at bounding box center [219, 261] width 36 height 12
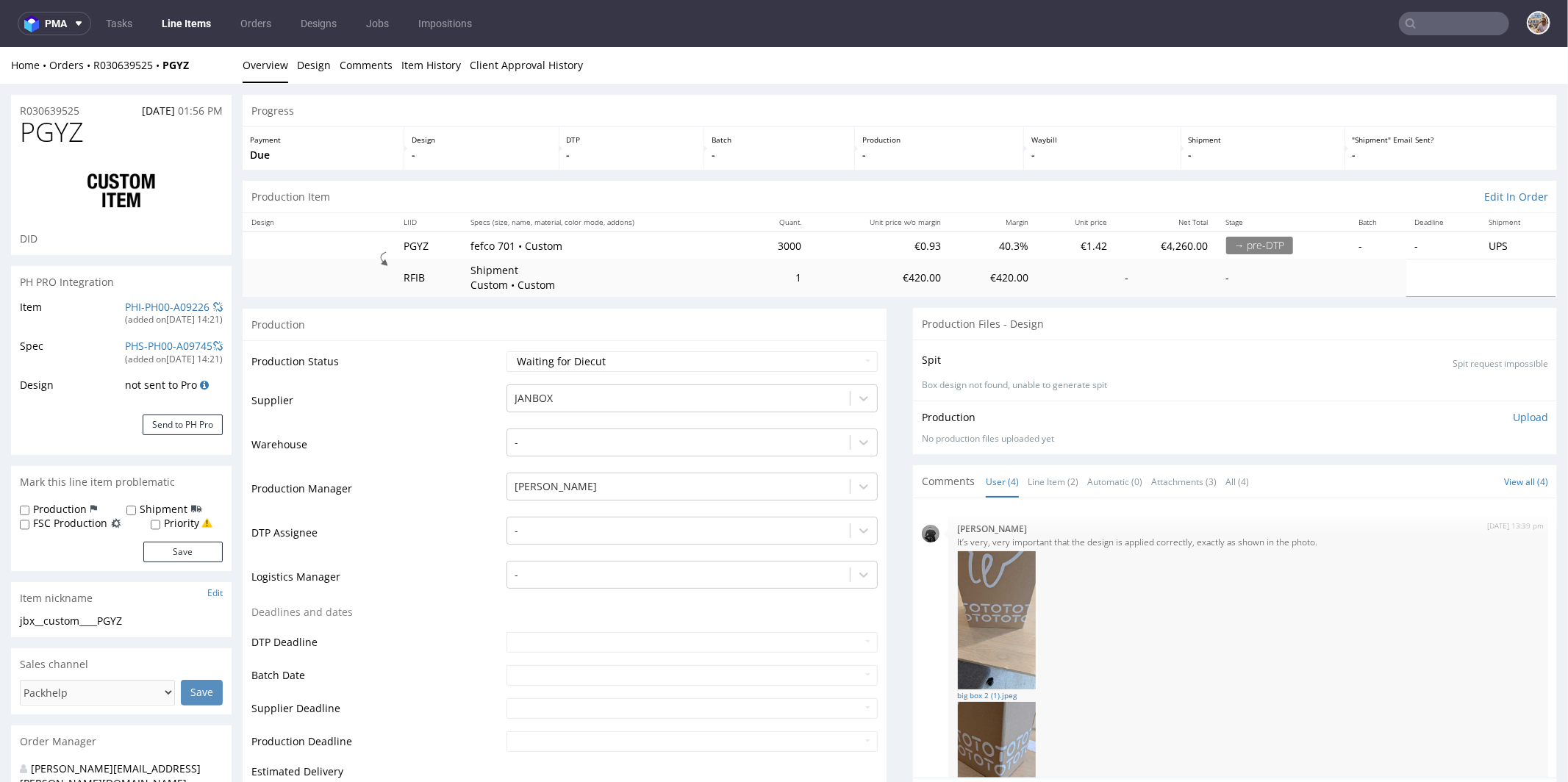
select select "in_progress"
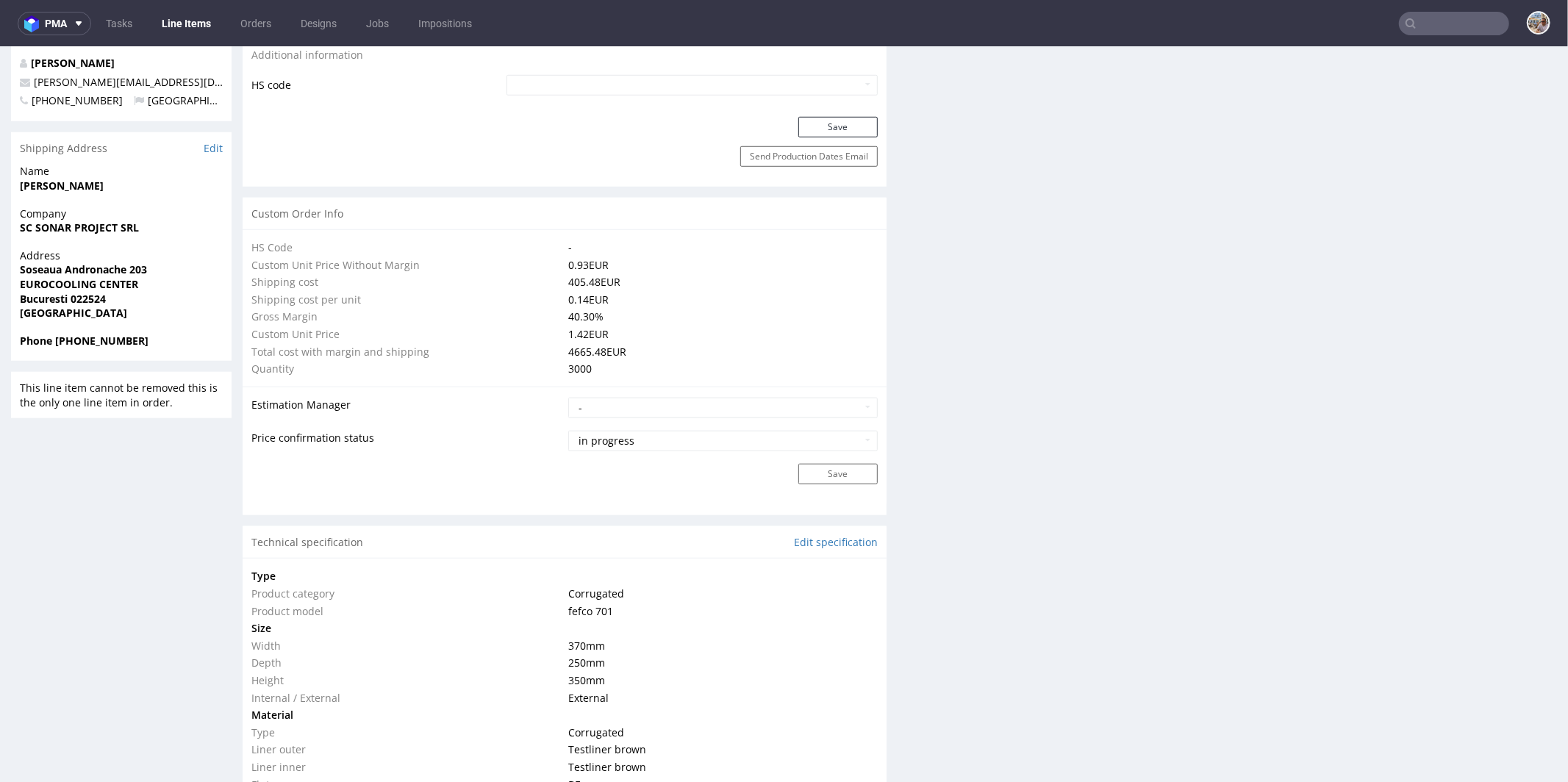
scroll to position [1329, 0]
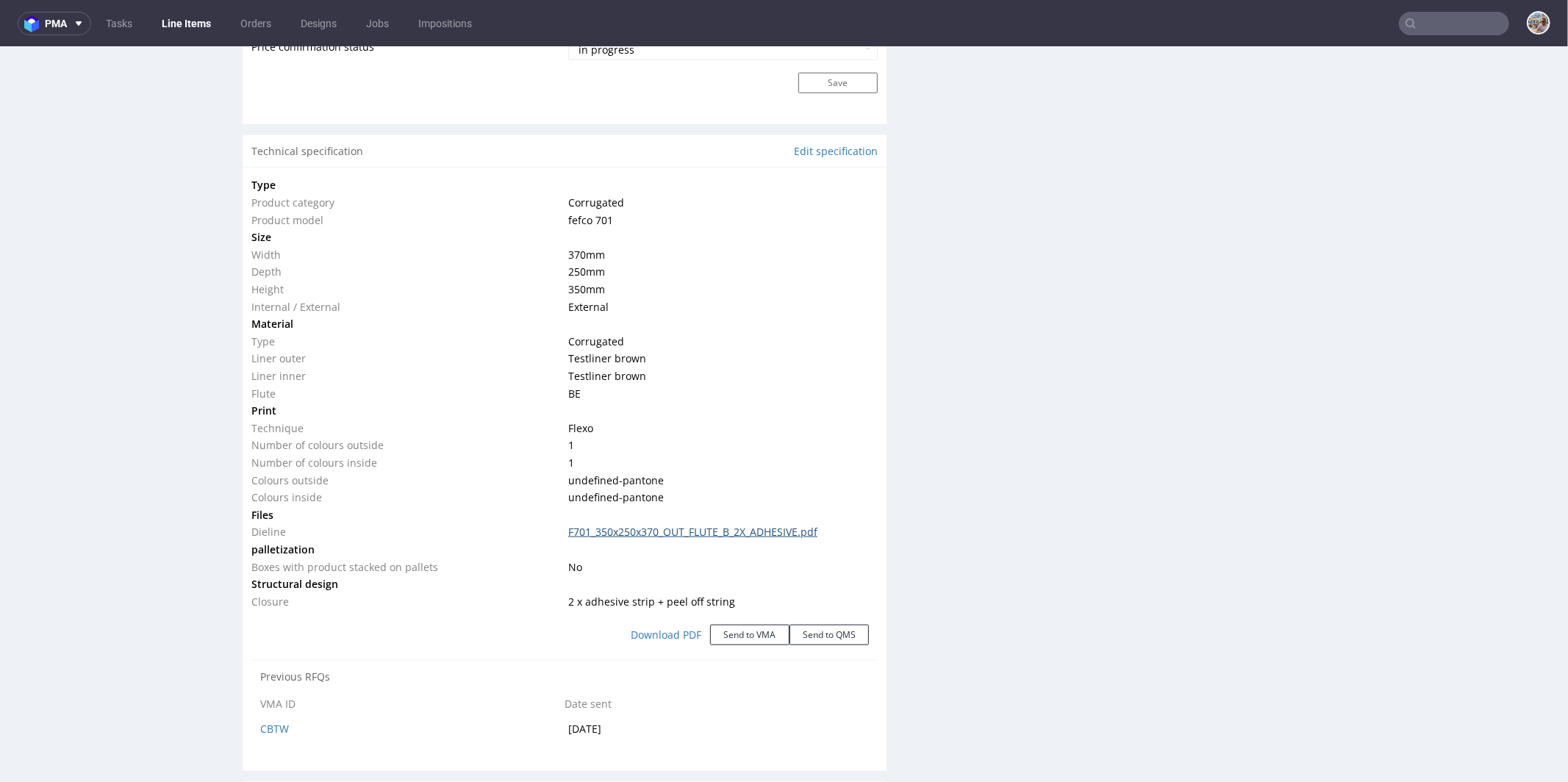
click at [625, 529] on link "F701_350x250x370_OUT_FLUTE_B_2X_ADHESIVE.pdf" at bounding box center [692, 530] width 249 height 14
click at [767, 528] on link "F701_350x250x370_OUT_FLUTE_B_2X_ADHESIVE.pdf" at bounding box center [692, 530] width 249 height 14
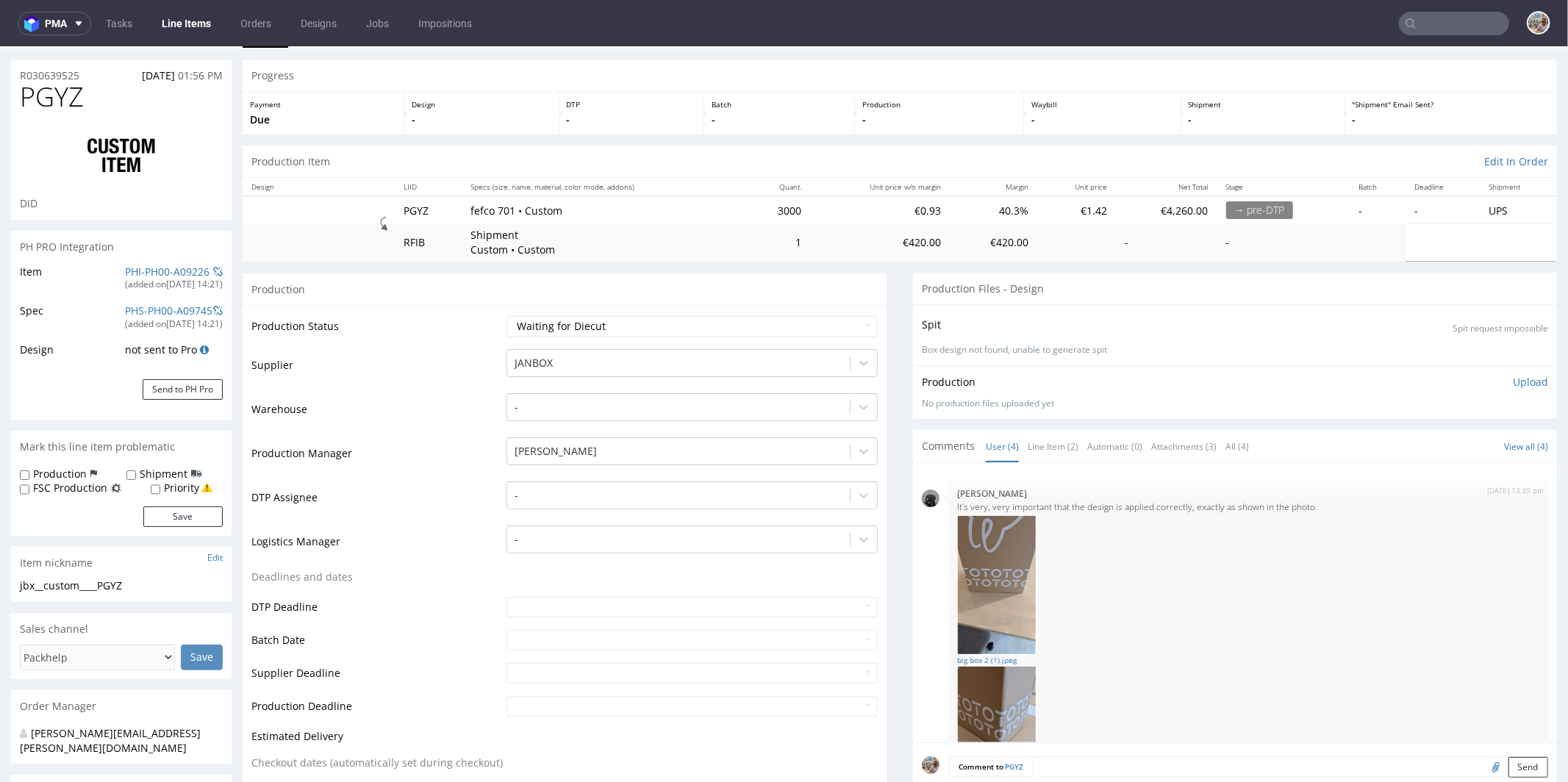
scroll to position [0, 0]
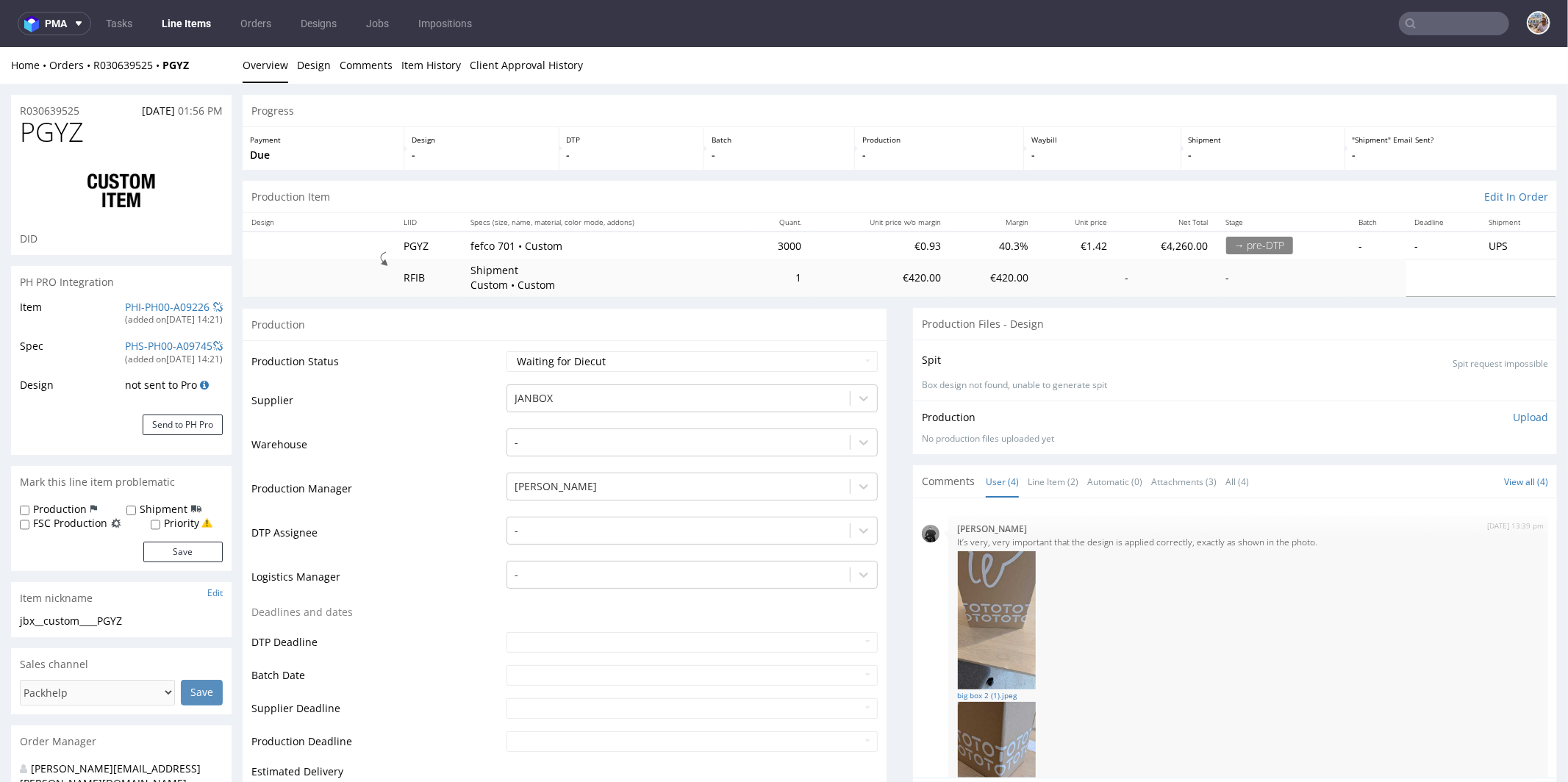
click at [100, 138] on h1 "PGYZ" at bounding box center [120, 131] width 203 height 30
drag, startPoint x: 204, startPoint y: 61, endPoint x: 170, endPoint y: 63, distance: 34.1
click at [170, 63] on div "Home Orders R030639525 PGYZ" at bounding box center [121, 65] width 220 height 15
copy strong "PGYZ"
click at [107, 103] on div "R030639525 07.10.2025 01:56 PM" at bounding box center [121, 106] width 220 height 23
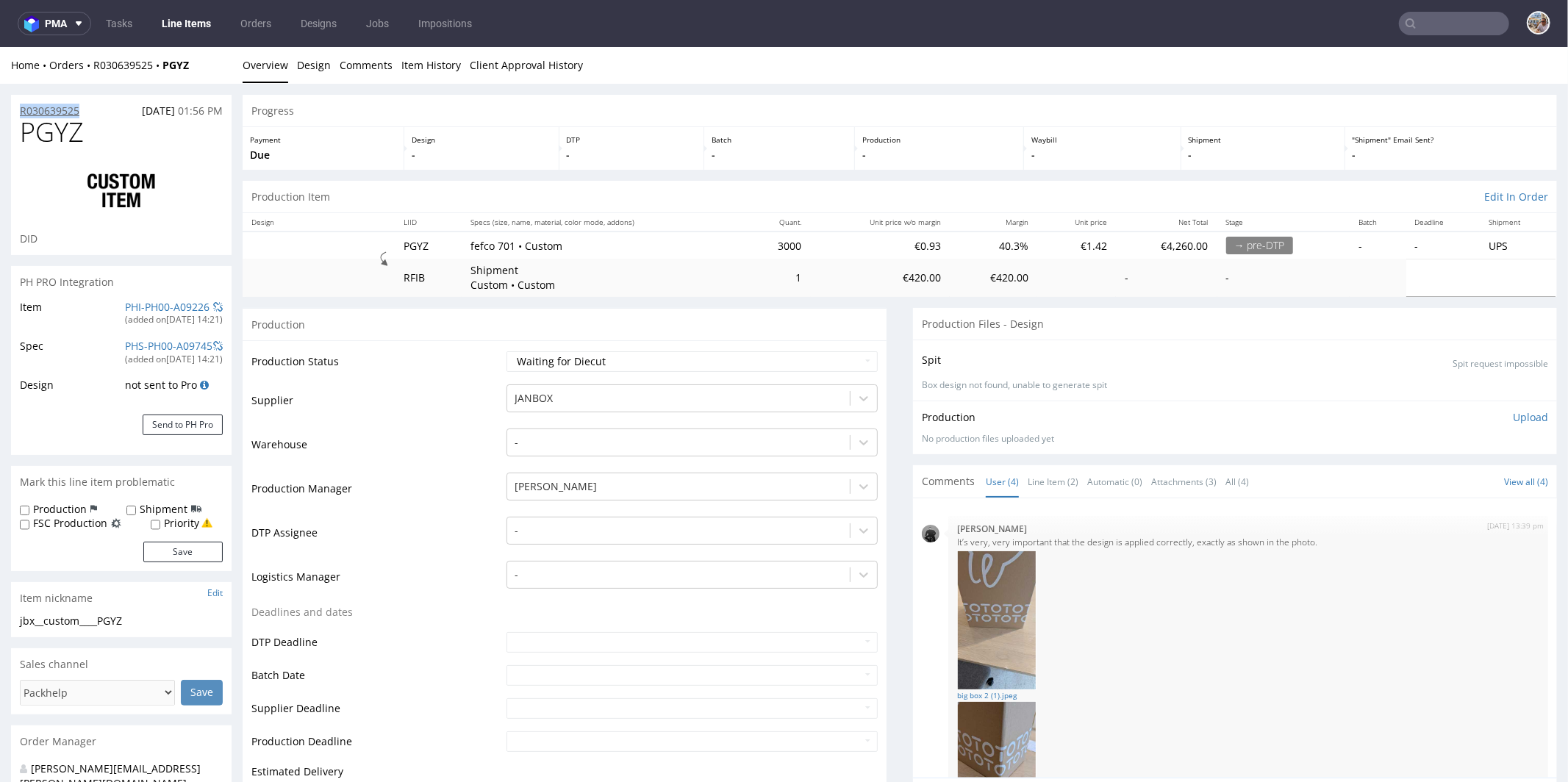
drag, startPoint x: 96, startPoint y: 107, endPoint x: 21, endPoint y: 106, distance: 75.0
click at [21, 106] on div "R030639525 07.10.2025 01:56 PM" at bounding box center [121, 106] width 220 height 23
copy p "R030639525"
click at [99, 108] on div "R030639525 07.10.2025 01:56 PM" at bounding box center [121, 106] width 220 height 23
drag, startPoint x: 94, startPoint y: 109, endPoint x: 2, endPoint y: 109, distance: 92.0
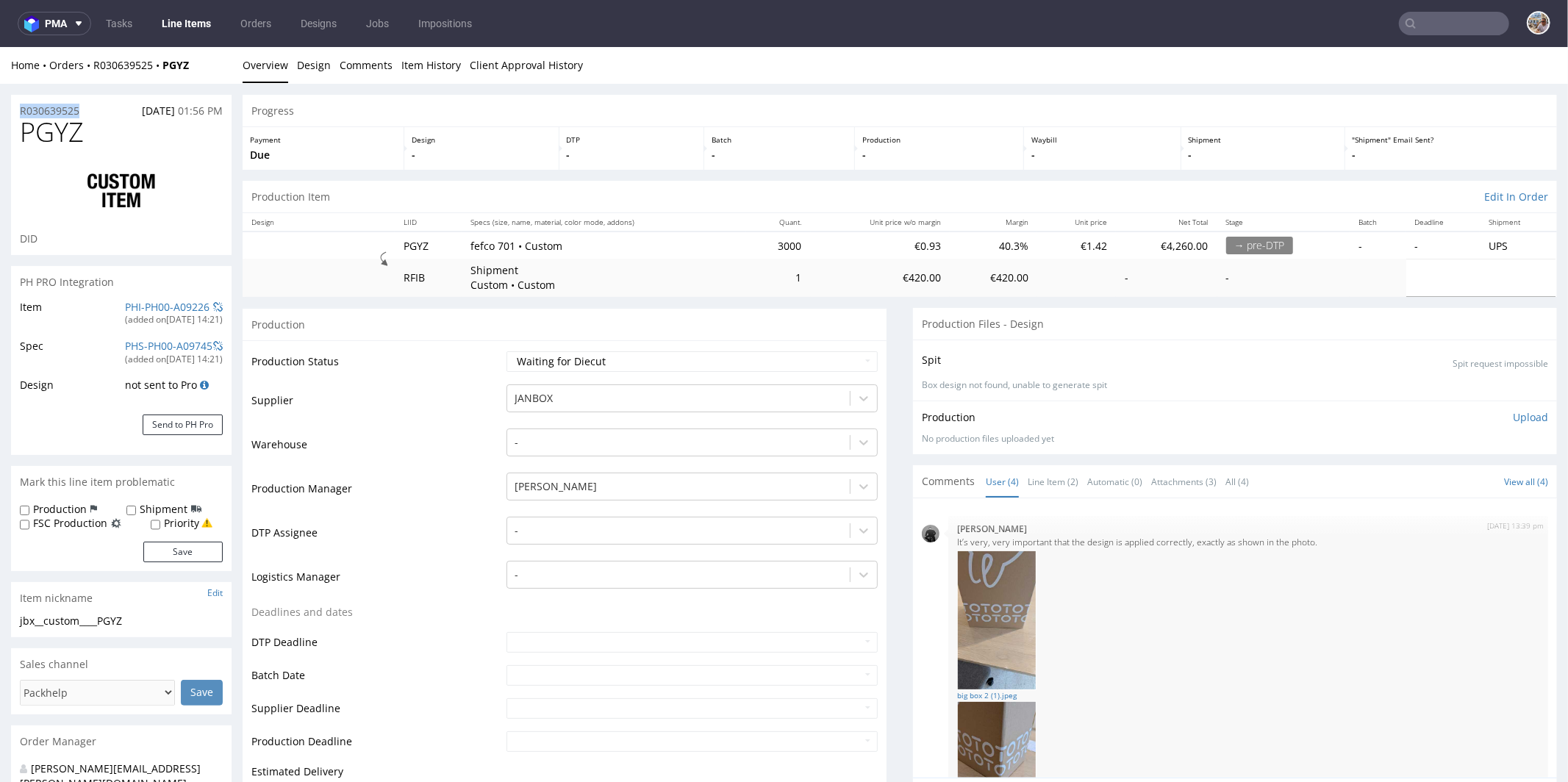
copy p "R030639525"
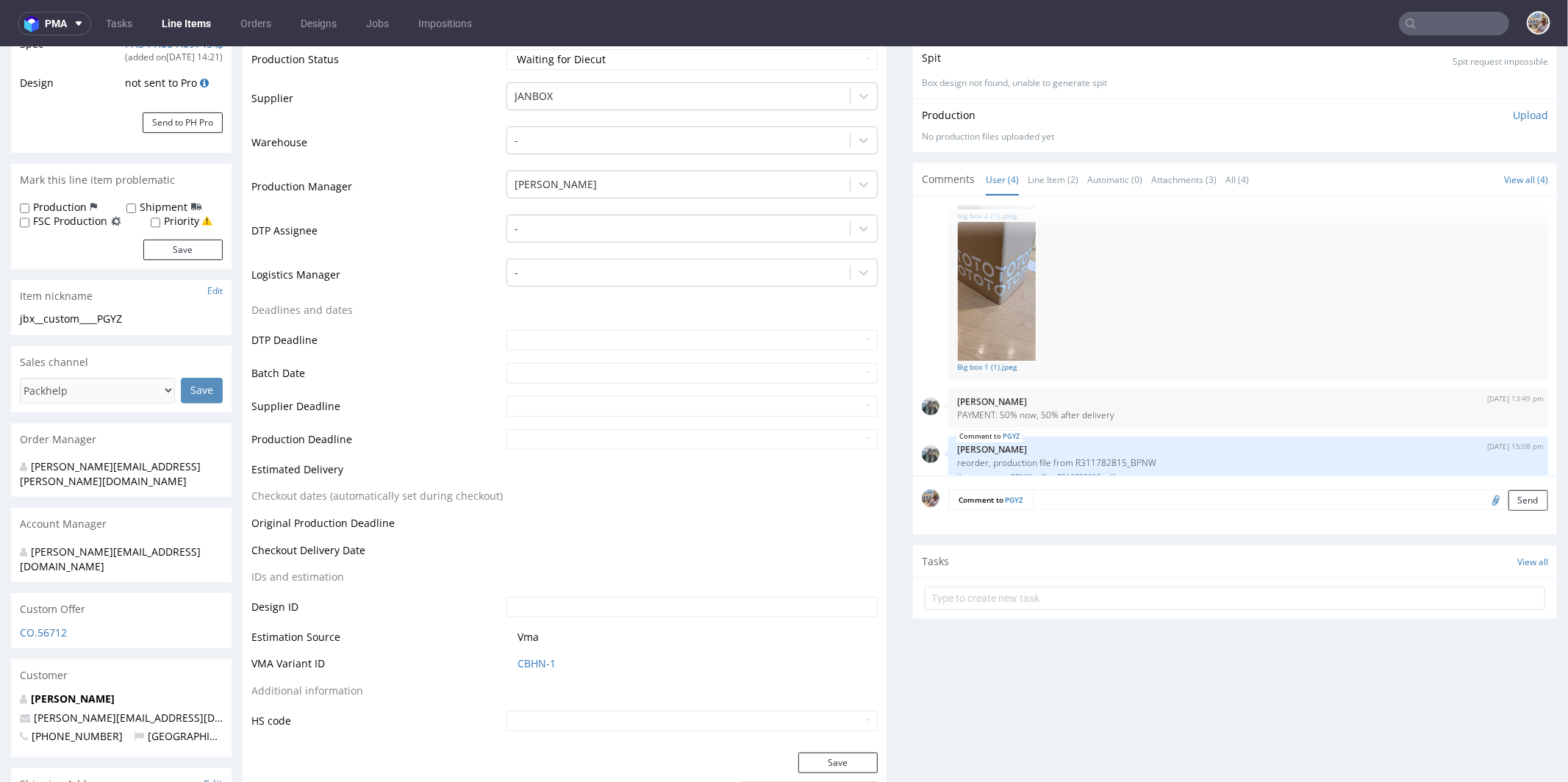
scroll to position [263, 0]
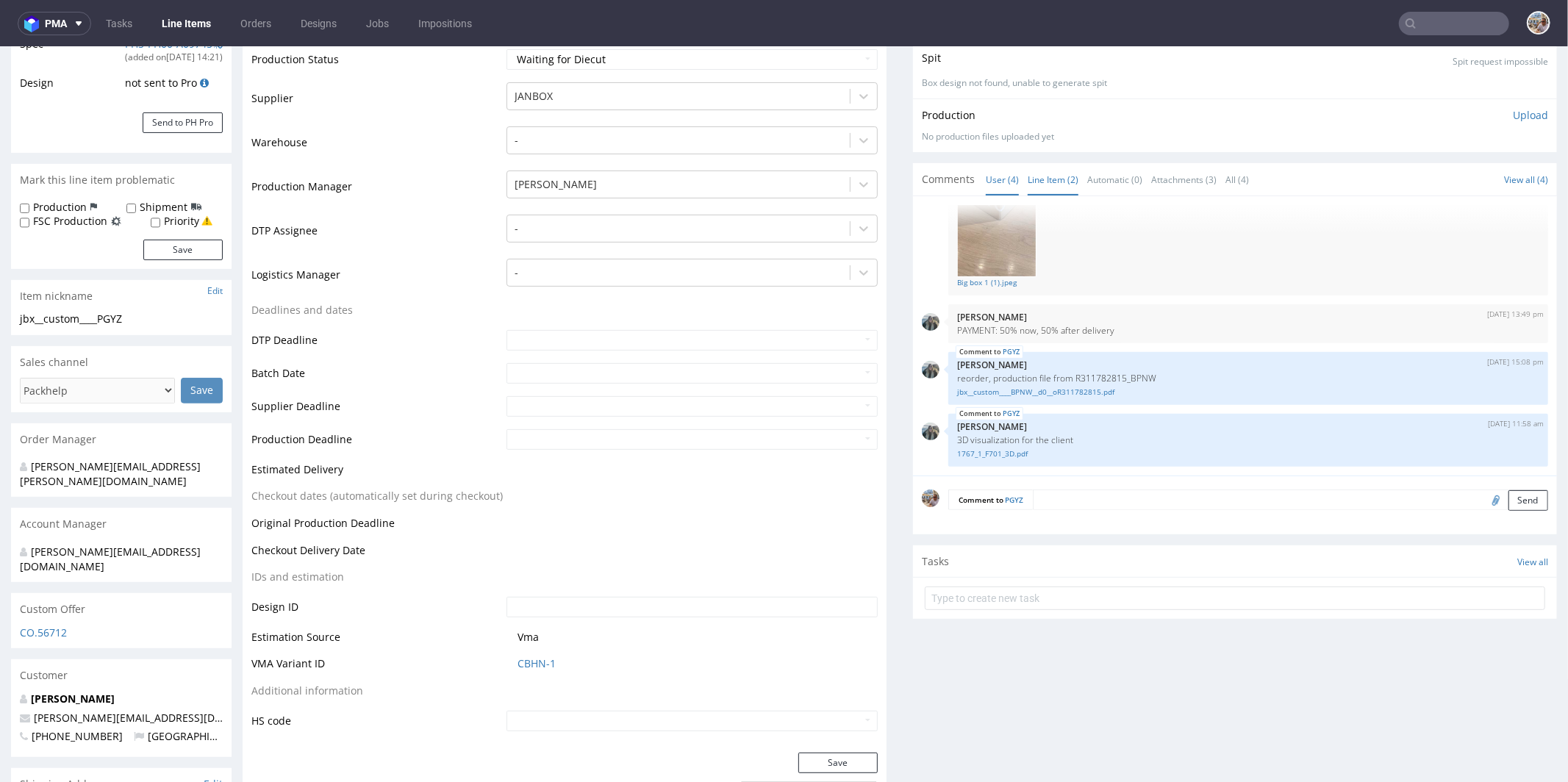
click at [1037, 178] on link "Line Item (2)" at bounding box center [1053, 179] width 51 height 31
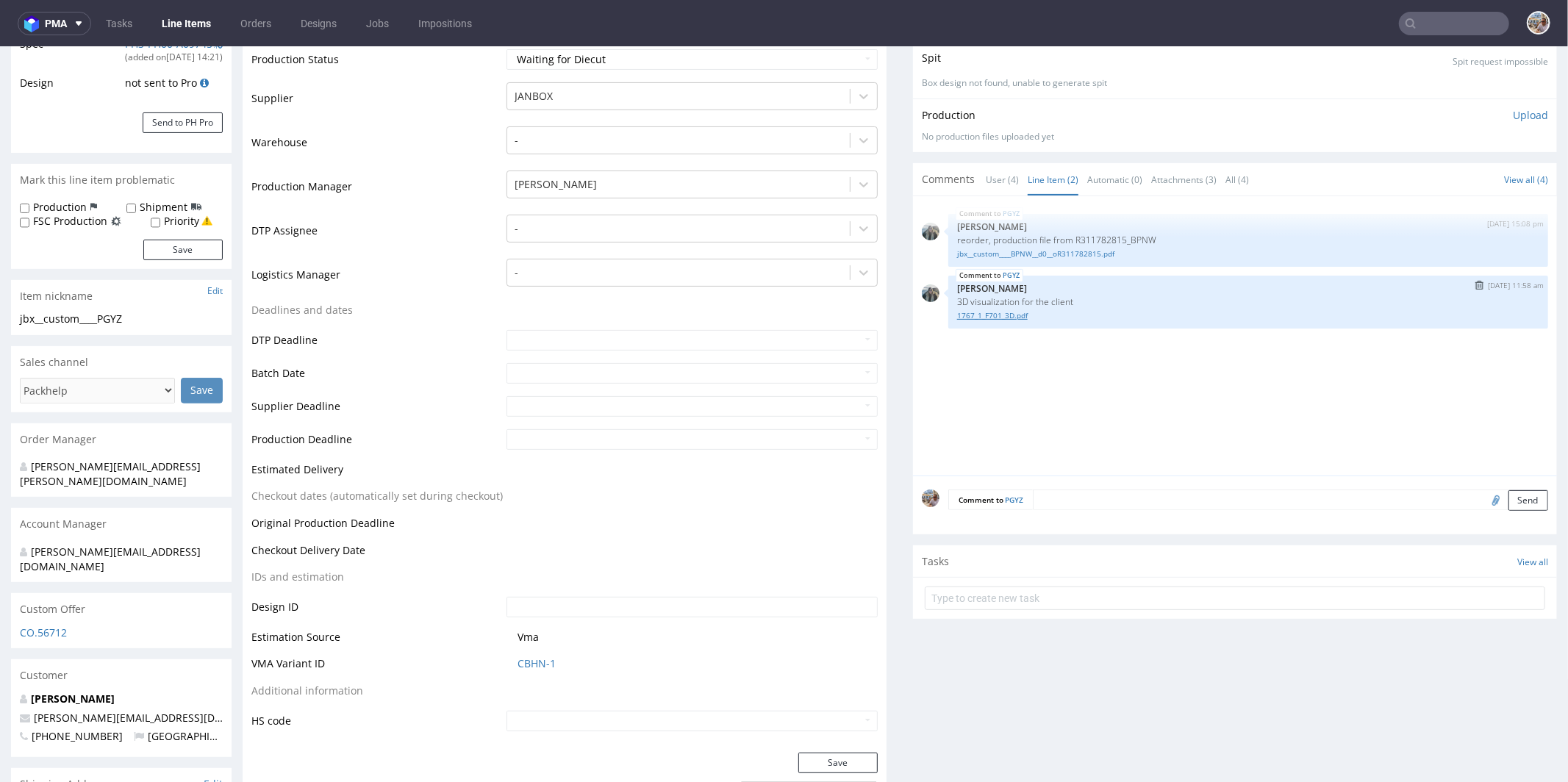
click at [994, 310] on link "1767_1_F701_3D.pdf" at bounding box center [1247, 315] width 582 height 11
click at [1063, 494] on textarea at bounding box center [1290, 499] width 515 height 20
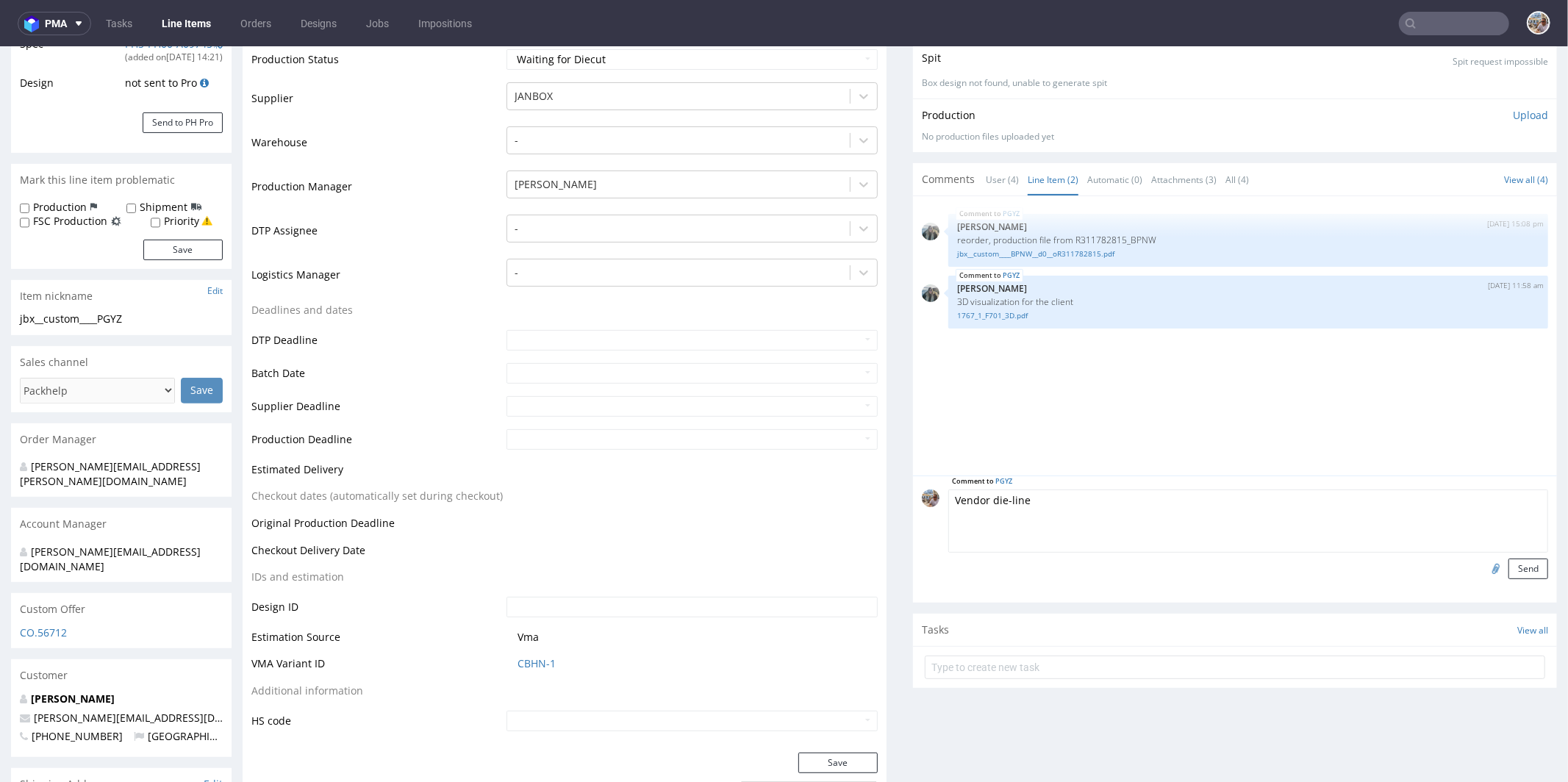
type textarea "Vendor die-line"
click at [1483, 567] on input "file" at bounding box center [1493, 567] width 20 height 19
type input "C:\fakepath\PGYZ Wykrojnik.pdf"
click at [1508, 568] on button "Send" at bounding box center [1527, 568] width 40 height 20
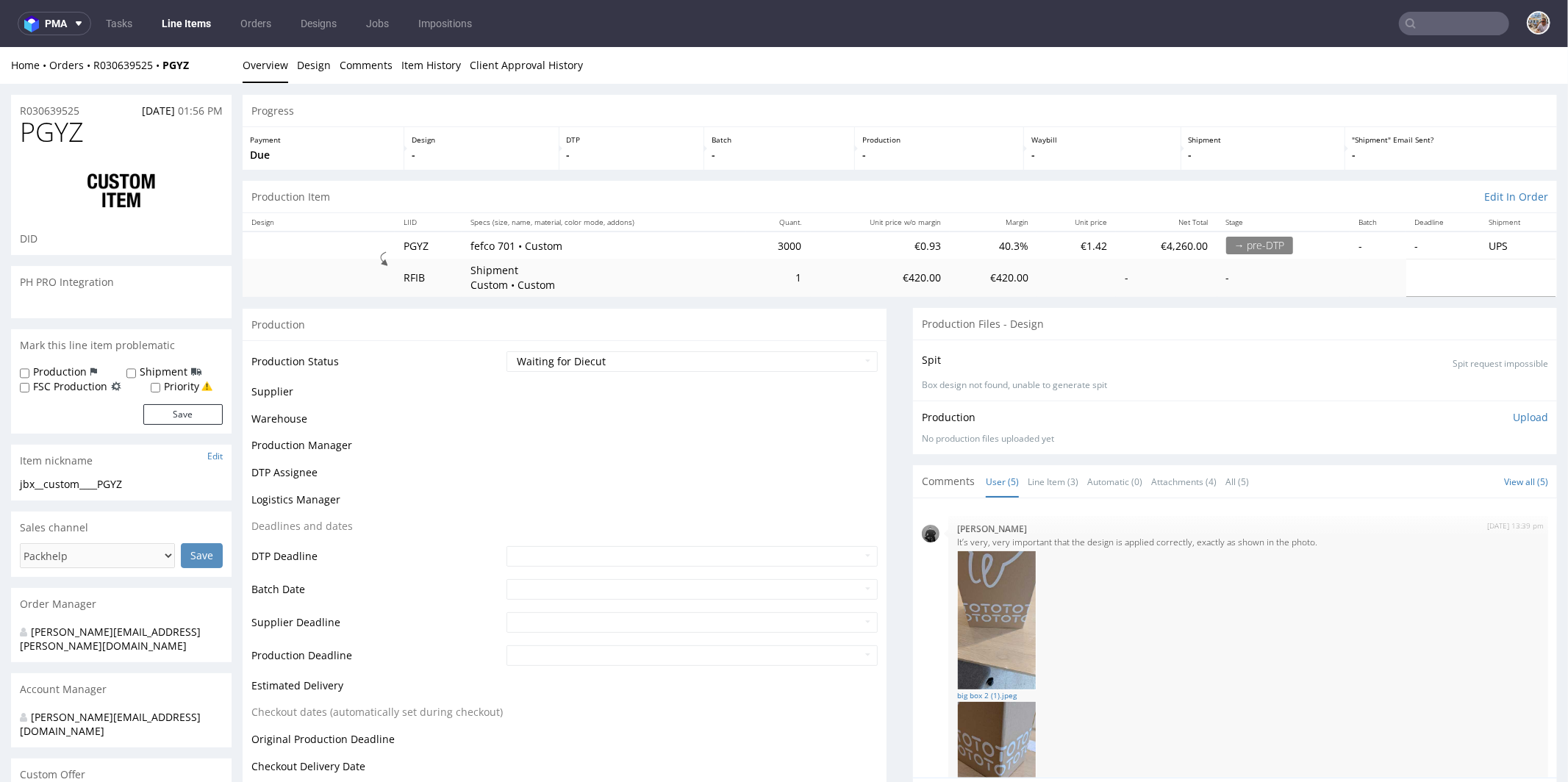
scroll to position [325, 0]
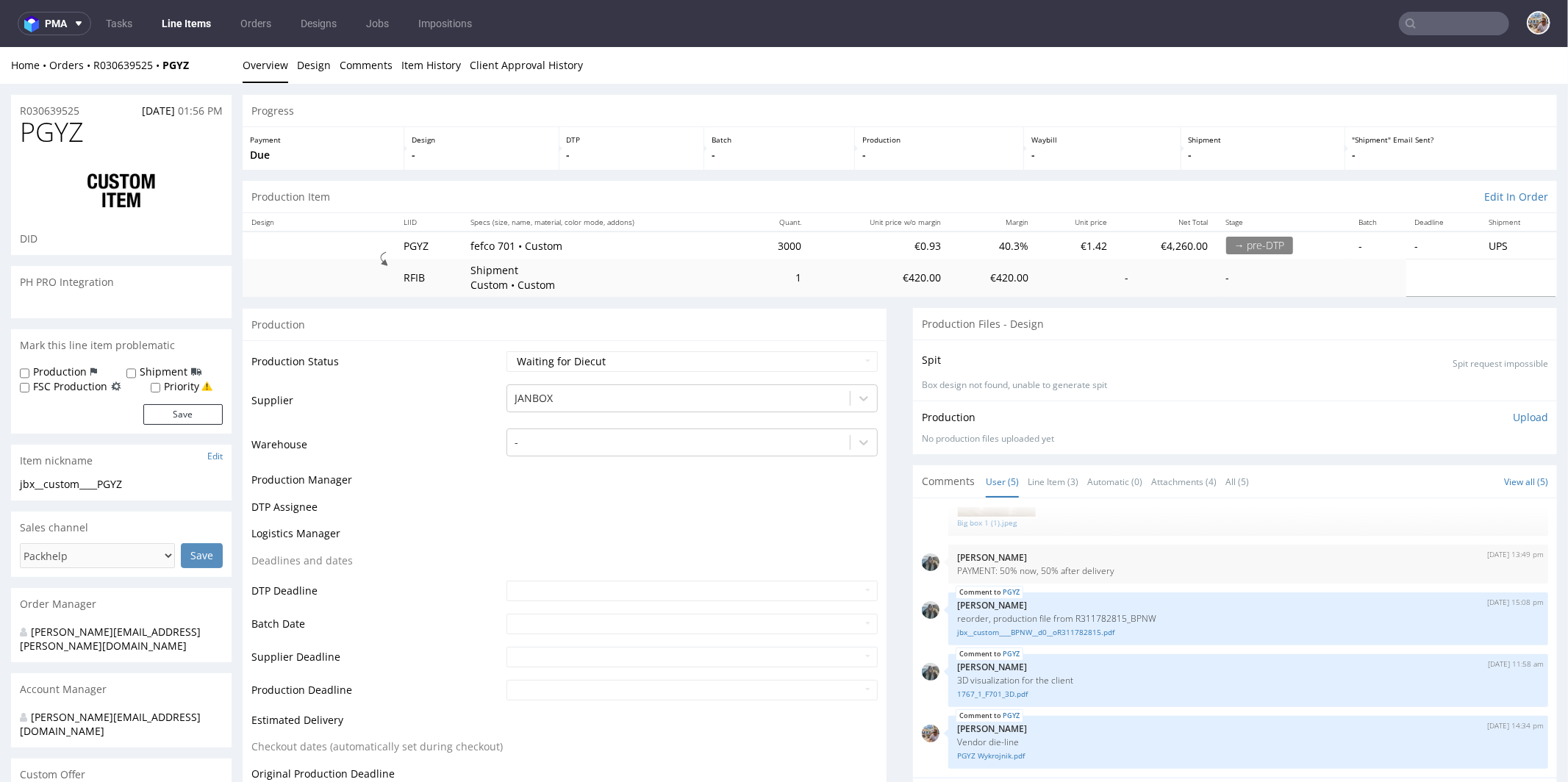
select select "in_progress"
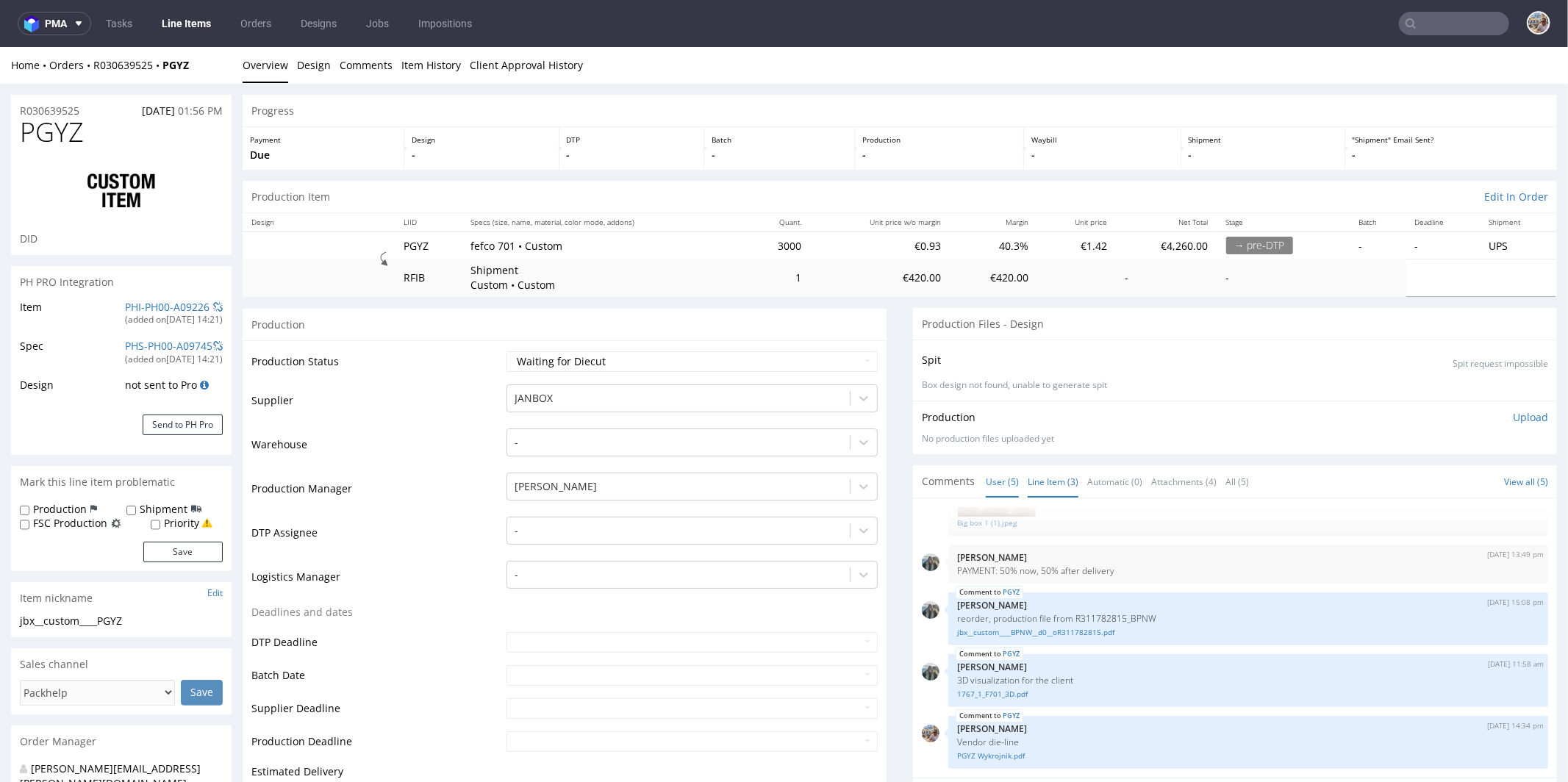
click at [1039, 483] on link "Line Item (3)" at bounding box center [1053, 481] width 51 height 31
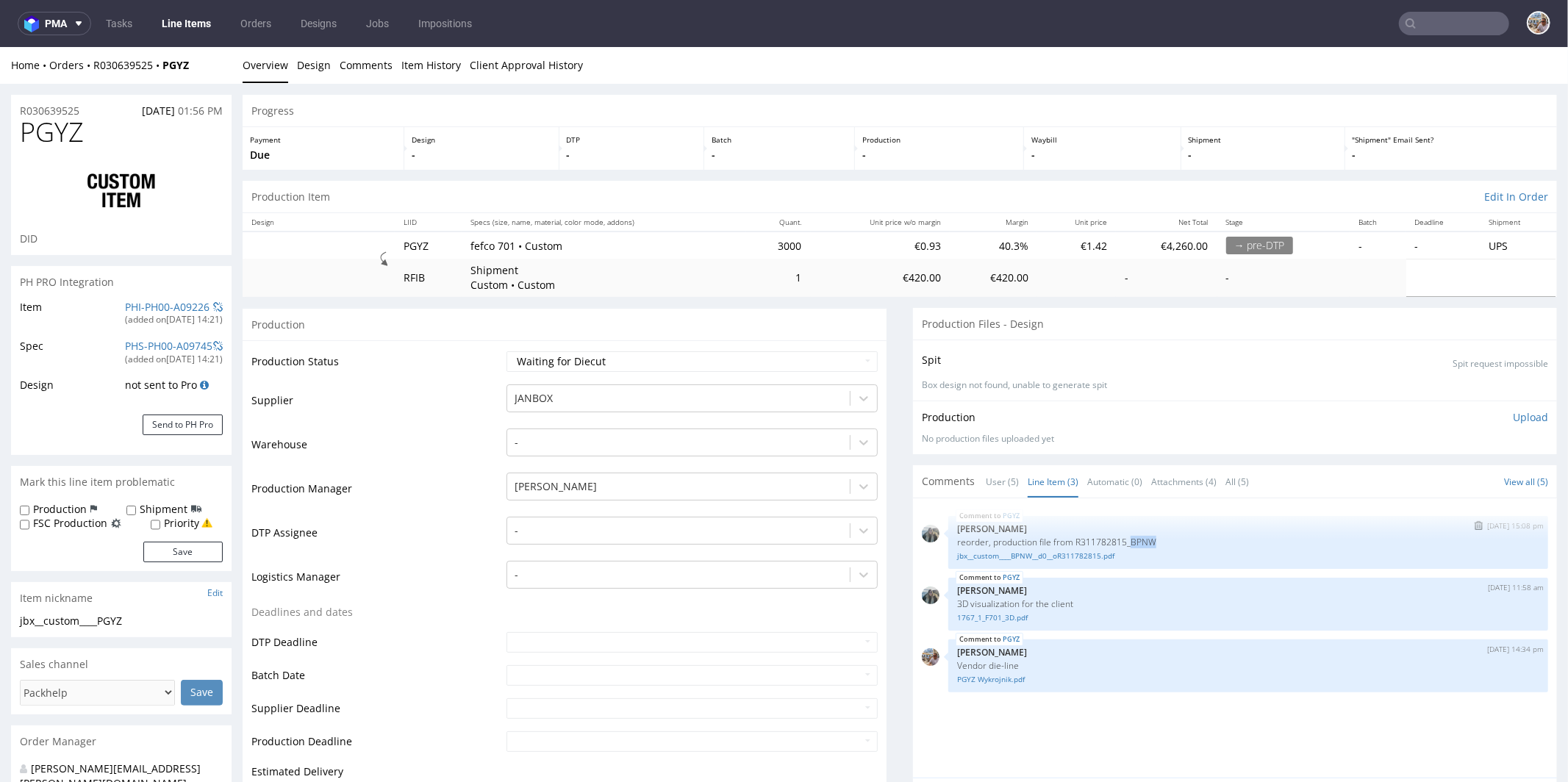
drag, startPoint x: 1150, startPoint y: 541, endPoint x: 1119, endPoint y: 540, distance: 31.0
click at [1119, 540] on p "reorder, production file from R311782815_BPNW" at bounding box center [1247, 541] width 582 height 11
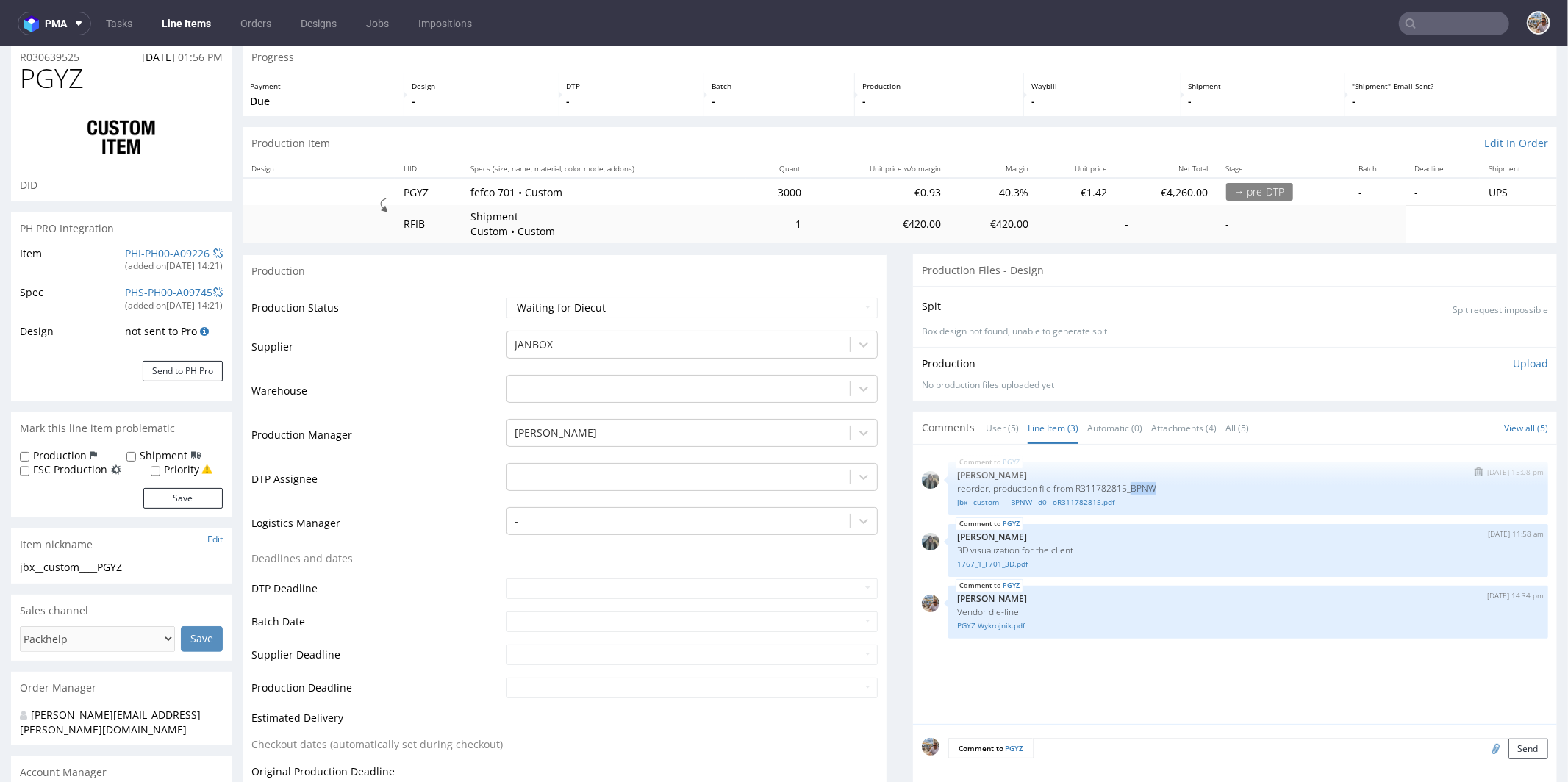
scroll to position [284, 0]
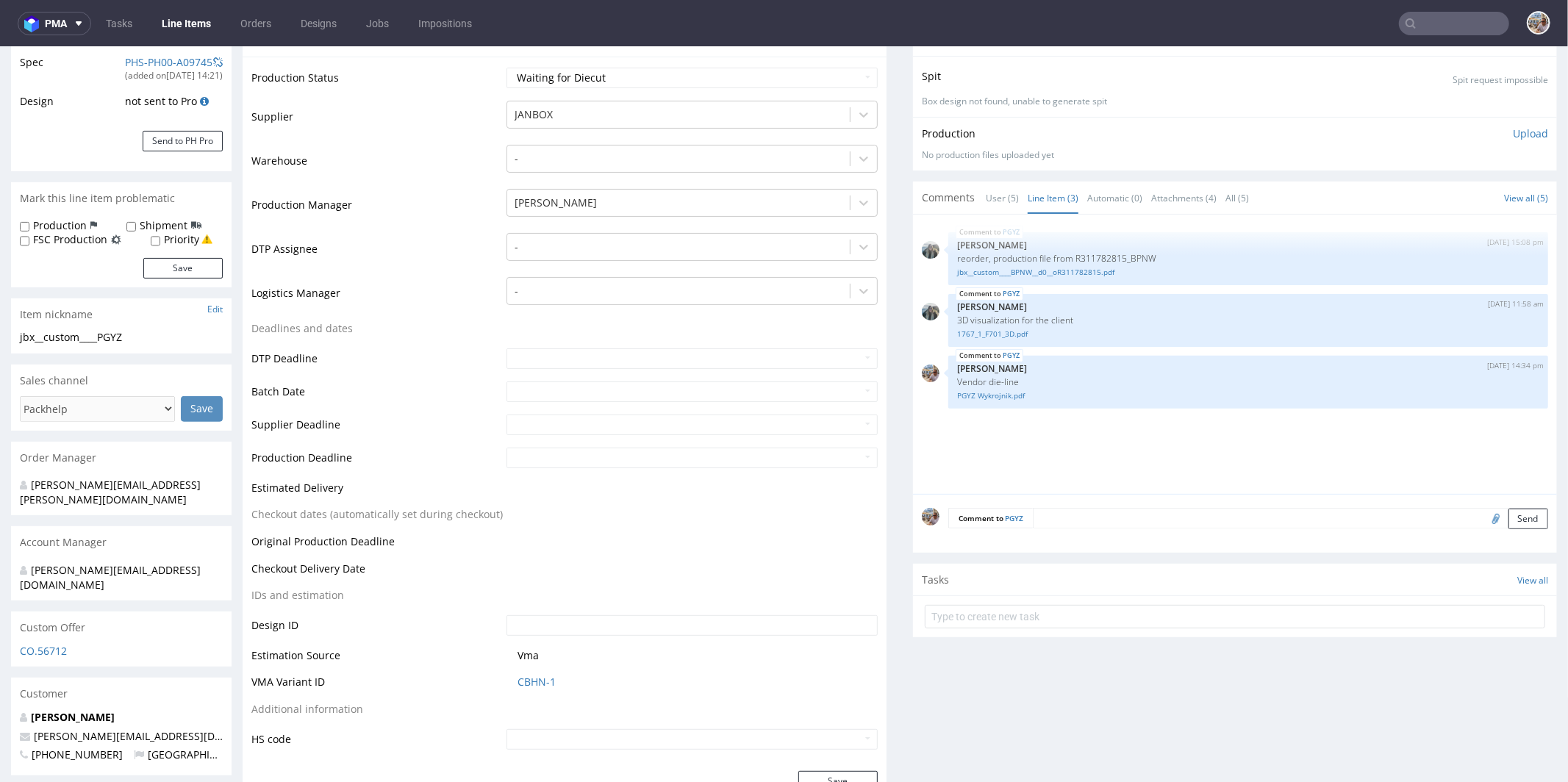
click at [1047, 510] on textarea at bounding box center [1290, 517] width 515 height 20
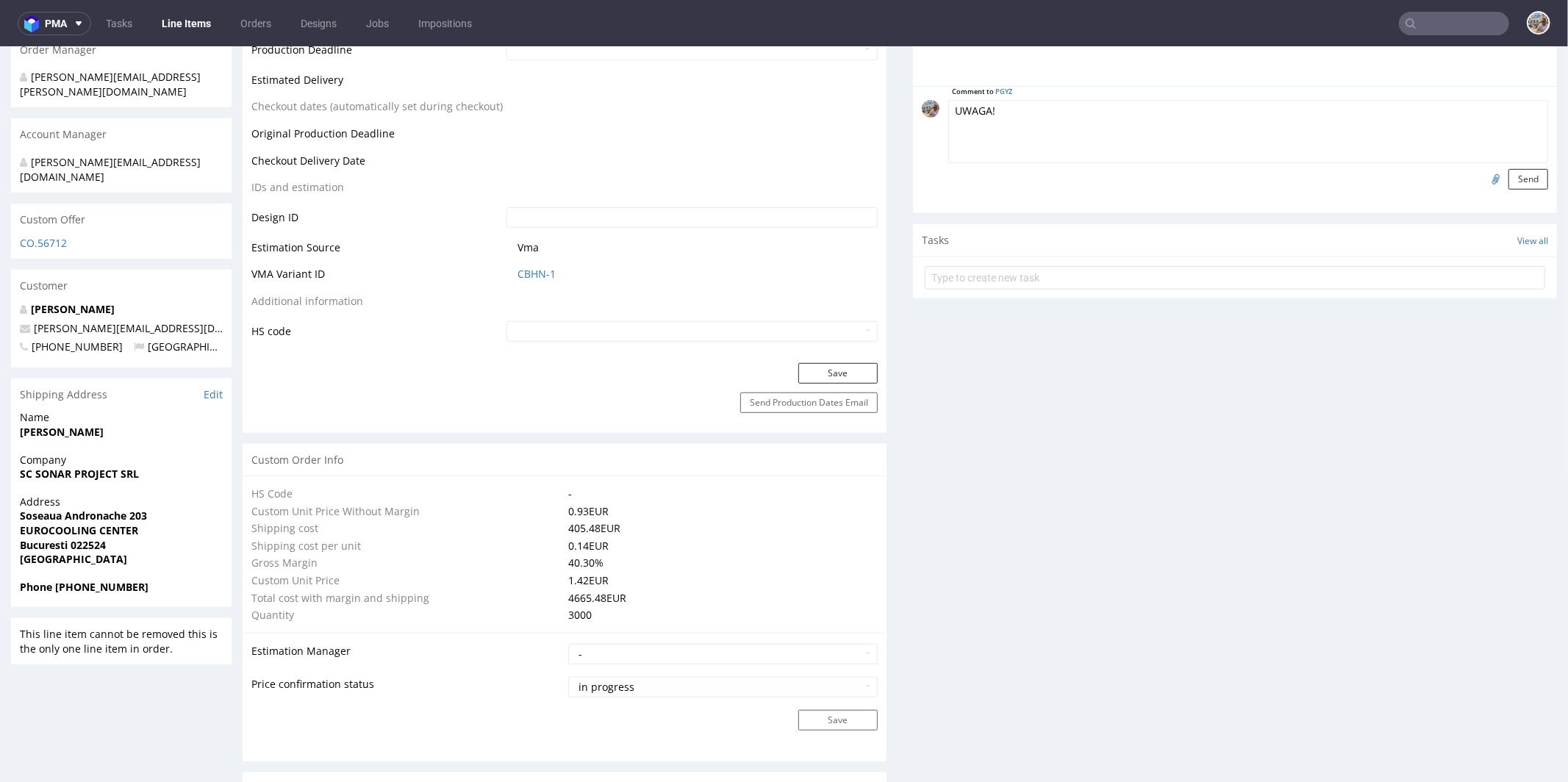
scroll to position [379, 0]
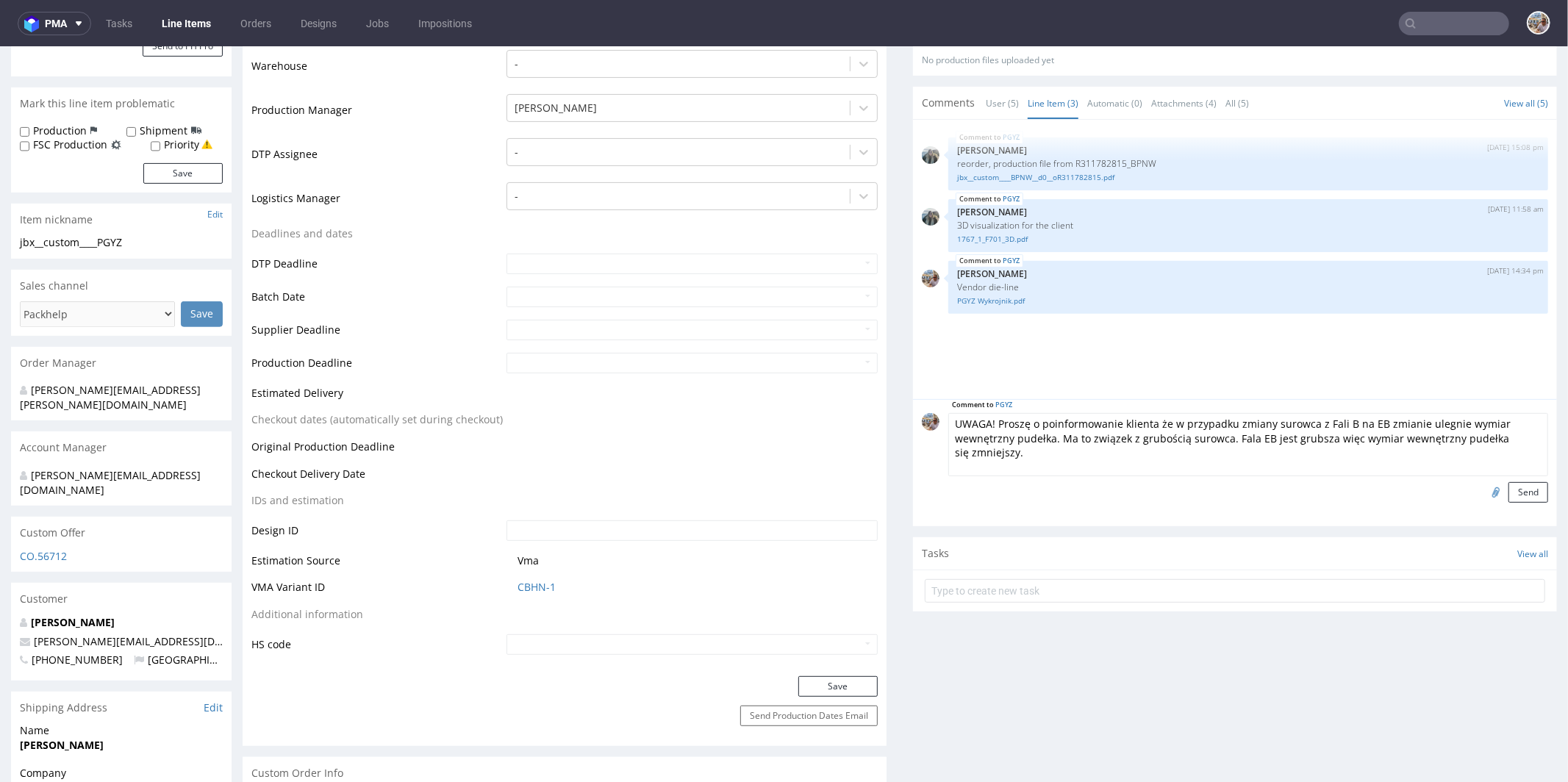
type textarea "UWAGA! Proszę o poinformowanie klienta że w przypadku zmiany surowca z Fali B n…"
click at [1508, 489] on button "Send" at bounding box center [1527, 491] width 40 height 20
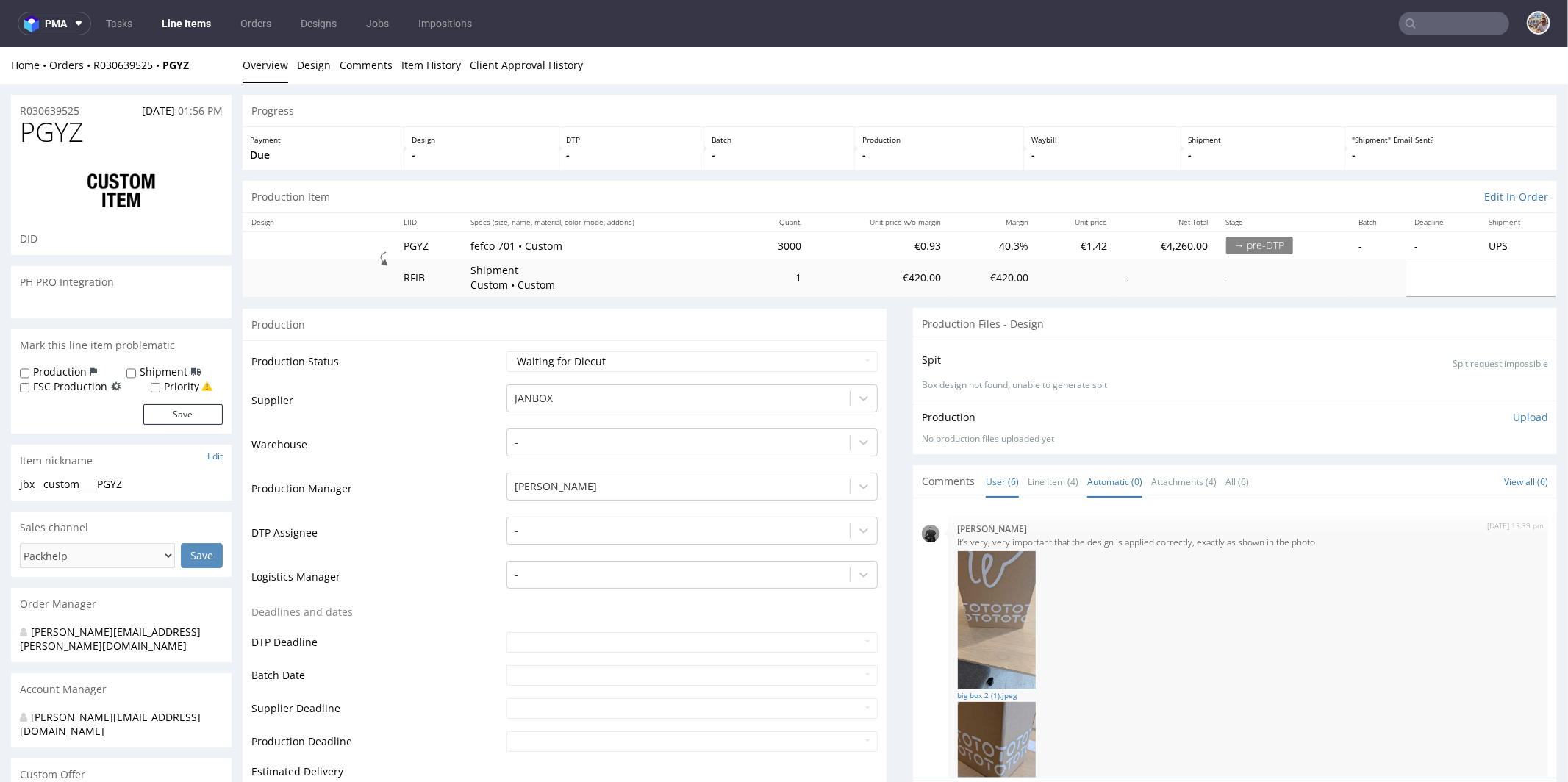
scroll to position [384, 0]
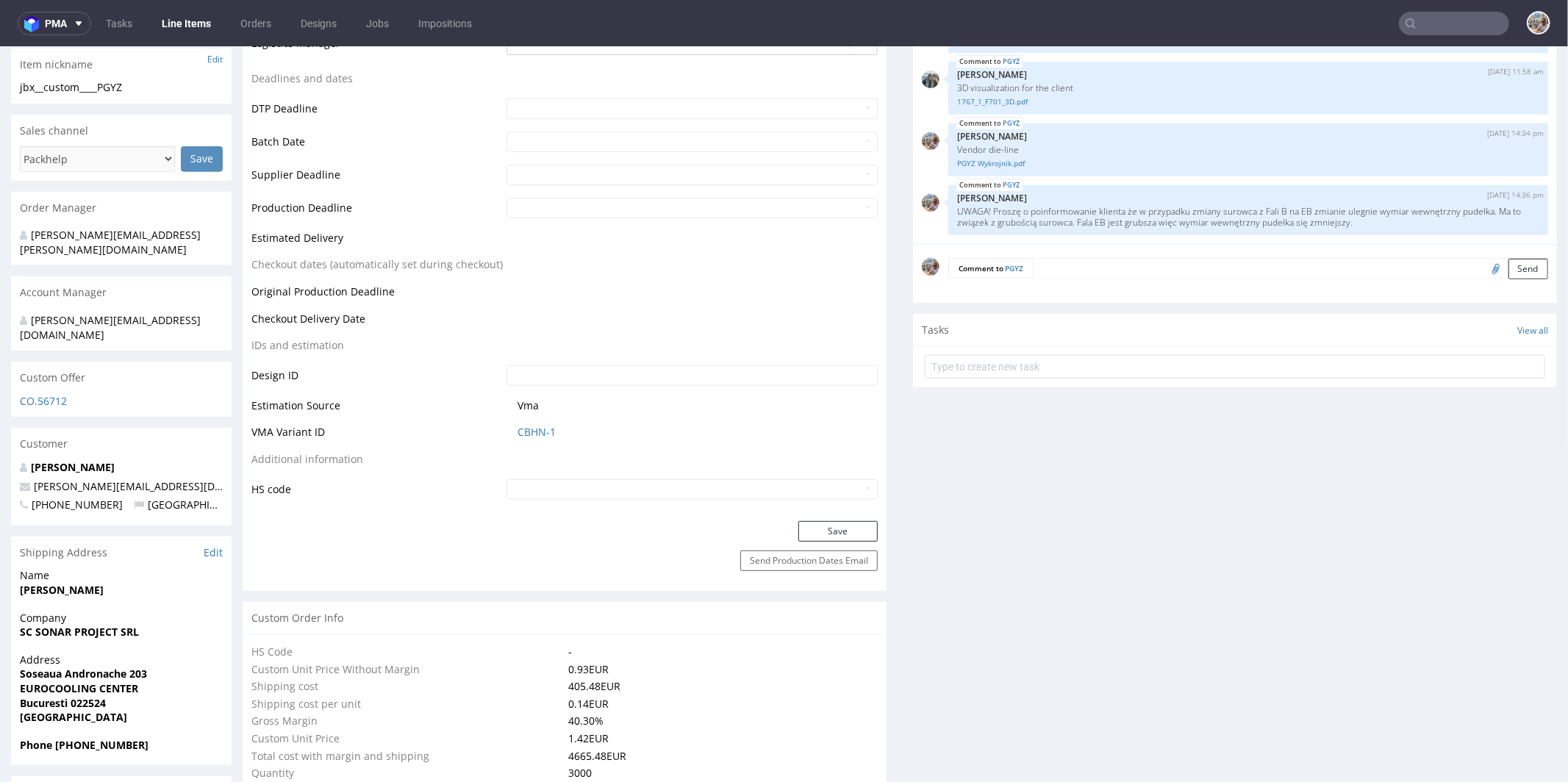
select select "in_progress"
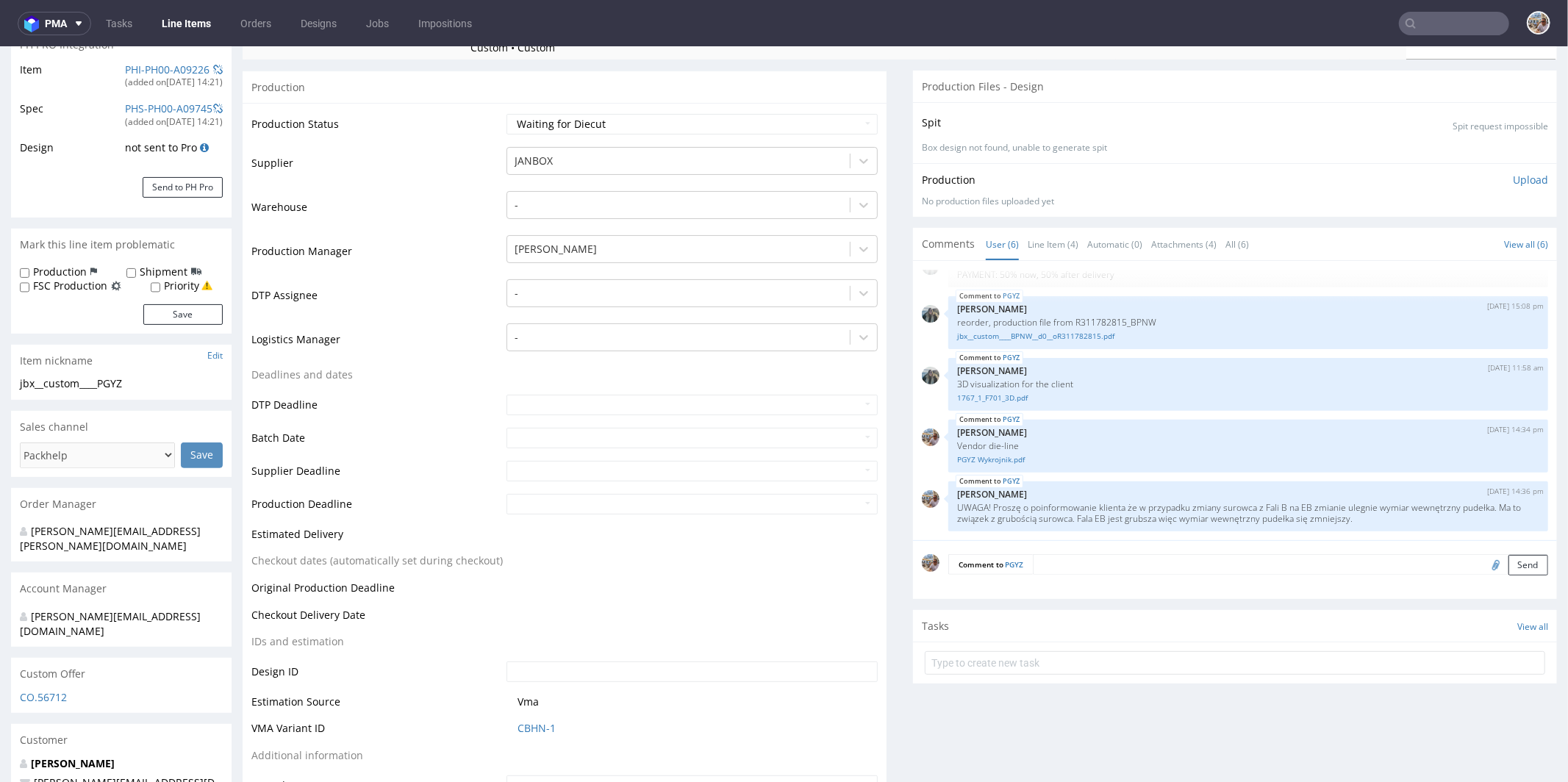
scroll to position [0, 0]
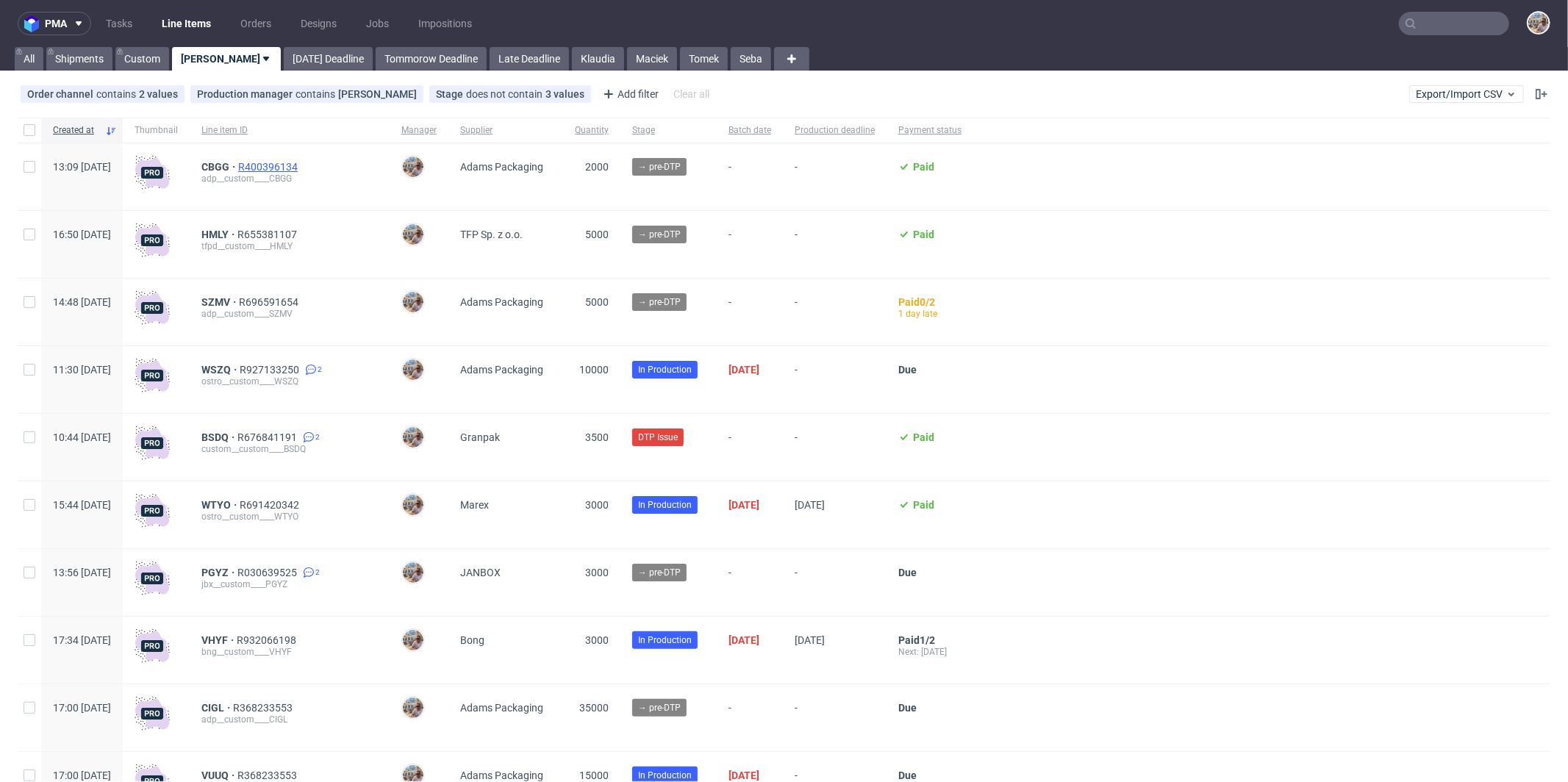
click at [301, 168] on span "R400396134" at bounding box center [269, 167] width 63 height 12
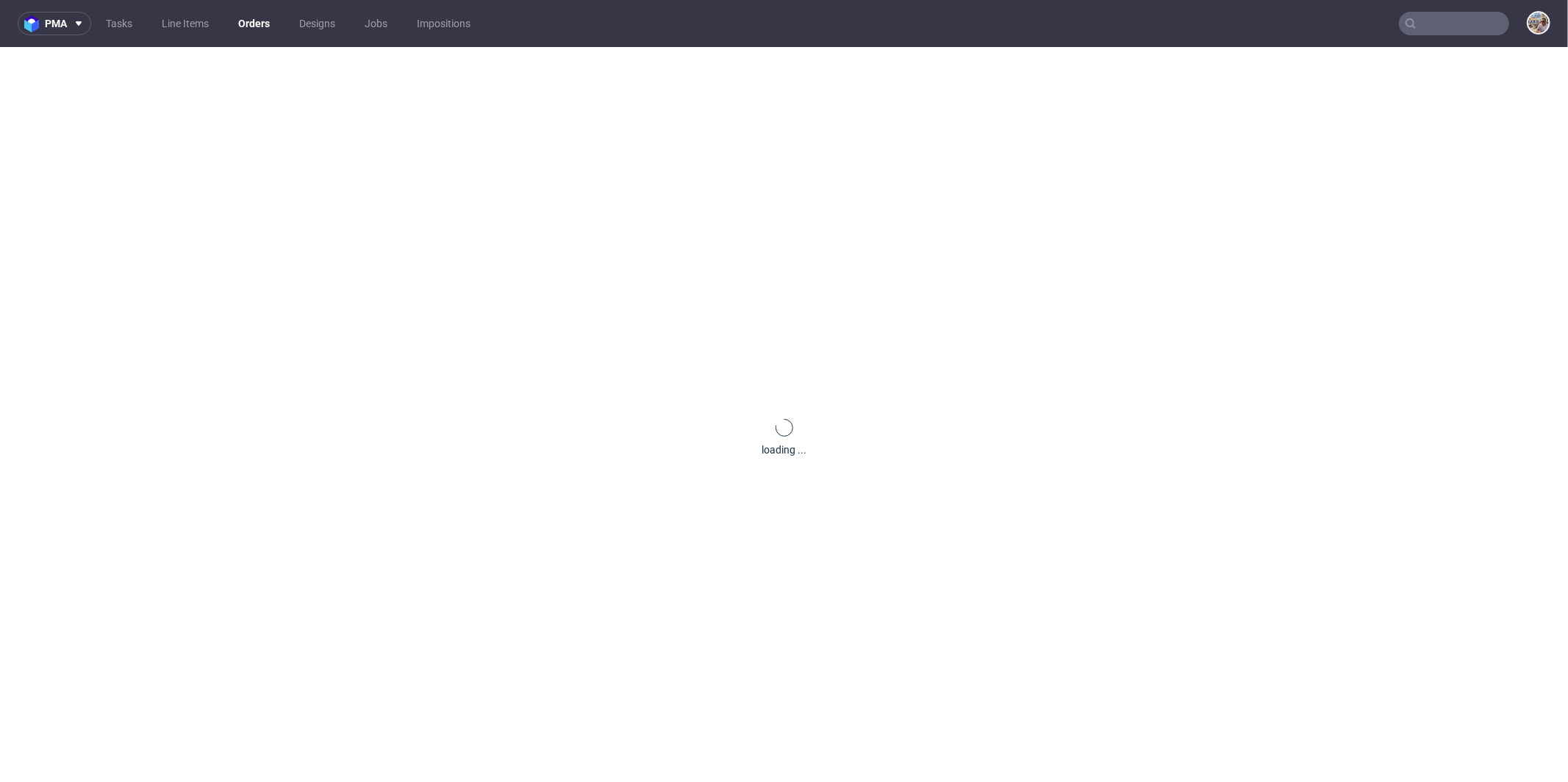
click at [309, 168] on div "loading ..." at bounding box center [784, 438] width 1568 height 782
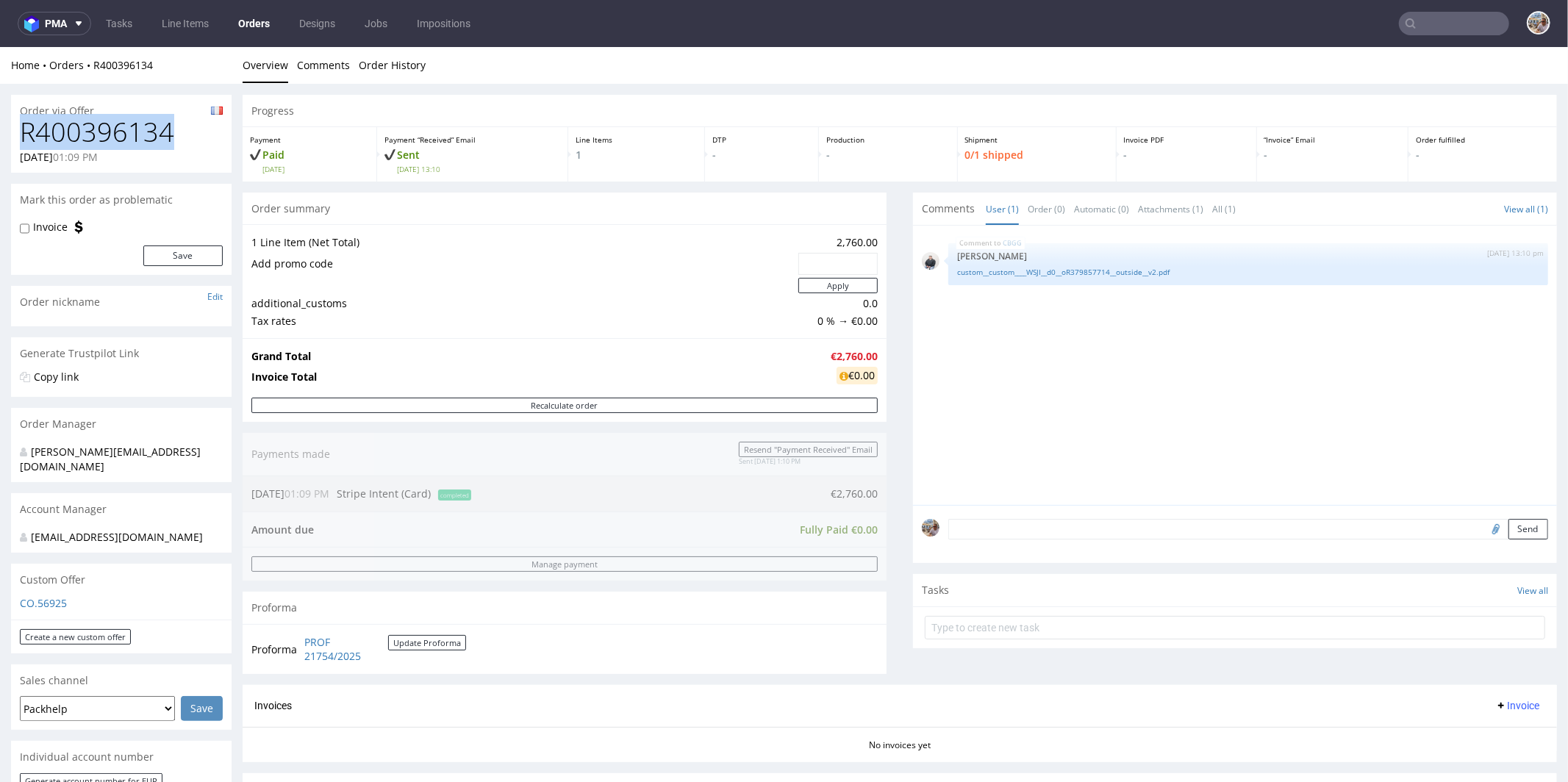
drag, startPoint x: 184, startPoint y: 133, endPoint x: 0, endPoint y: 134, distance: 184.0
click at [0, 134] on div "Order via Offer R400396134 09.10.2025 01:09 PM Mark this order as problematic I…" at bounding box center [784, 789] width 1568 height 1412
copy h1 "R400396134"
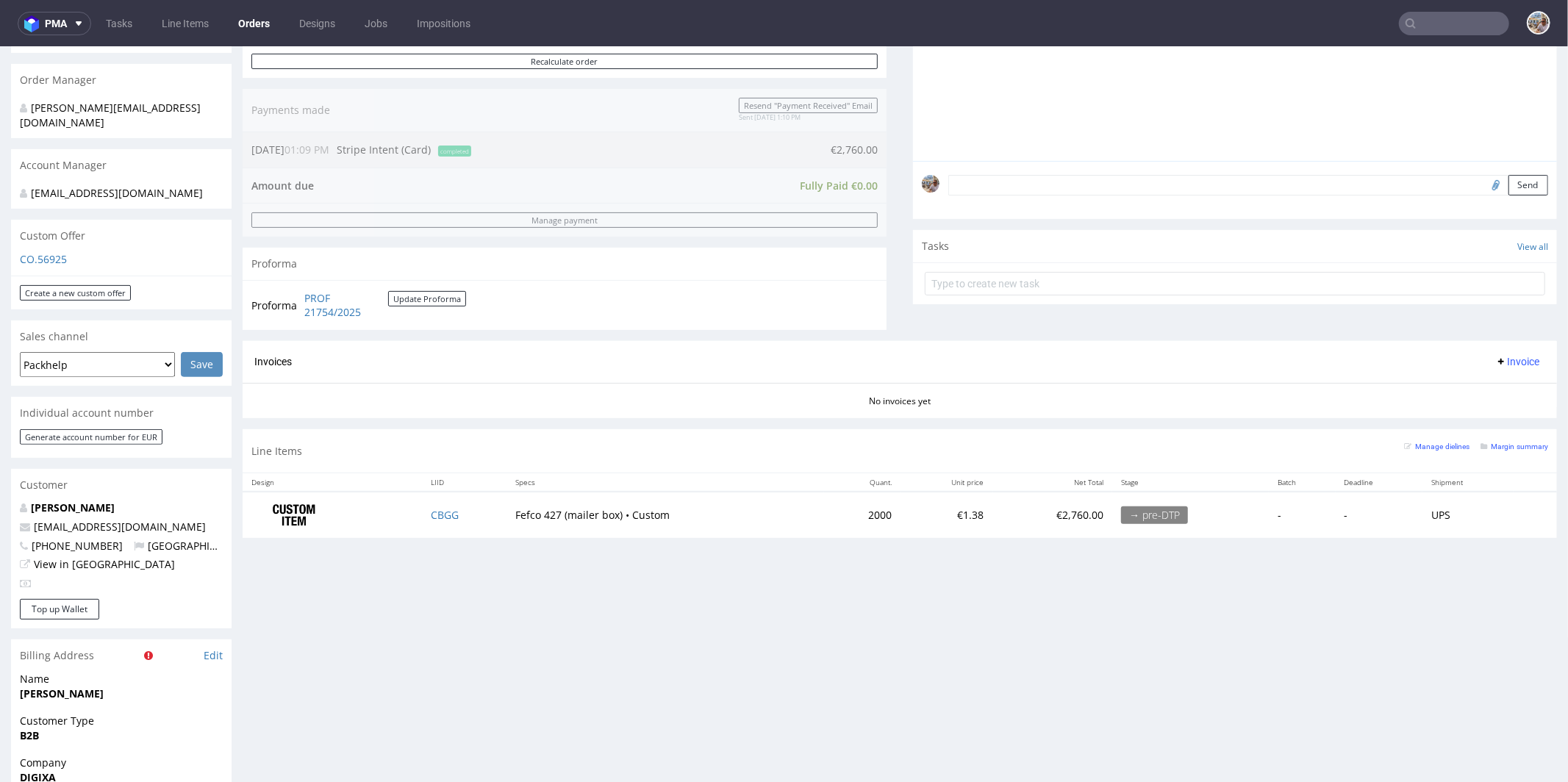
scroll to position [546, 0]
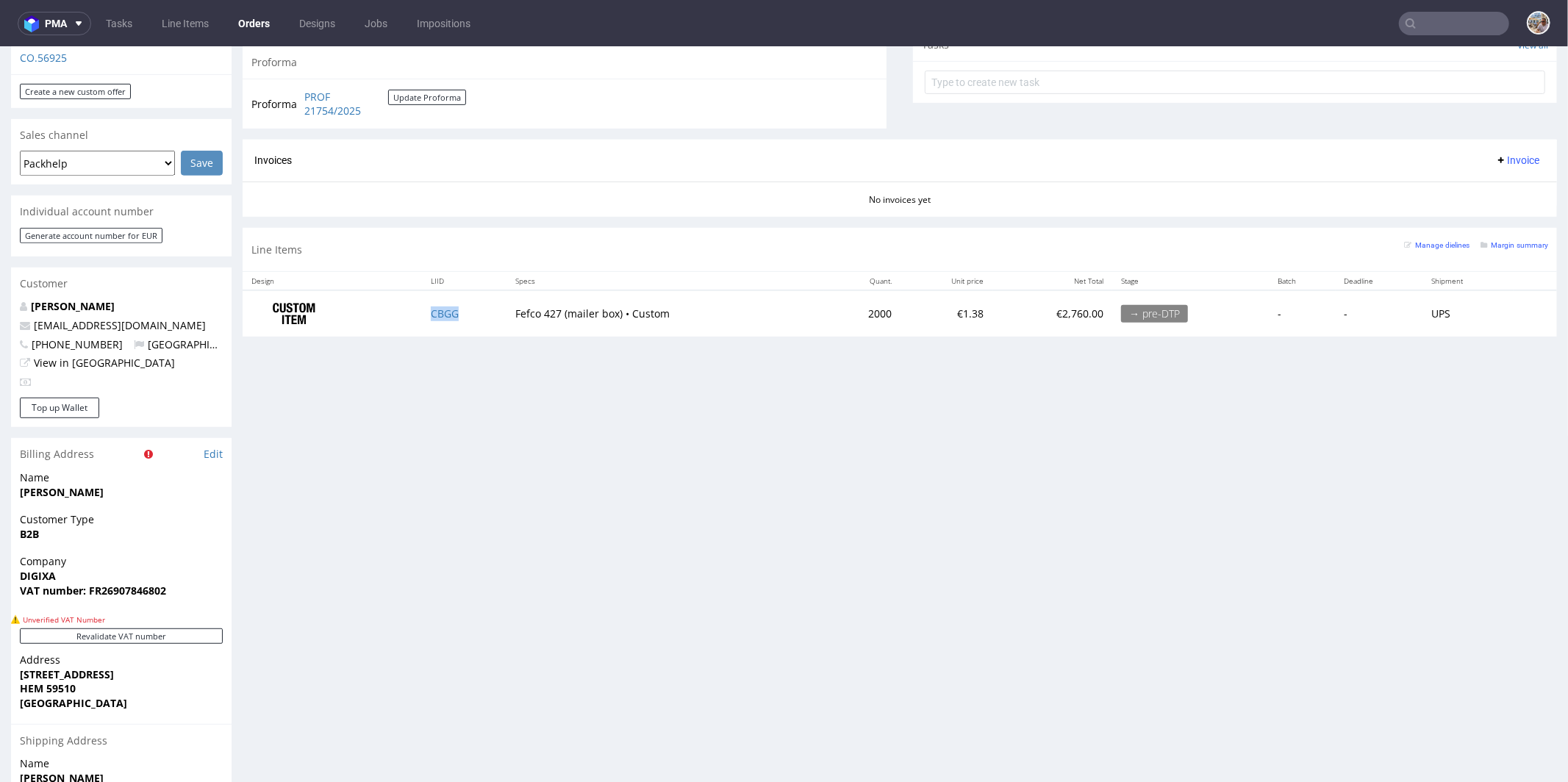
click at [463, 316] on td "CBGG" at bounding box center [463, 313] width 84 height 46
copy link "CBGG"
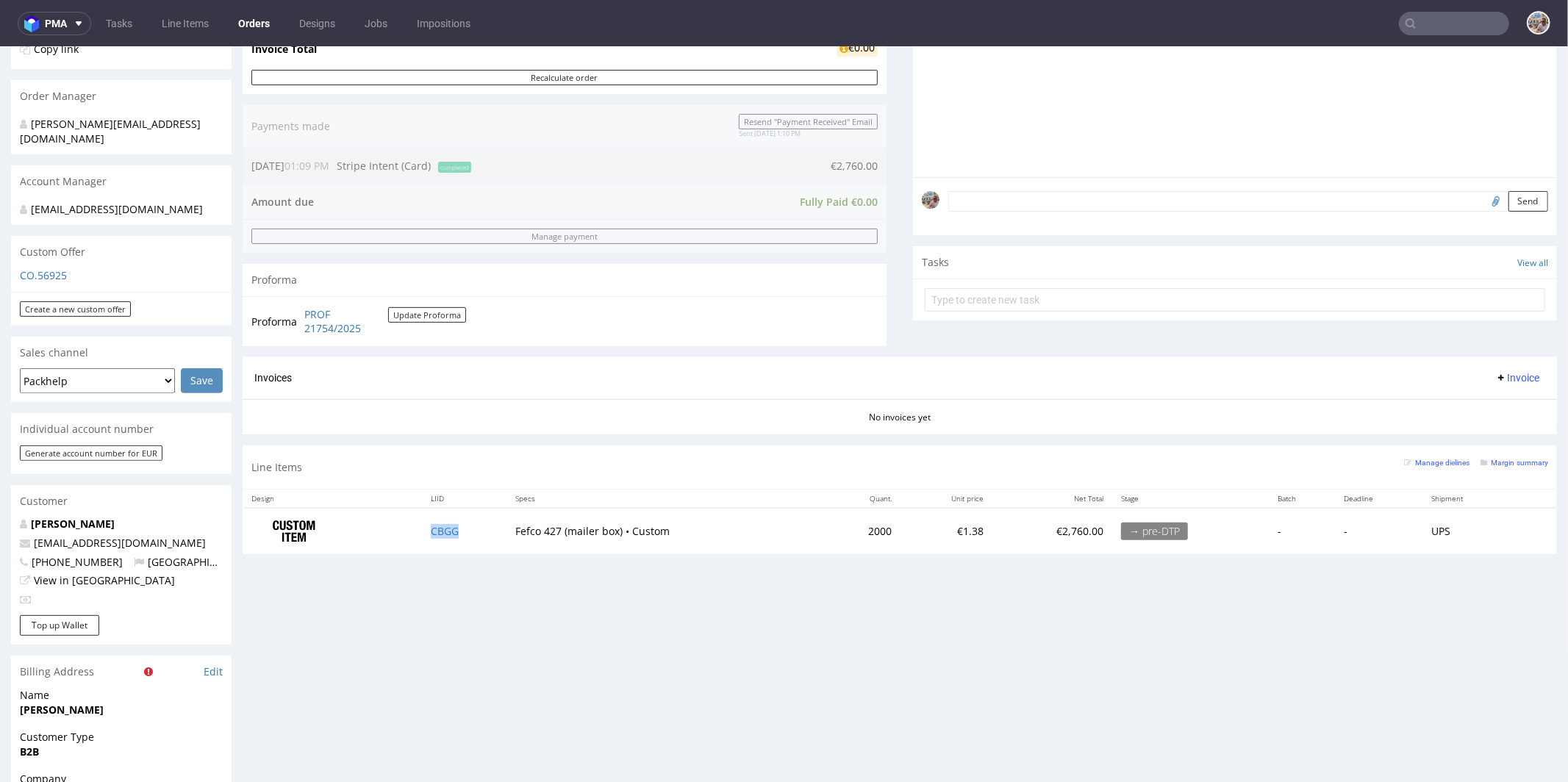
scroll to position [419, 0]
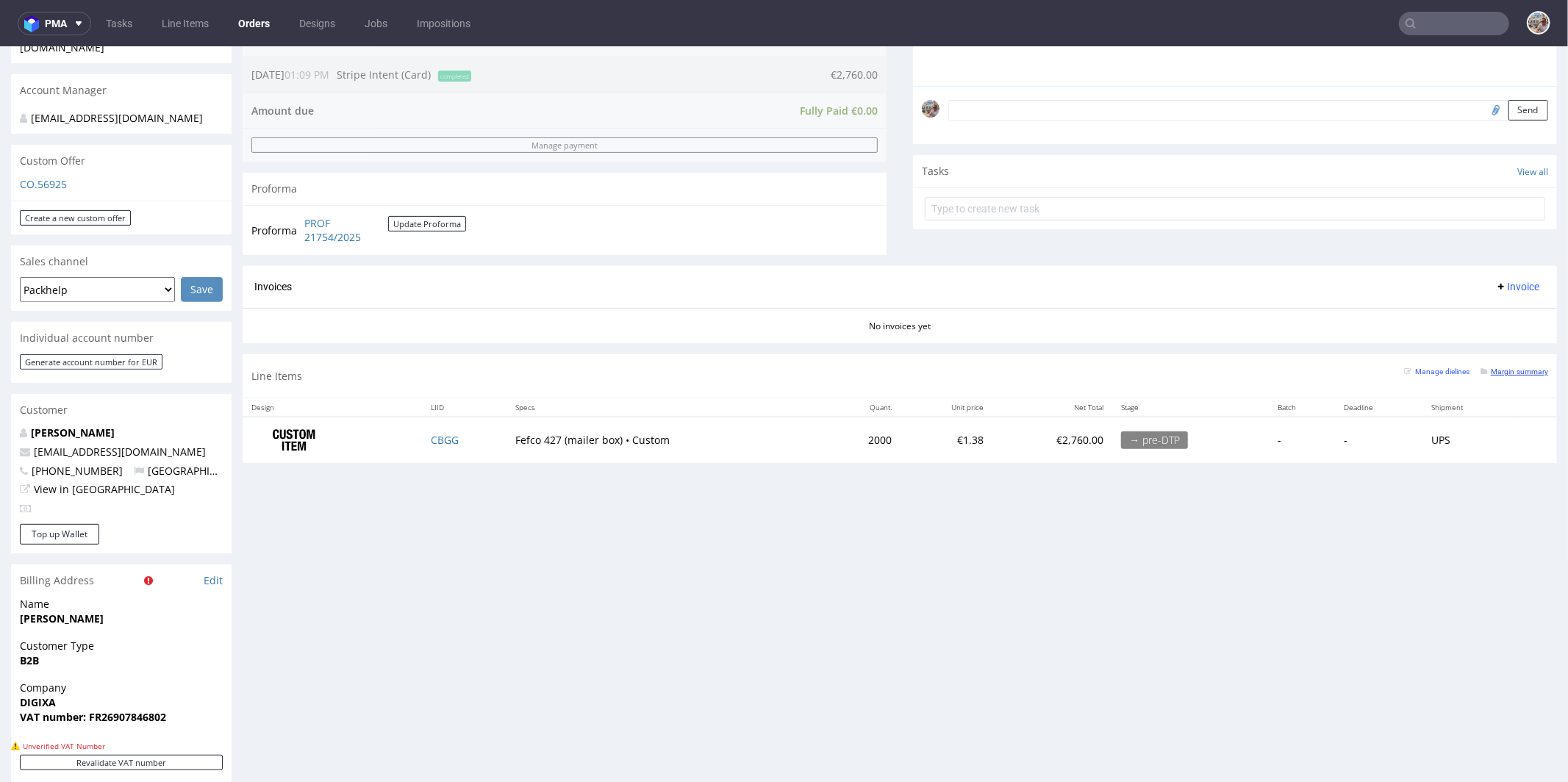
click at [1498, 366] on small "Margin summary" at bounding box center [1513, 370] width 68 height 8
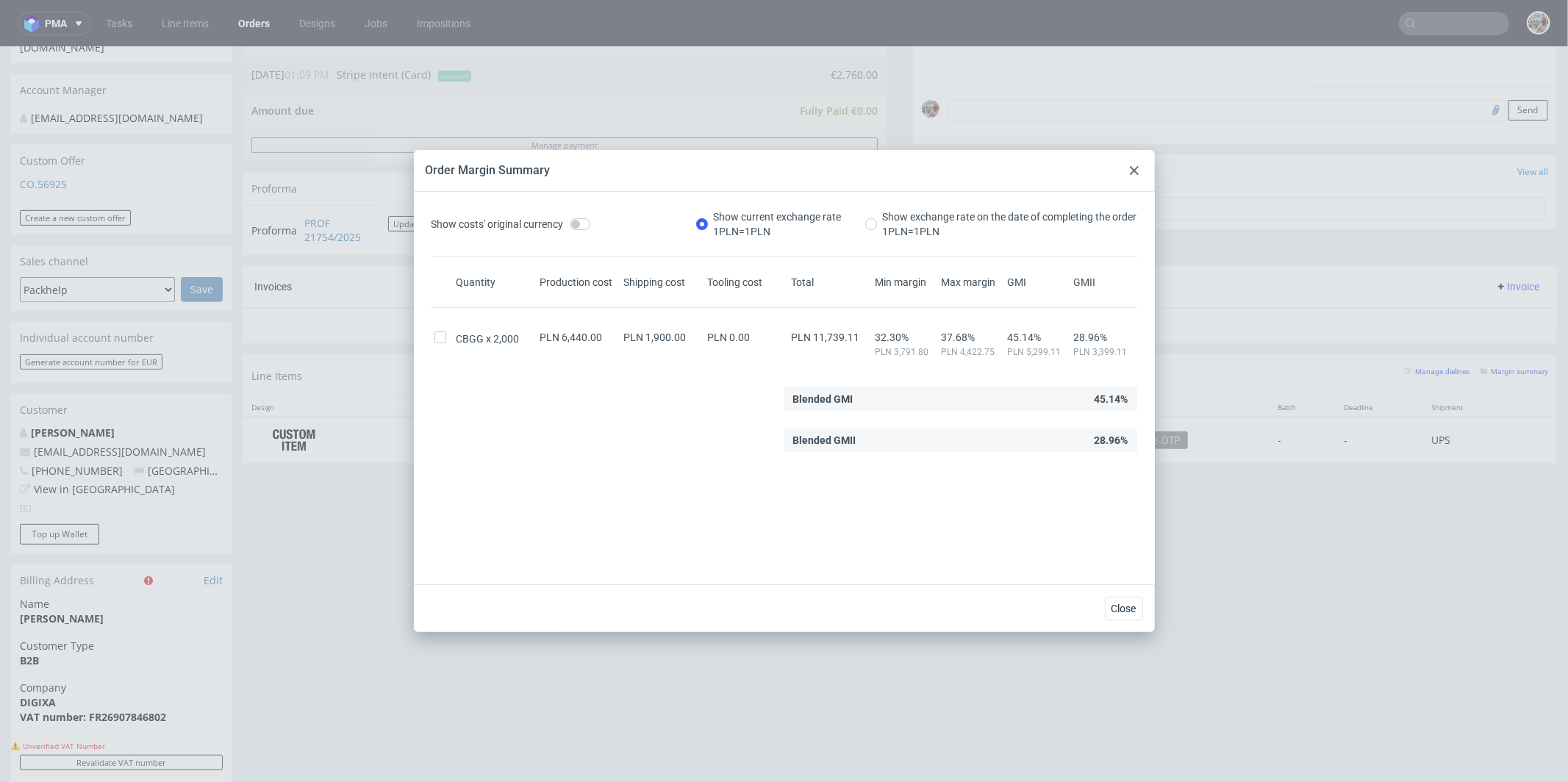
click at [1130, 167] on icon at bounding box center [1134, 171] width 9 height 9
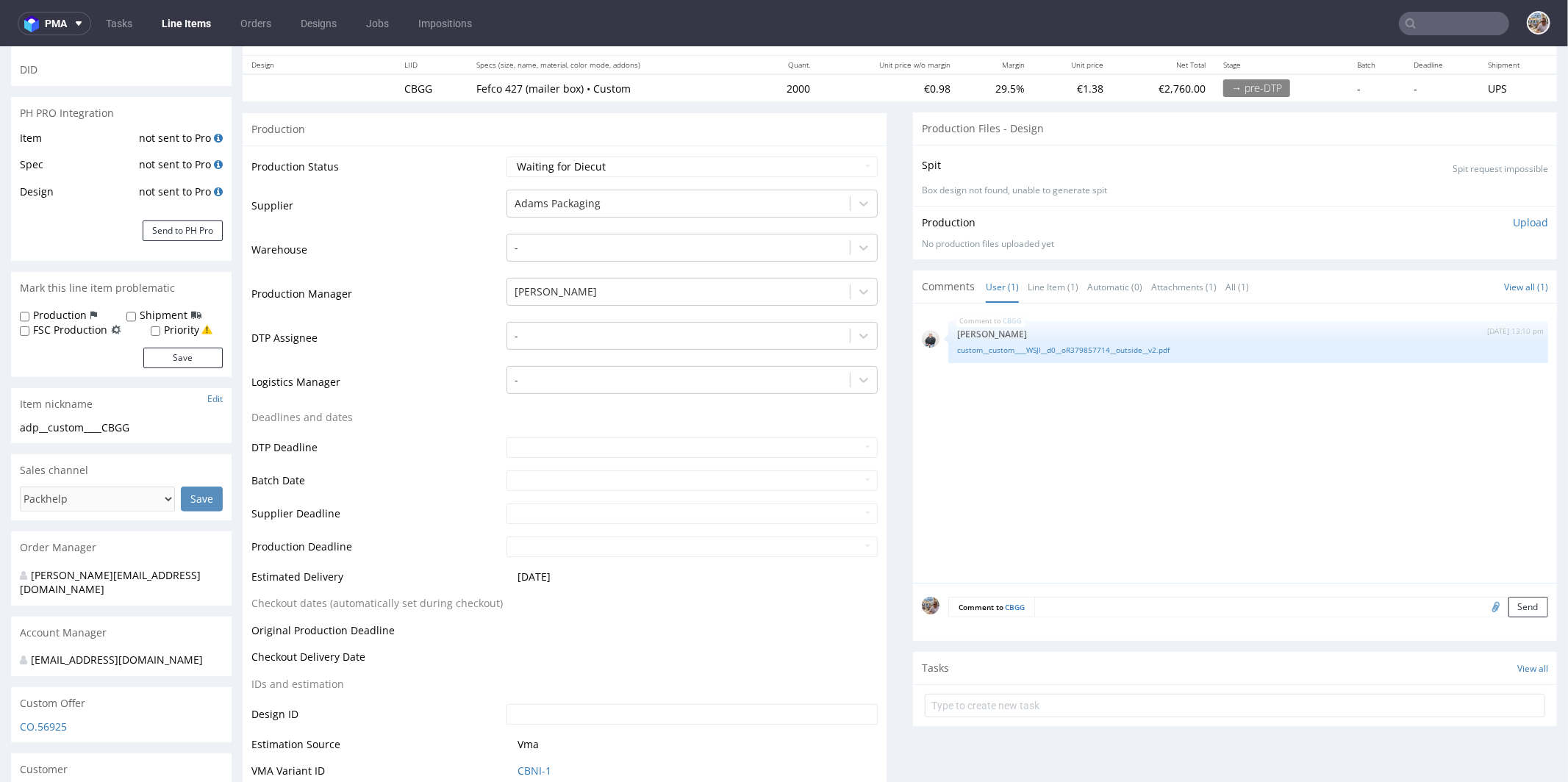
scroll to position [300, 0]
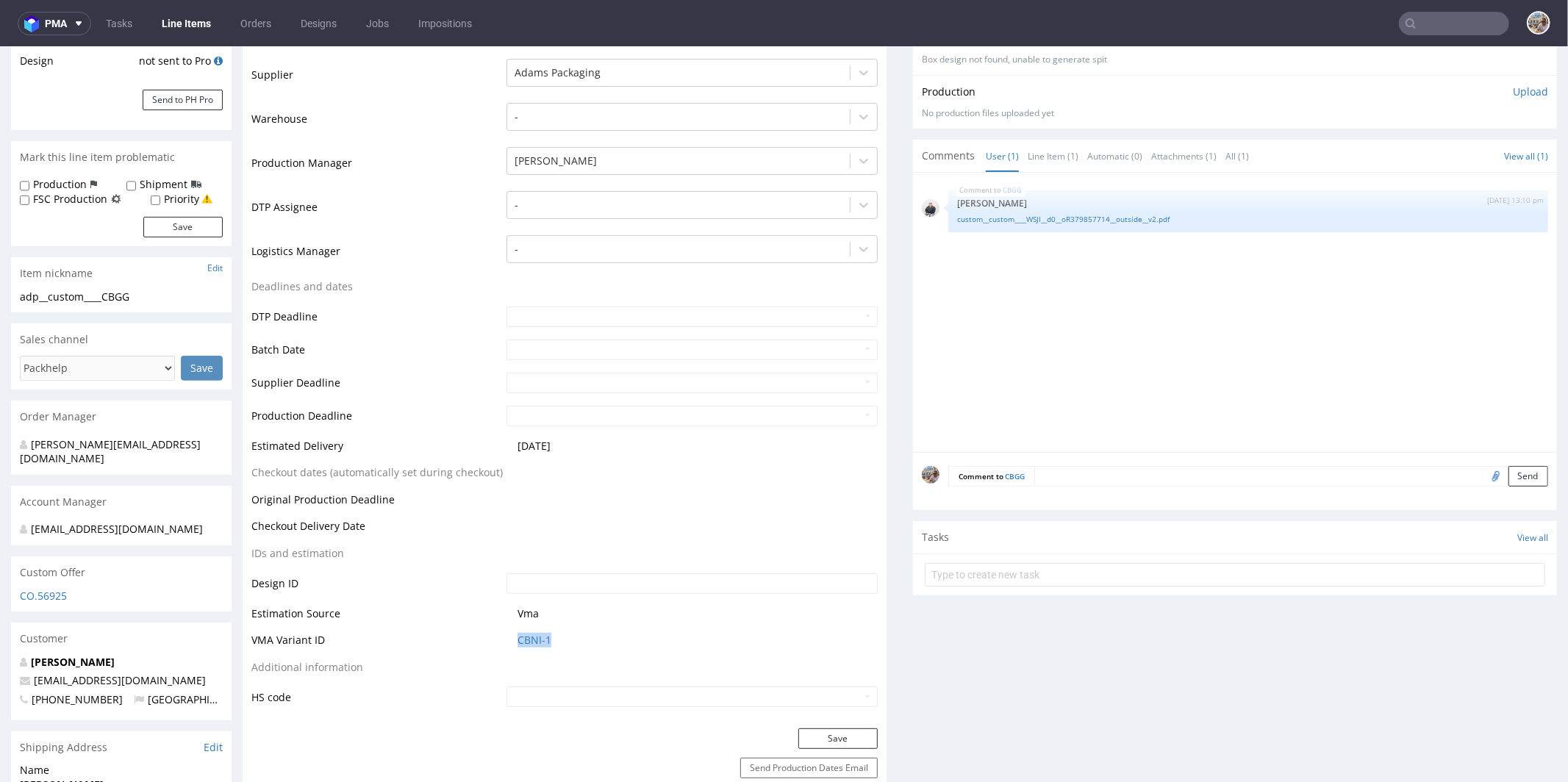
drag, startPoint x: 575, startPoint y: 638, endPoint x: 479, endPoint y: 639, distance: 96.0
click at [479, 639] on tr "VMA Variant ID CBNI-1" at bounding box center [564, 644] width 626 height 27
copy tr "CBNI-1"
click at [520, 638] on link "CBNI-1" at bounding box center [534, 639] width 34 height 15
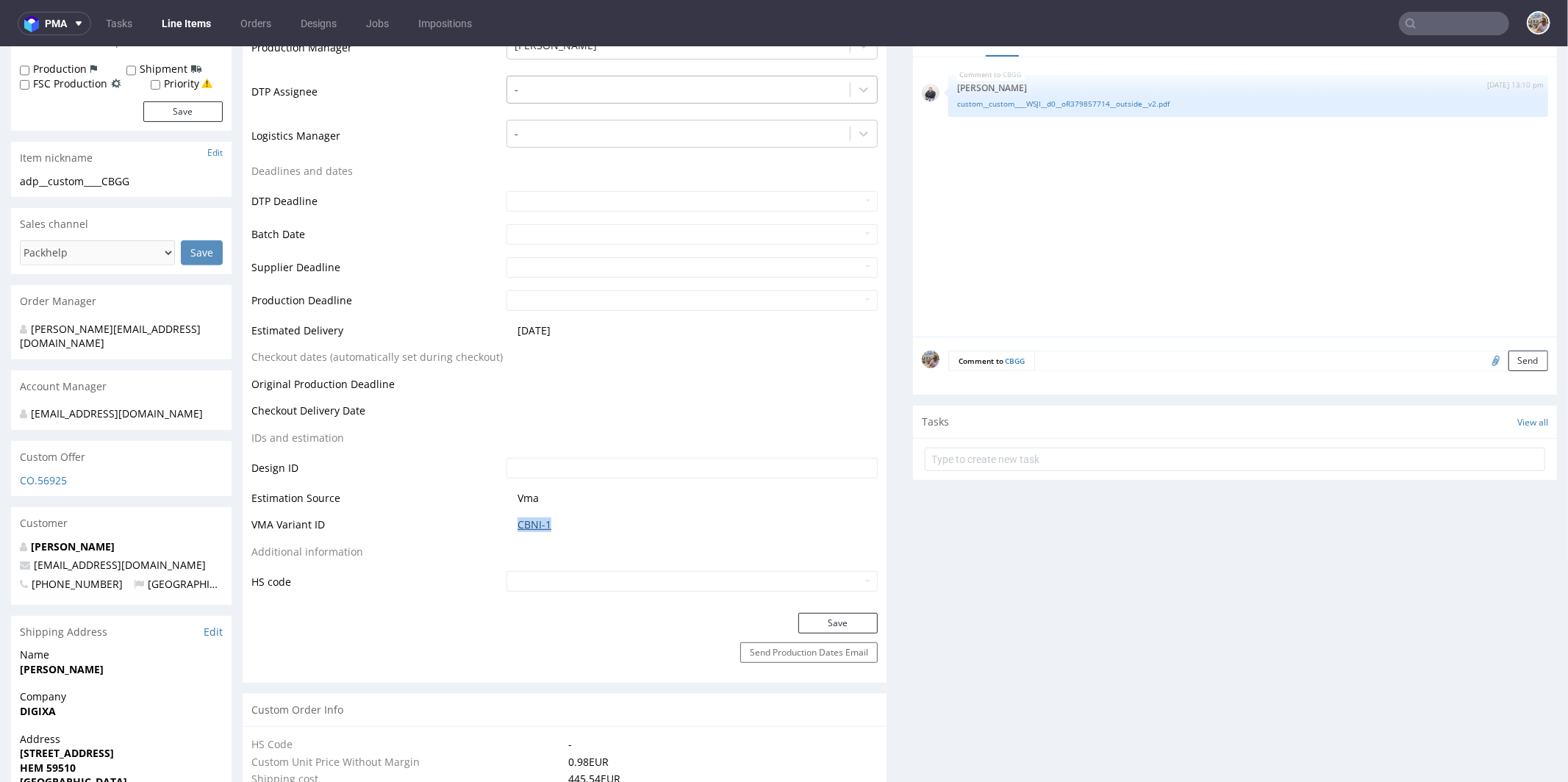
scroll to position [0, 0]
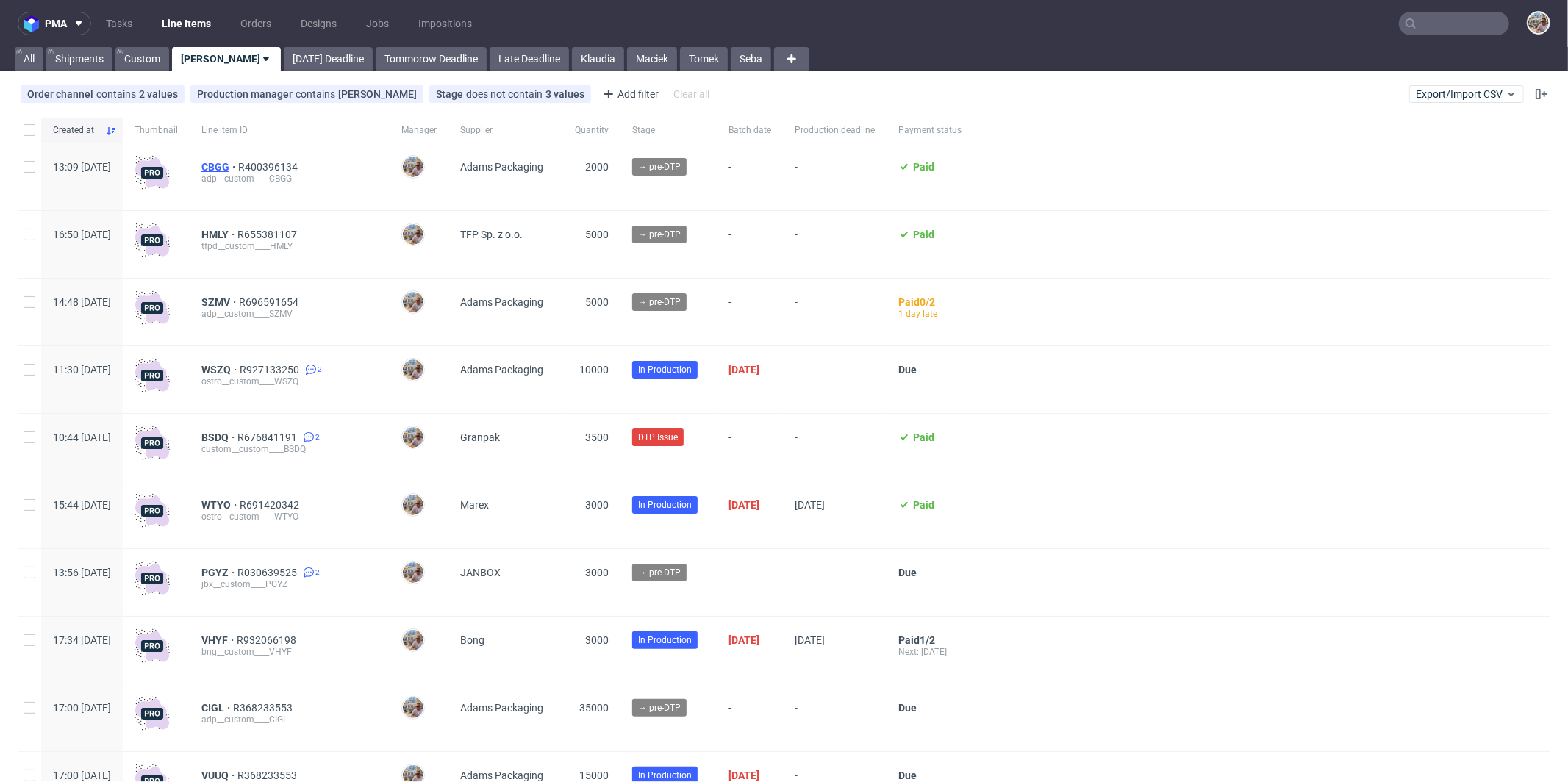
click at [238, 164] on span "CBGG" at bounding box center [220, 167] width 37 height 12
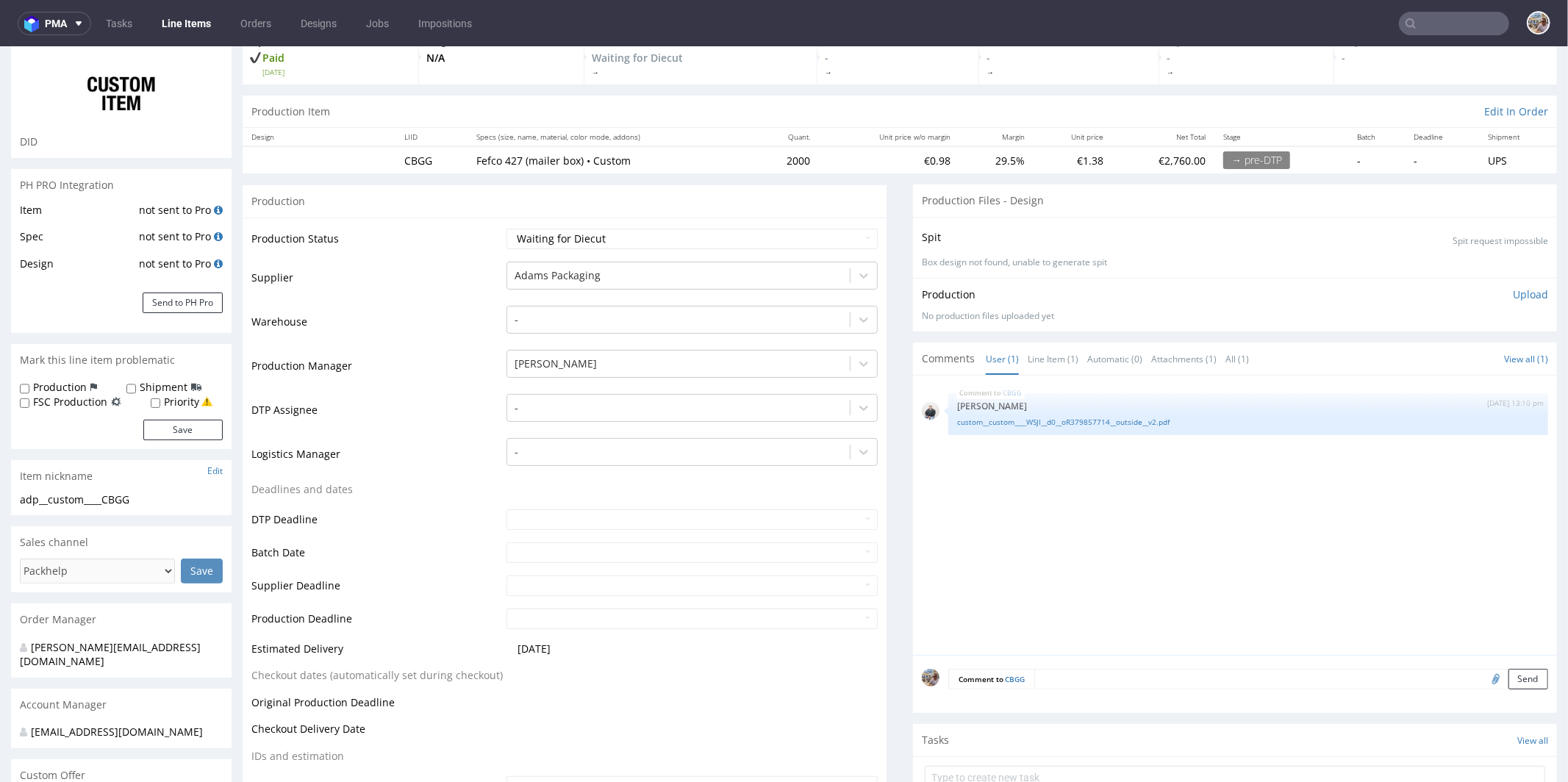
scroll to position [311, 0]
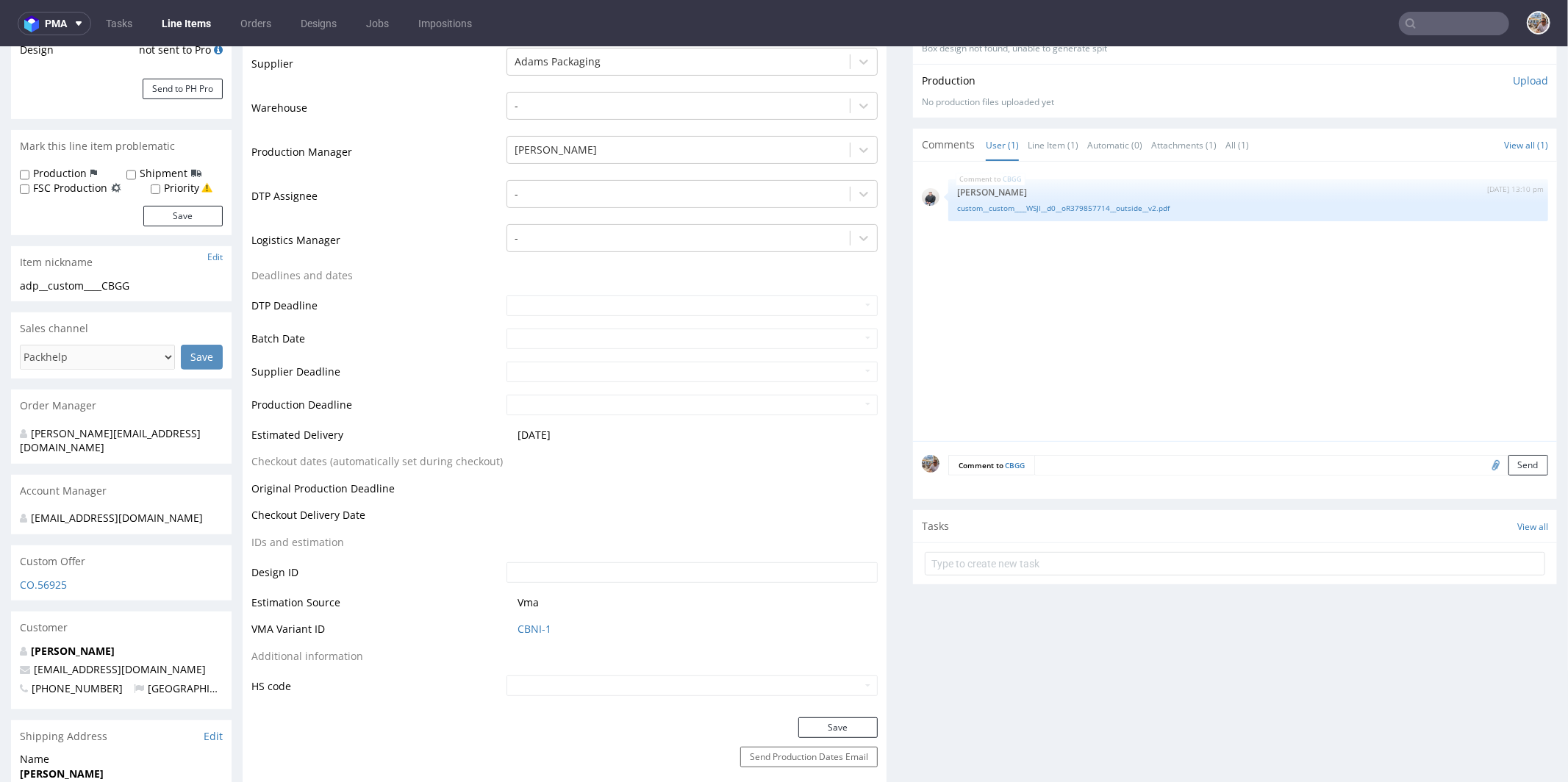
click at [1064, 473] on div "Comment to CBGG Send" at bounding box center [1235, 470] width 644 height 59
click at [1067, 469] on textarea at bounding box center [1290, 465] width 513 height 20
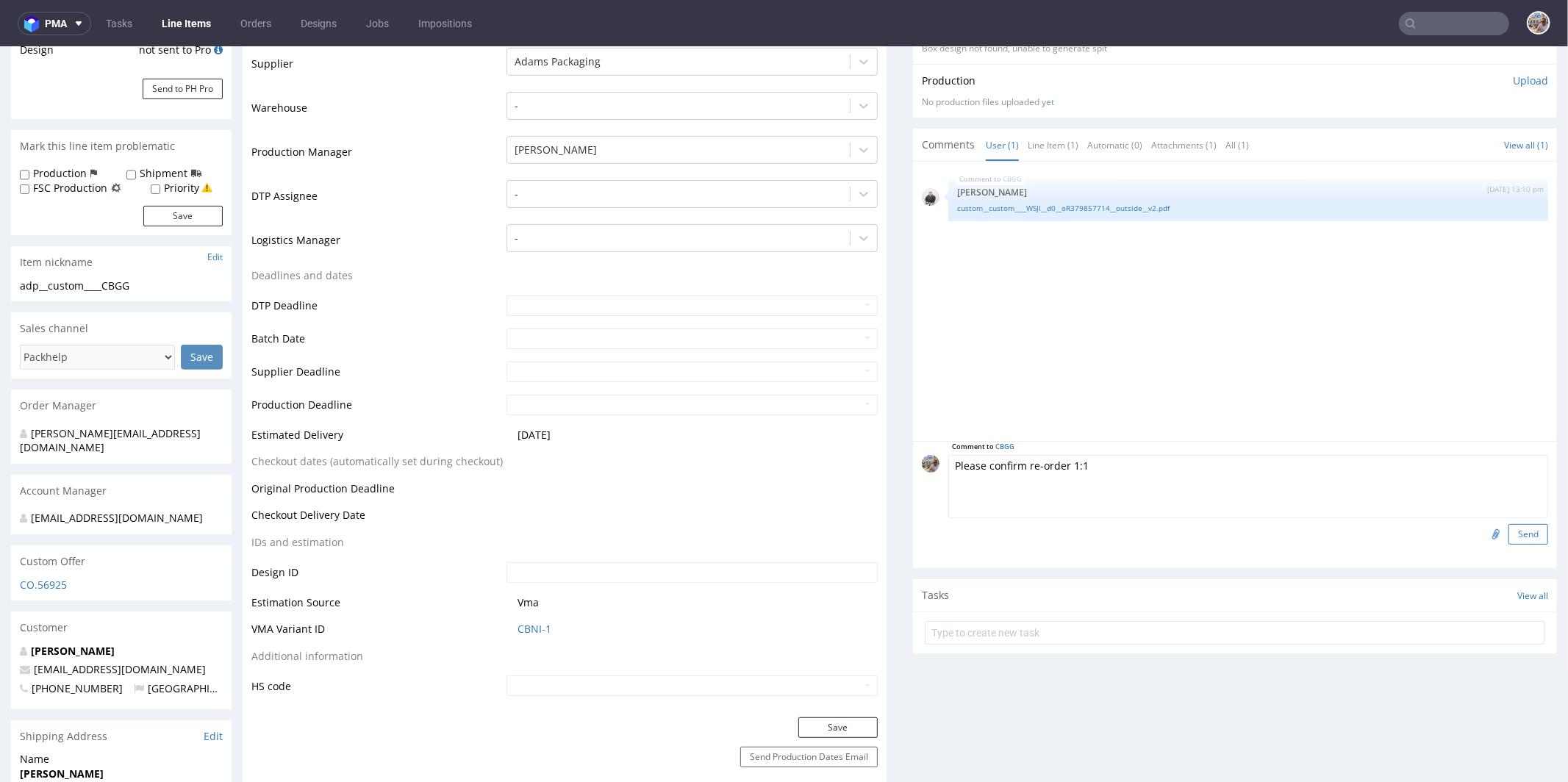
type textarea "Please confirm re-order 1:1"
click at [1508, 531] on button "Send" at bounding box center [1527, 534] width 40 height 20
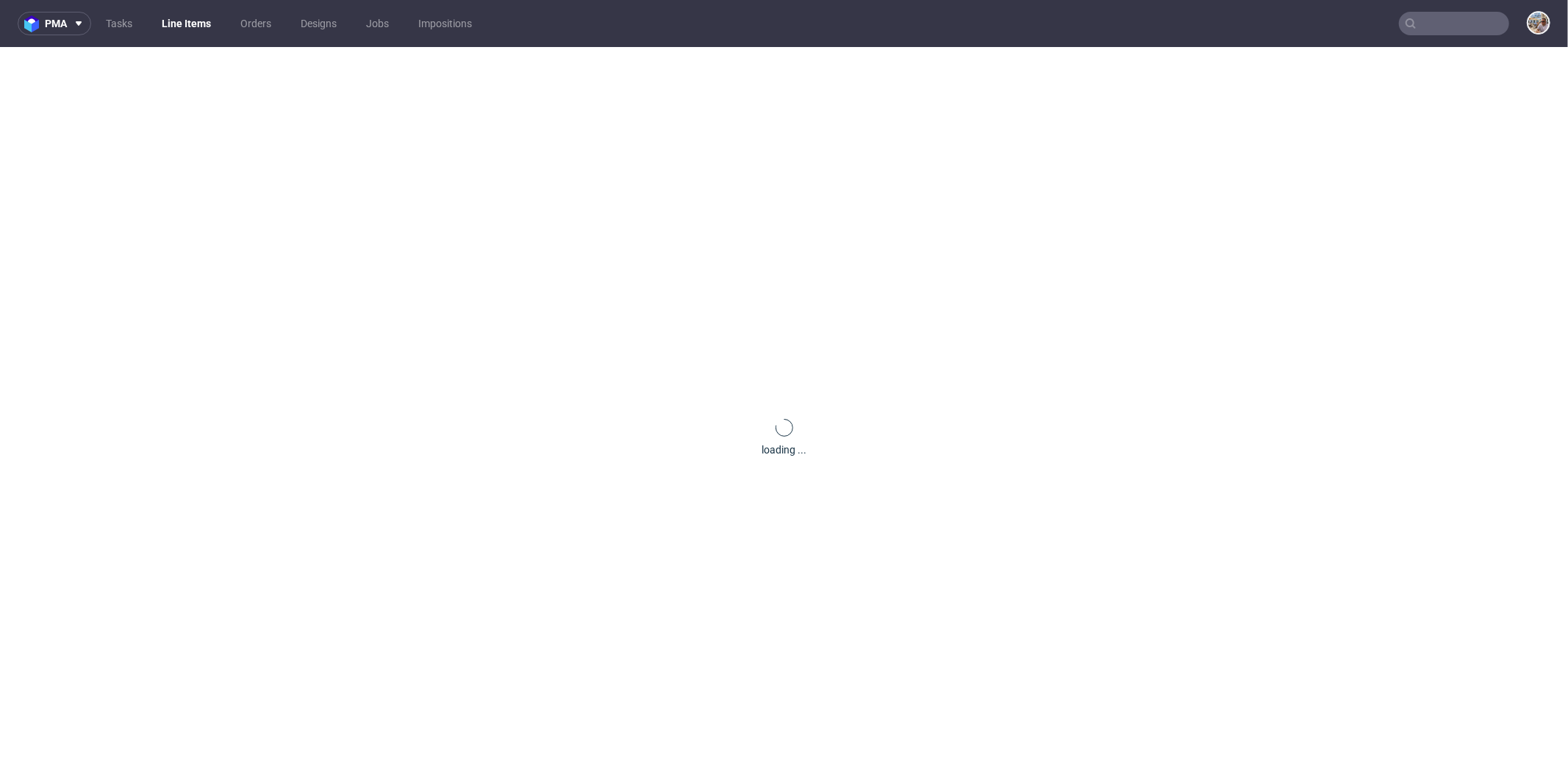
scroll to position [0, 0]
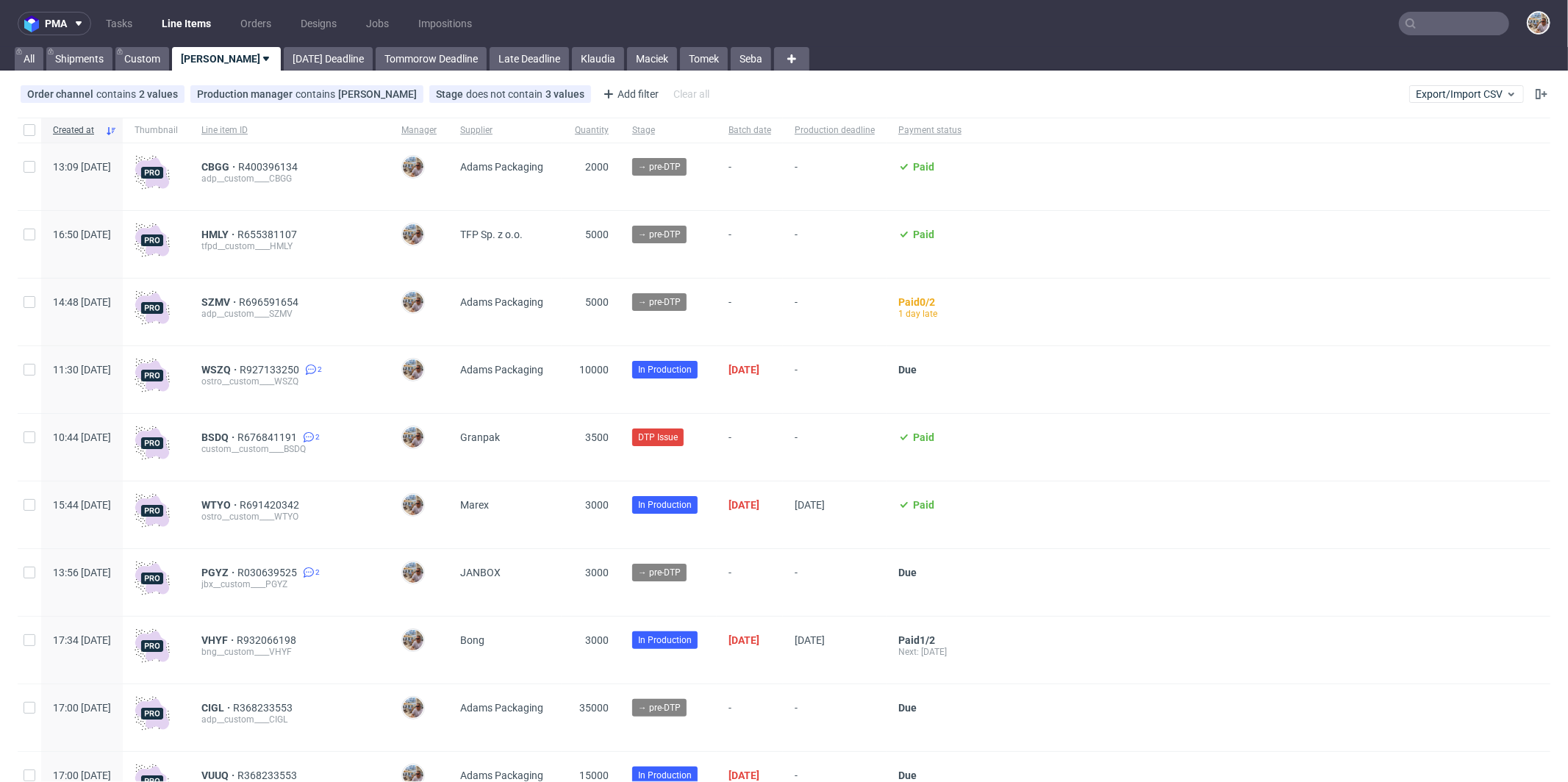
click at [1450, 23] on input "text" at bounding box center [1453, 23] width 110 height 23
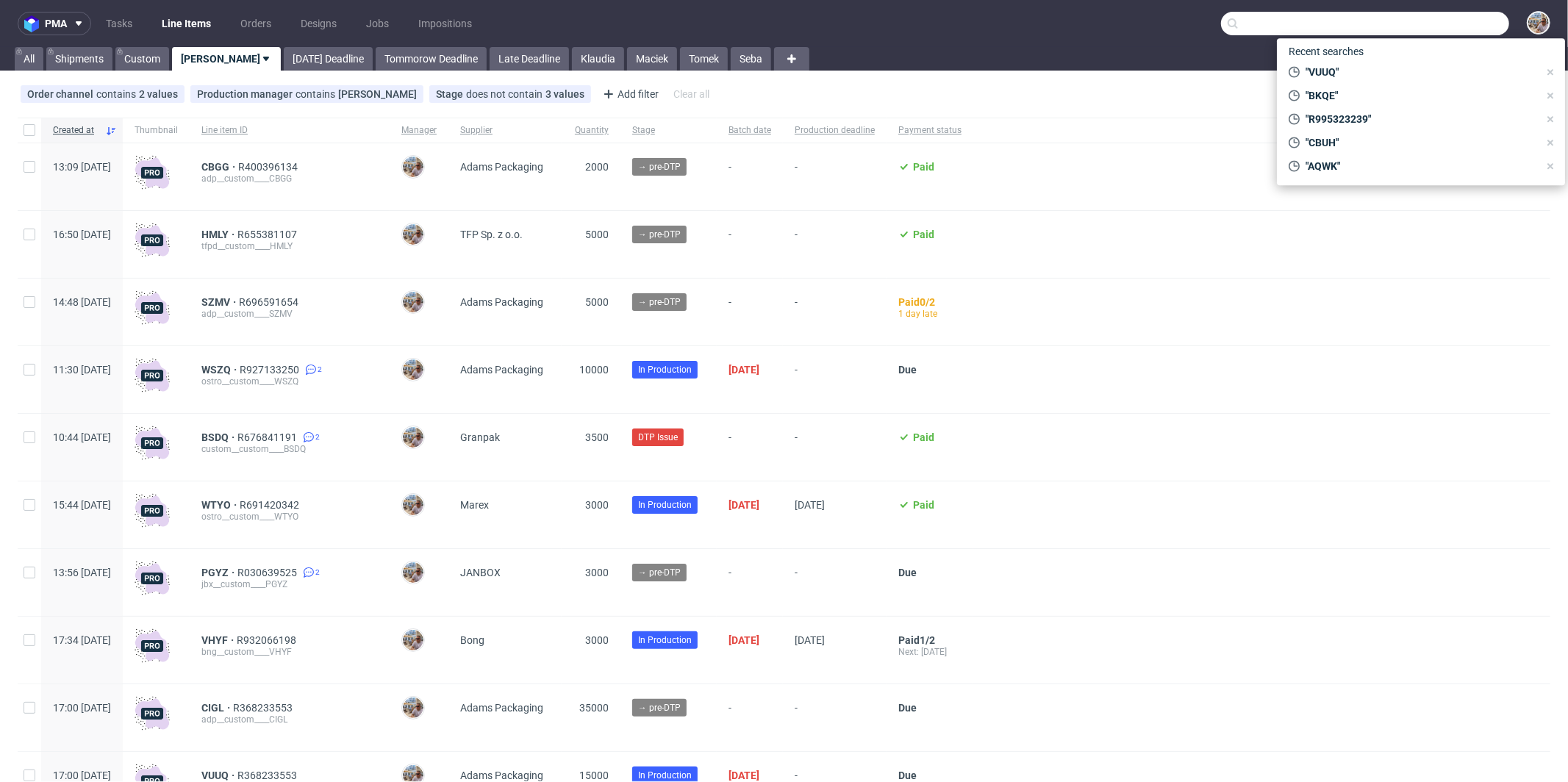
paste input "BKQE"
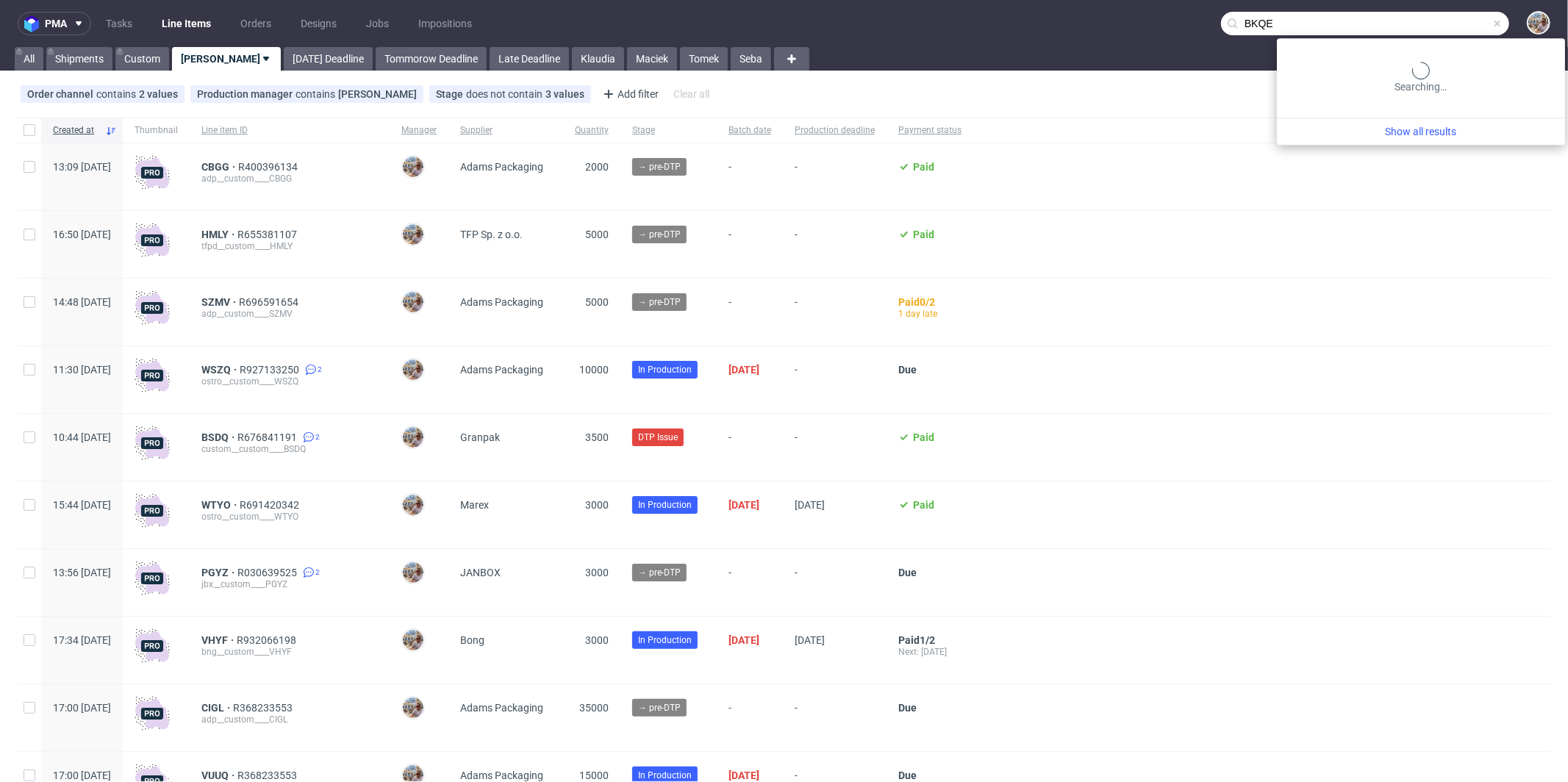
type input "BKQE"
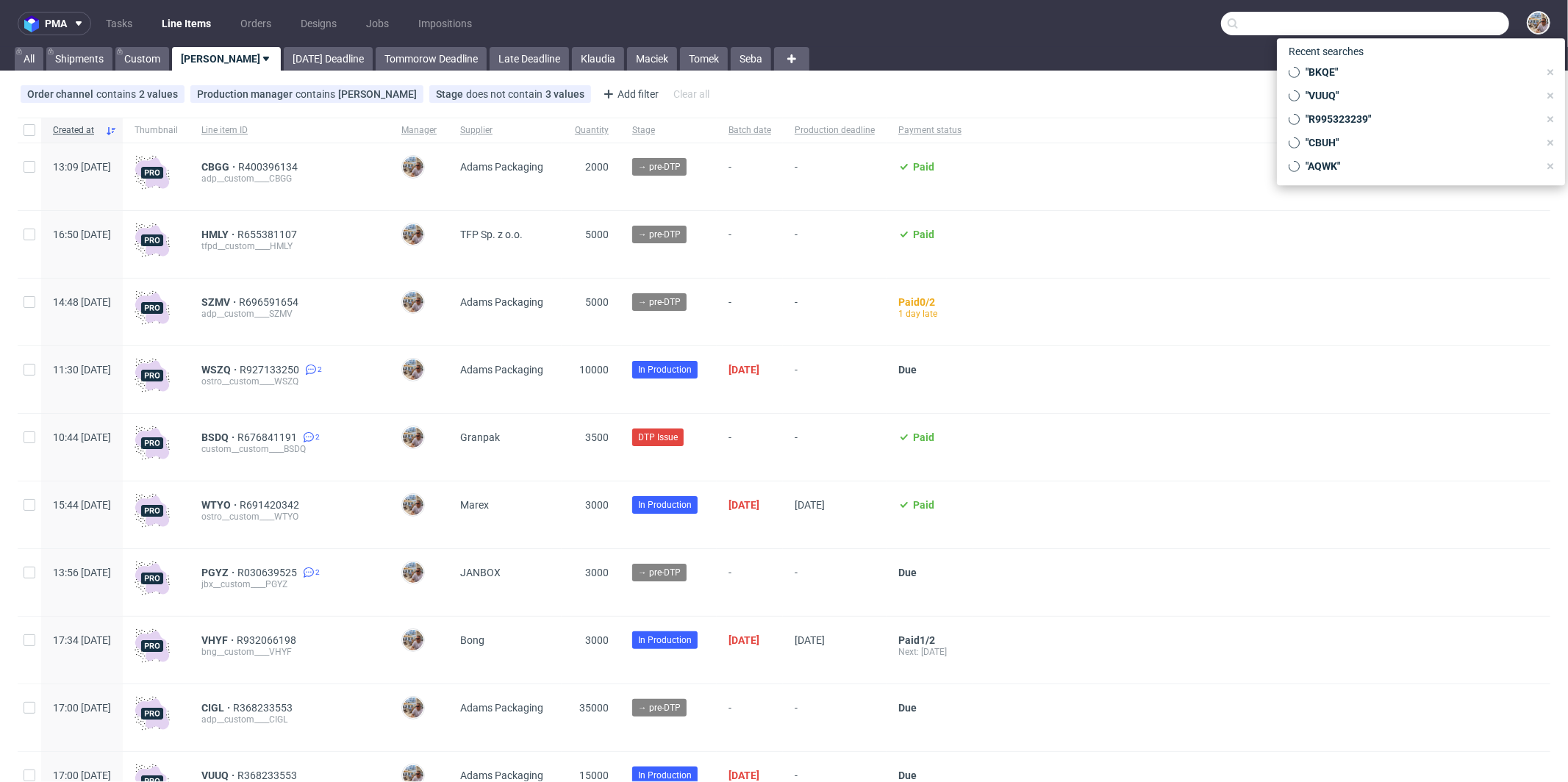
click at [1443, 28] on input "text" at bounding box center [1364, 23] width 288 height 23
paste input "YLPU"
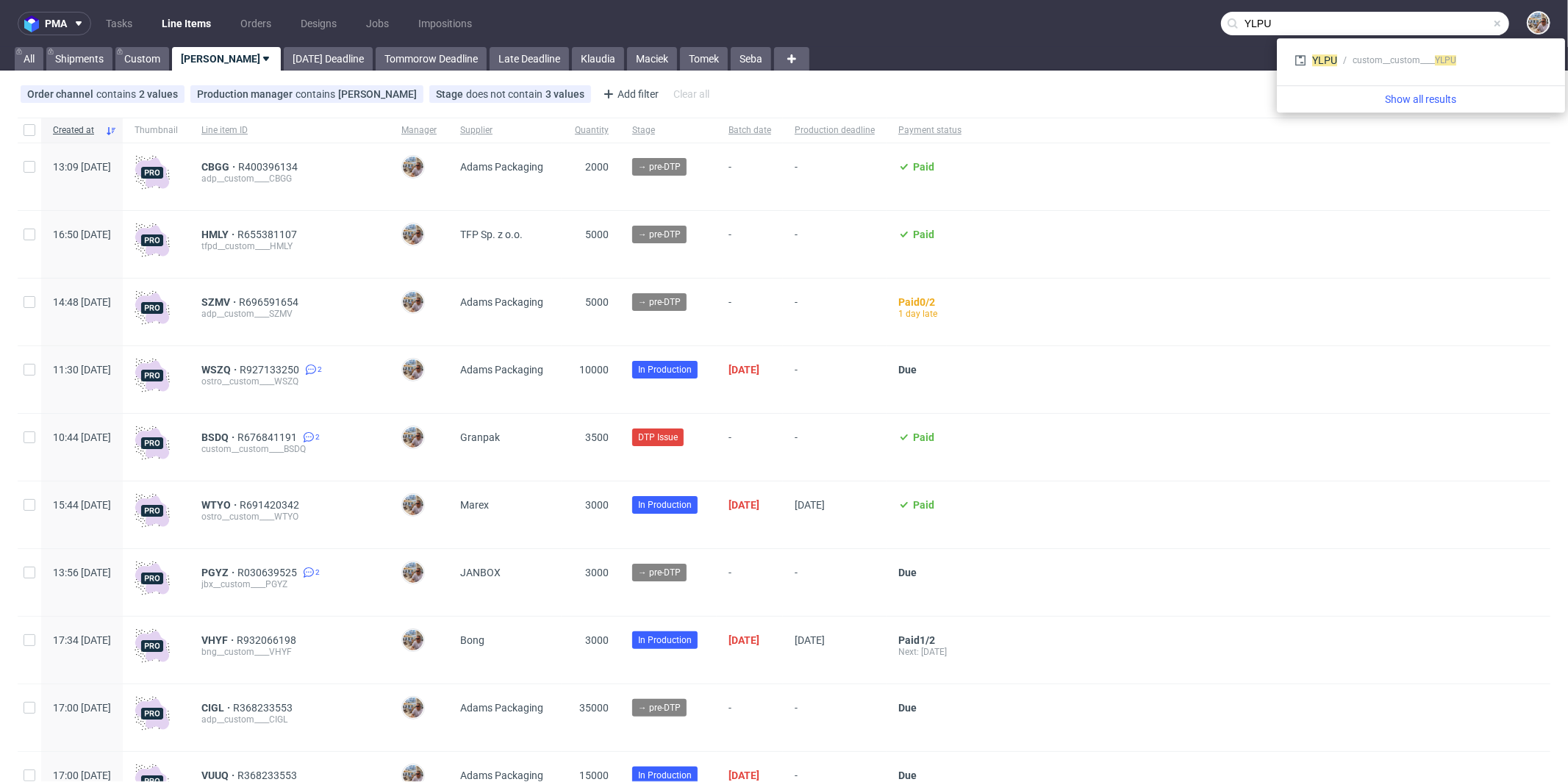
type input "YLPU"
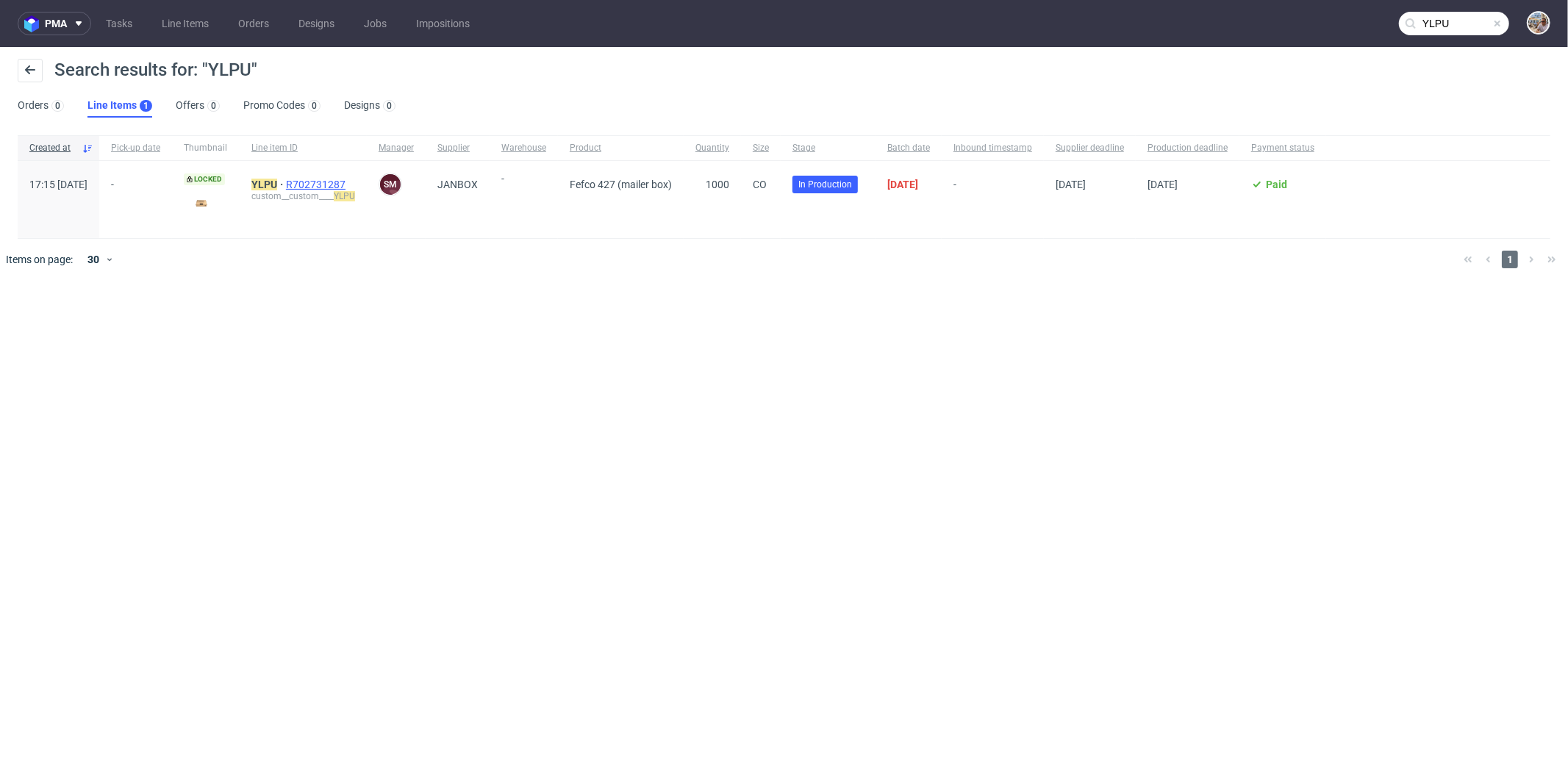
click at [346, 183] on span "R702731287" at bounding box center [317, 184] width 63 height 12
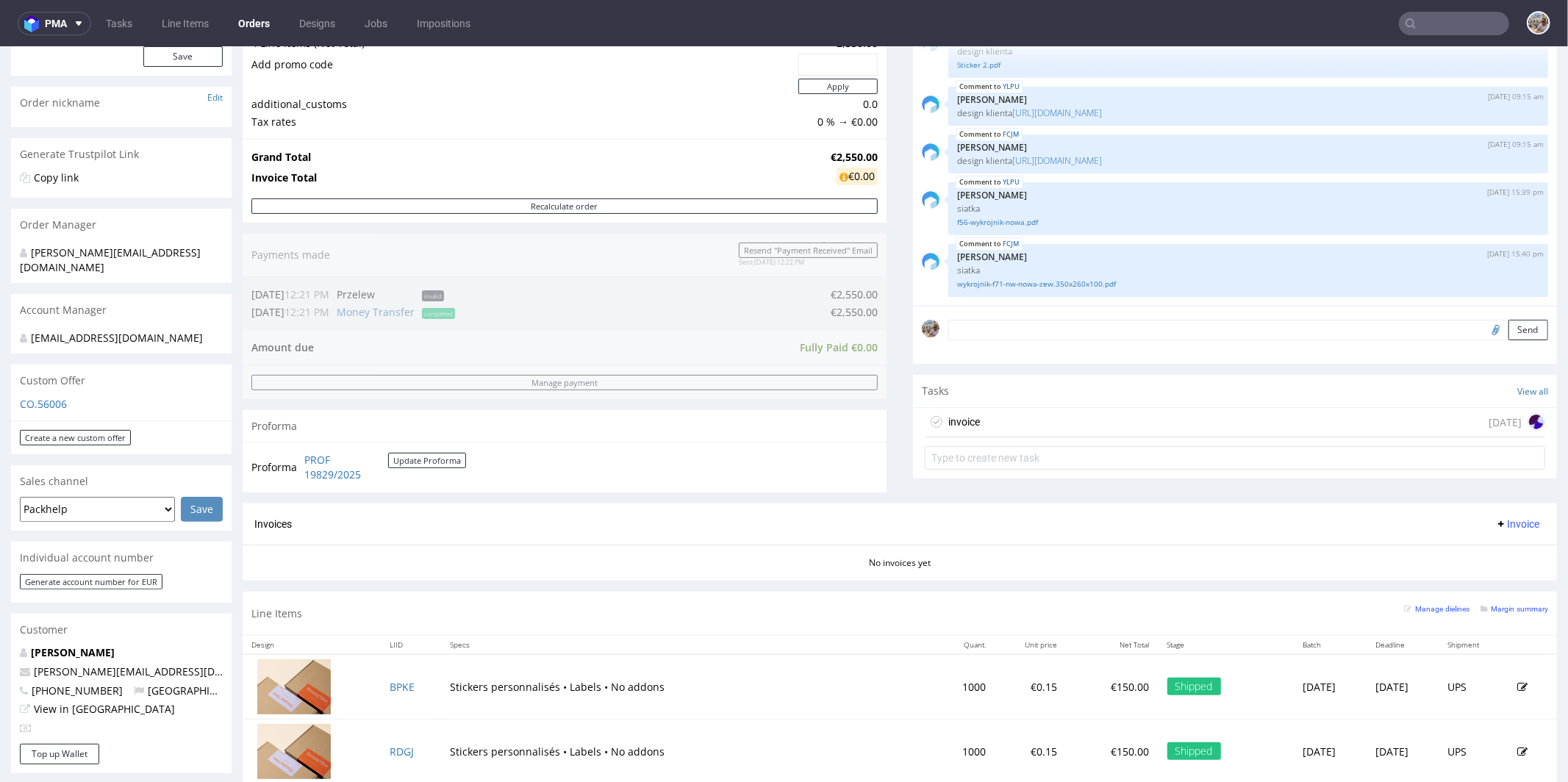
scroll to position [507, 0]
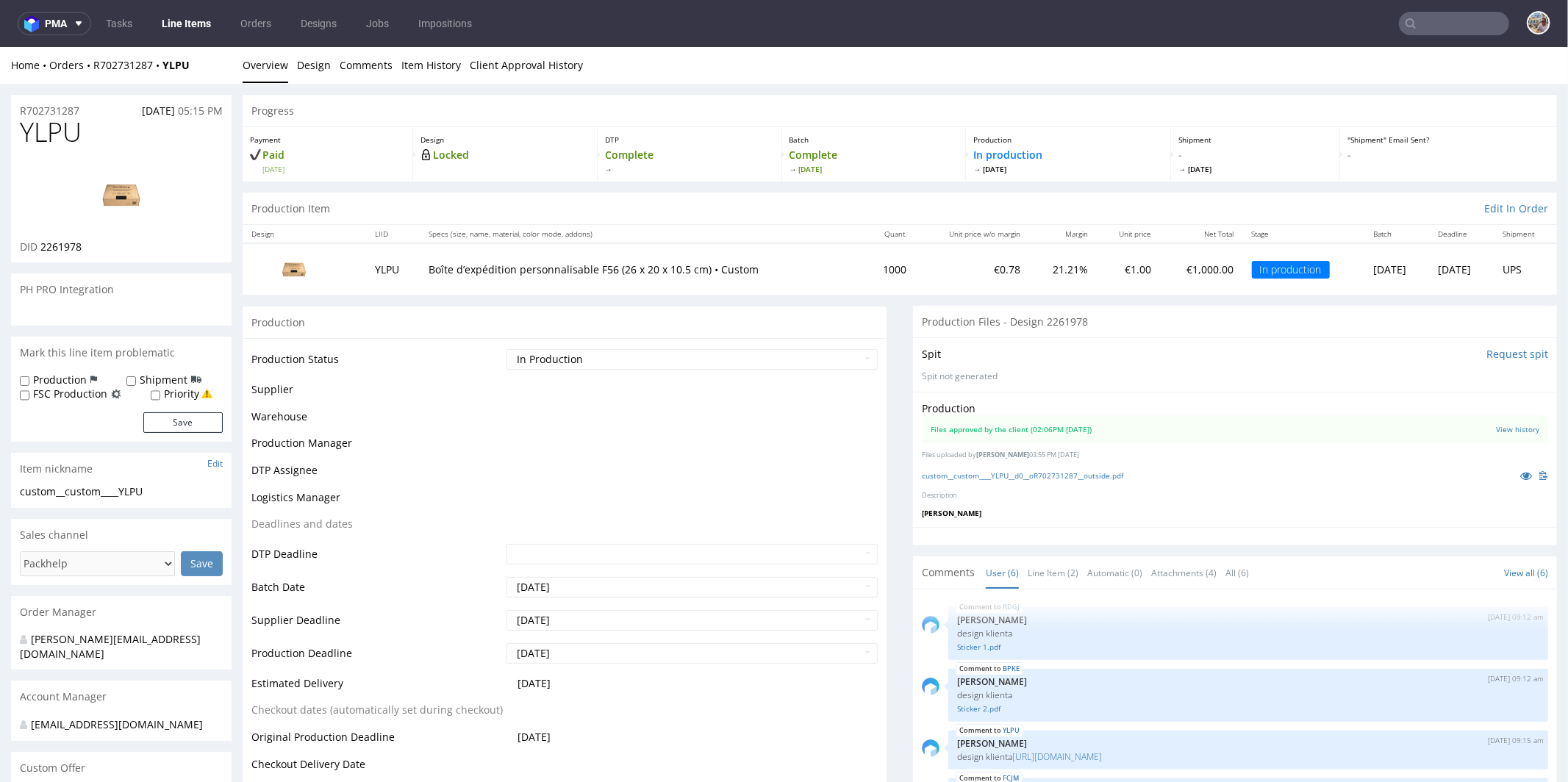
scroll to position [81, 0]
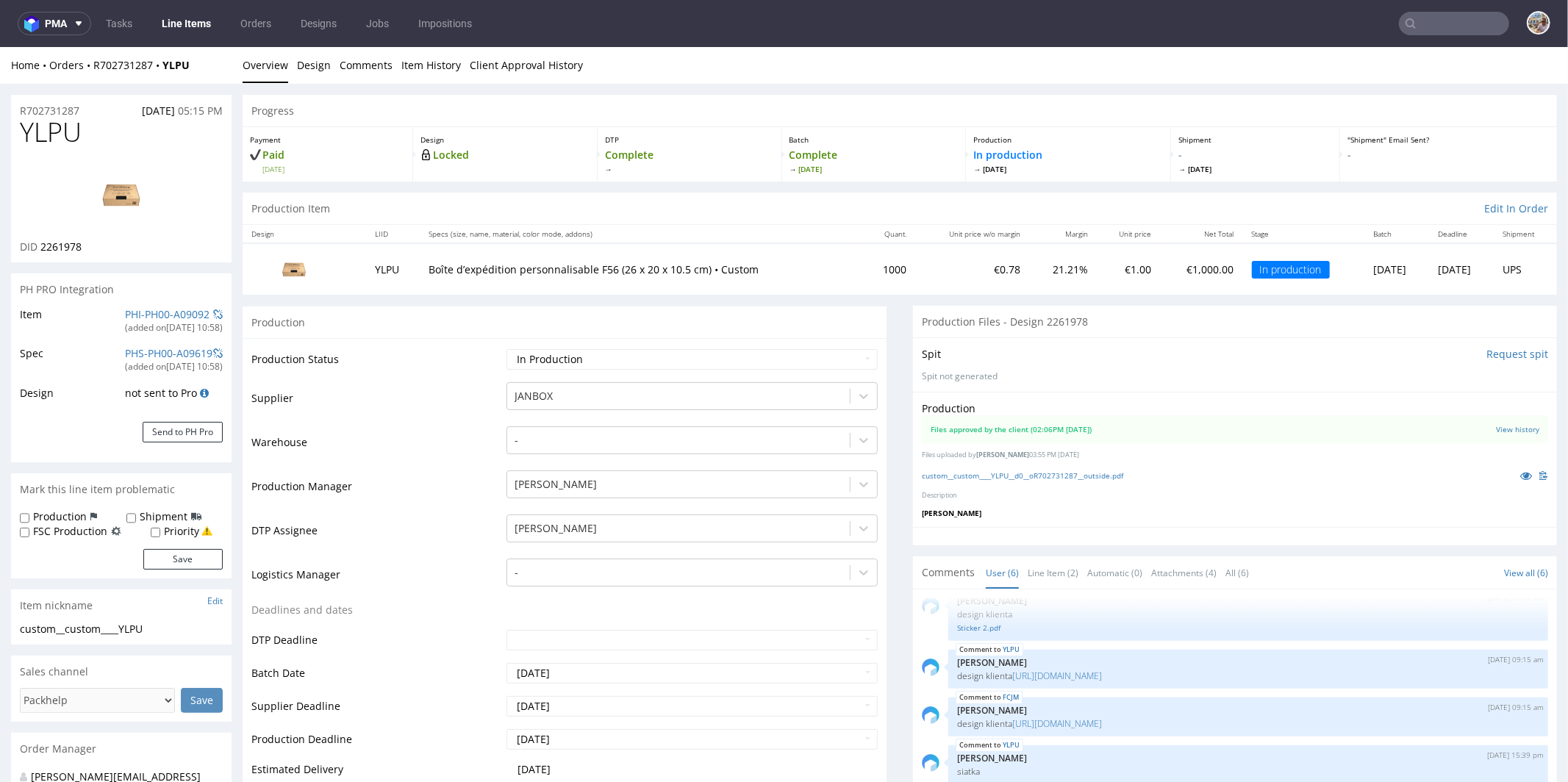
select select "in_progress"
click at [1520, 470] on icon at bounding box center [1525, 475] width 12 height 10
click at [175, 1] on nav "pma Tasks Line Items Orders Designs Jobs Impositions" at bounding box center [784, 23] width 1568 height 47
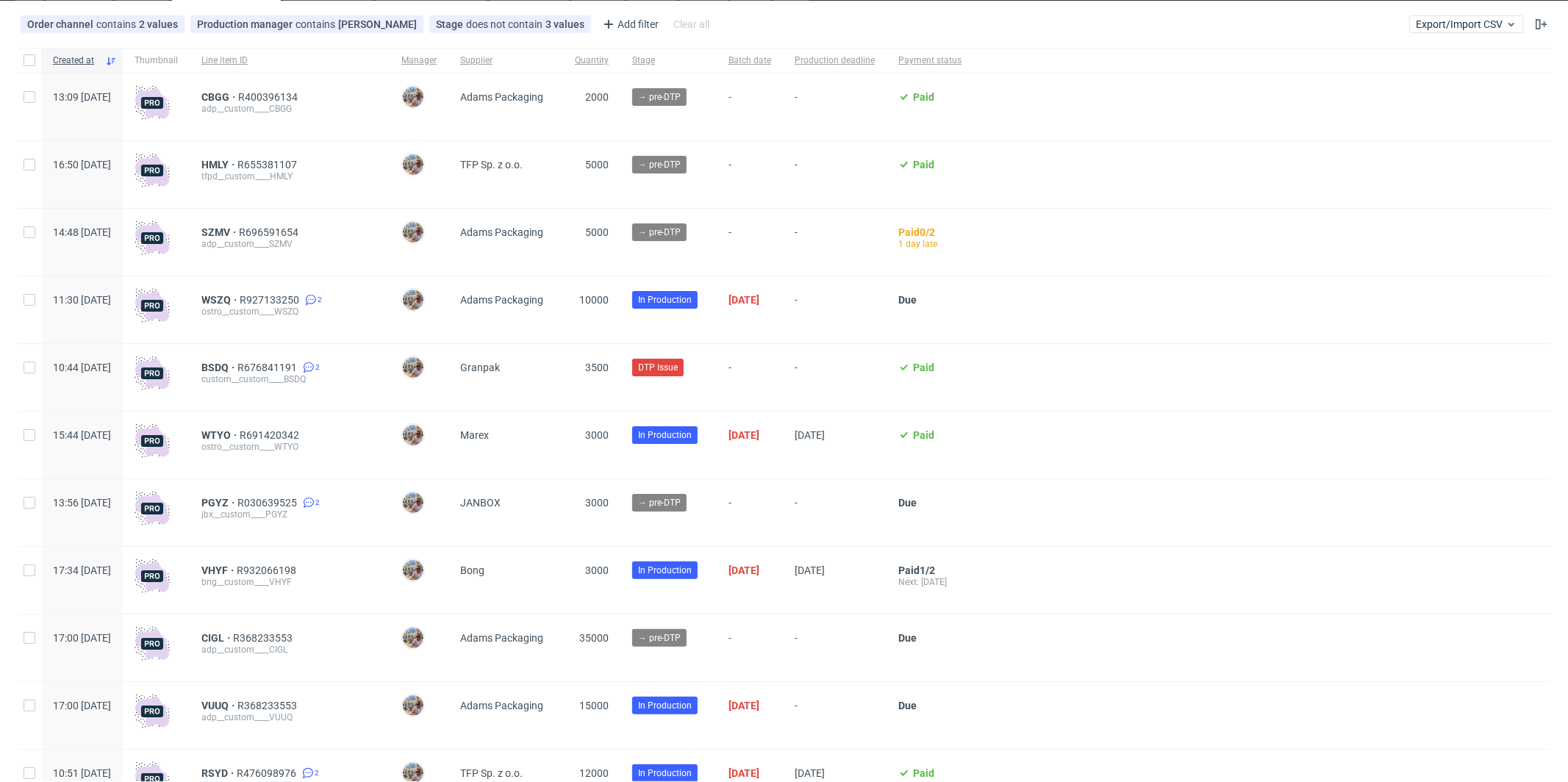
scroll to position [139, 0]
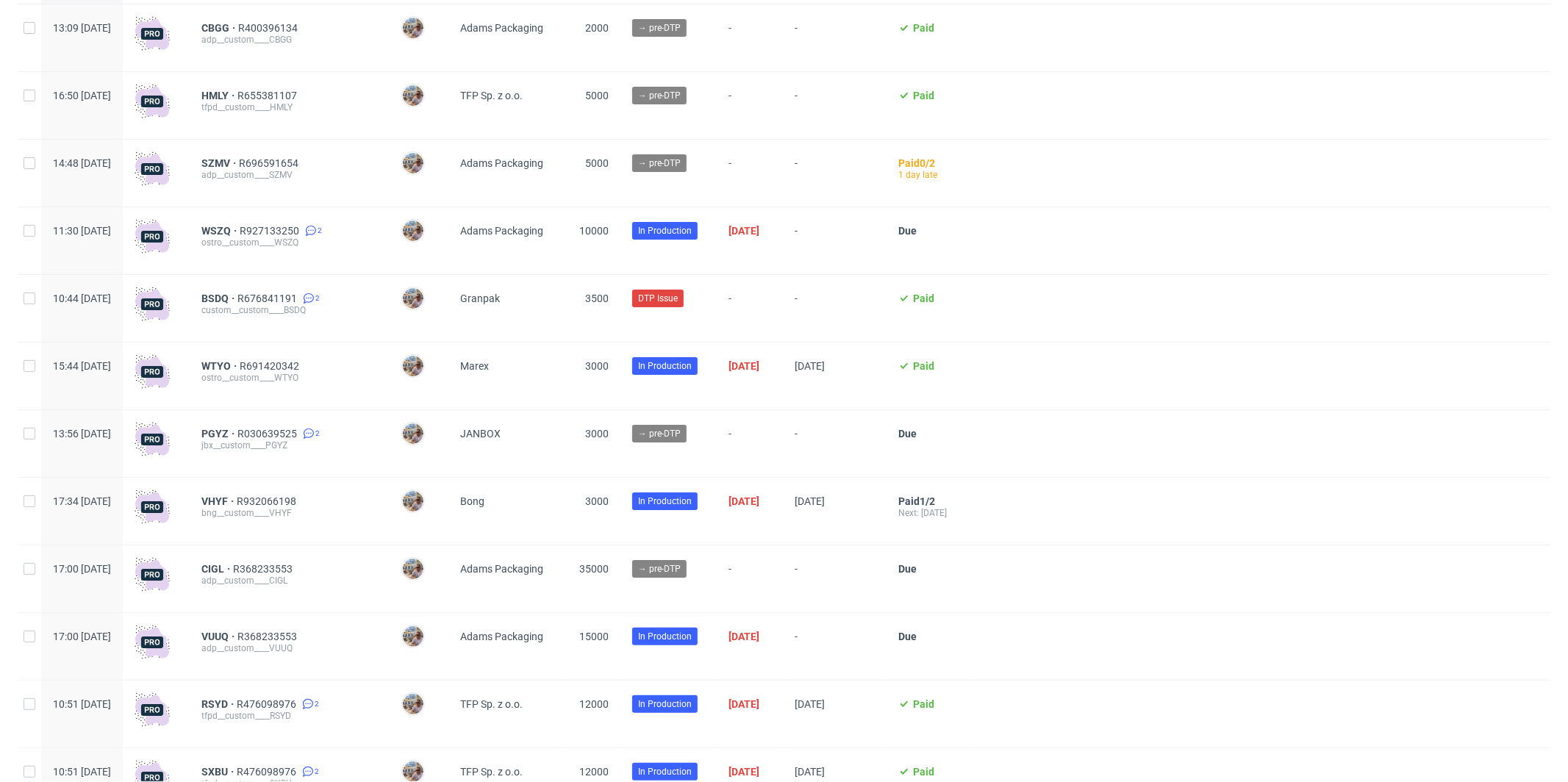
click at [263, 426] on div "PGYZ R030639525 2 jbx__custom____PGYZ" at bounding box center [290, 443] width 200 height 67
click at [238, 429] on span "PGYZ" at bounding box center [219, 433] width 36 height 12
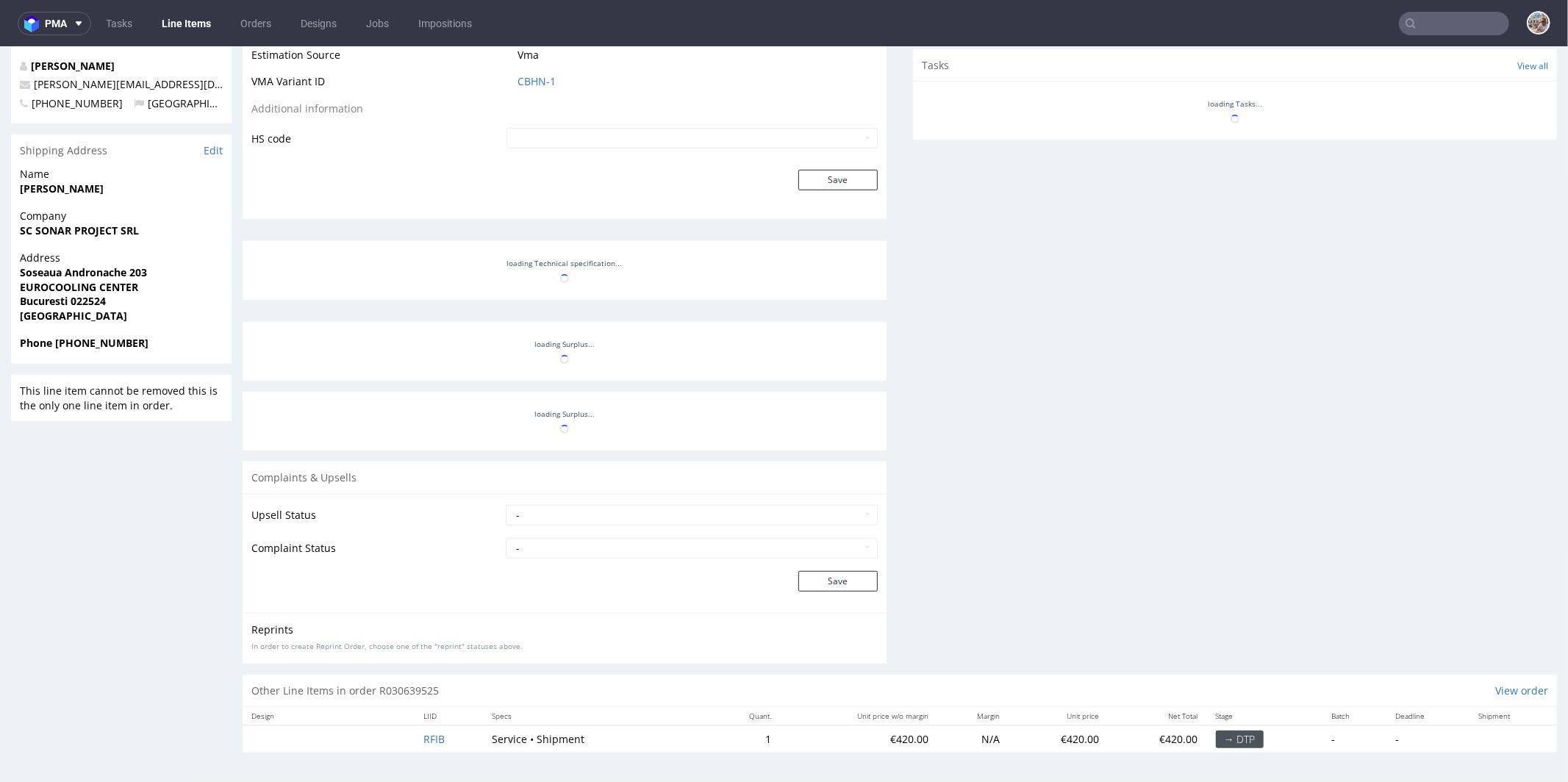
scroll to position [384, 0]
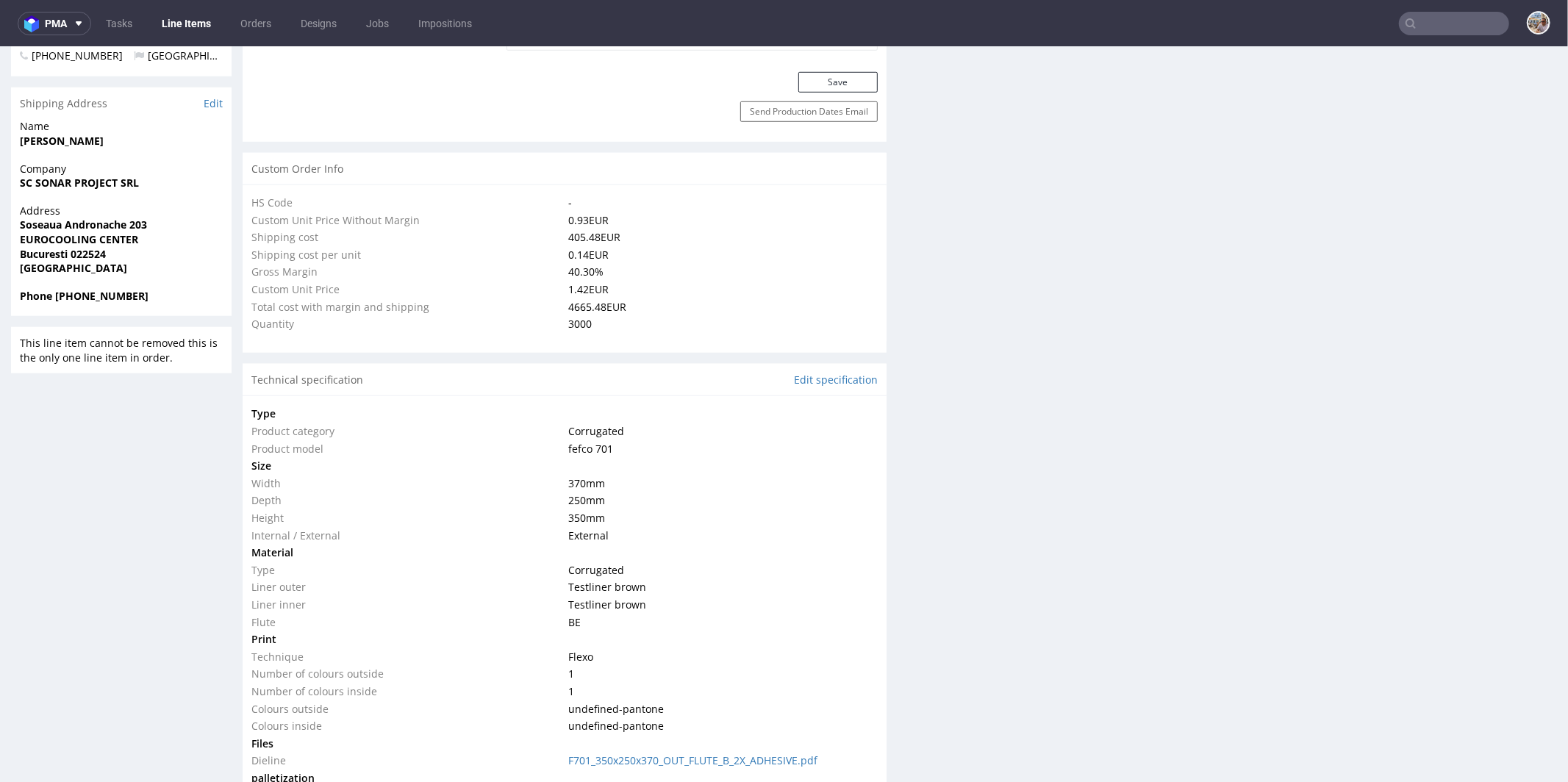
select select "in_progress"
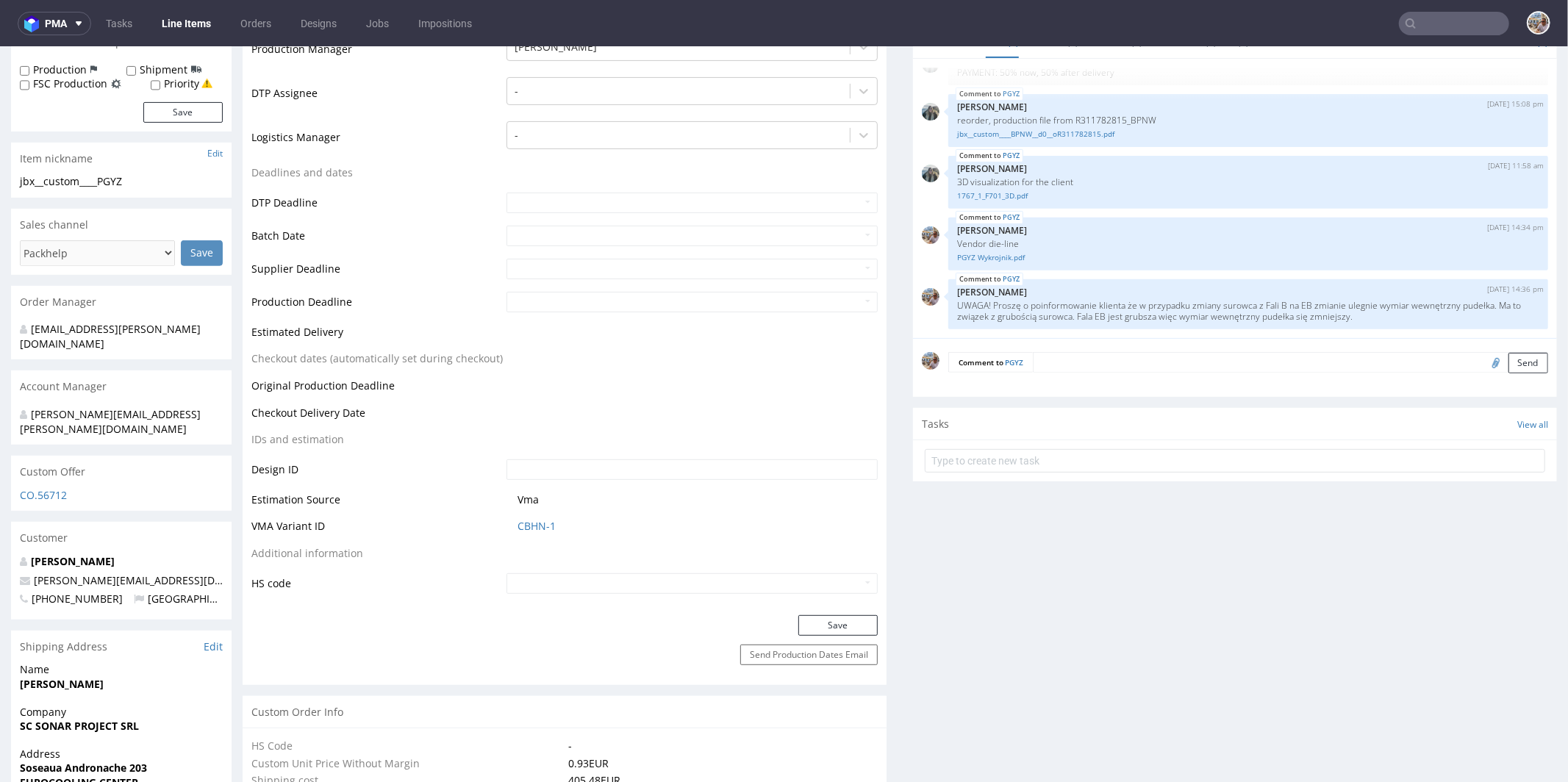
scroll to position [0, 0]
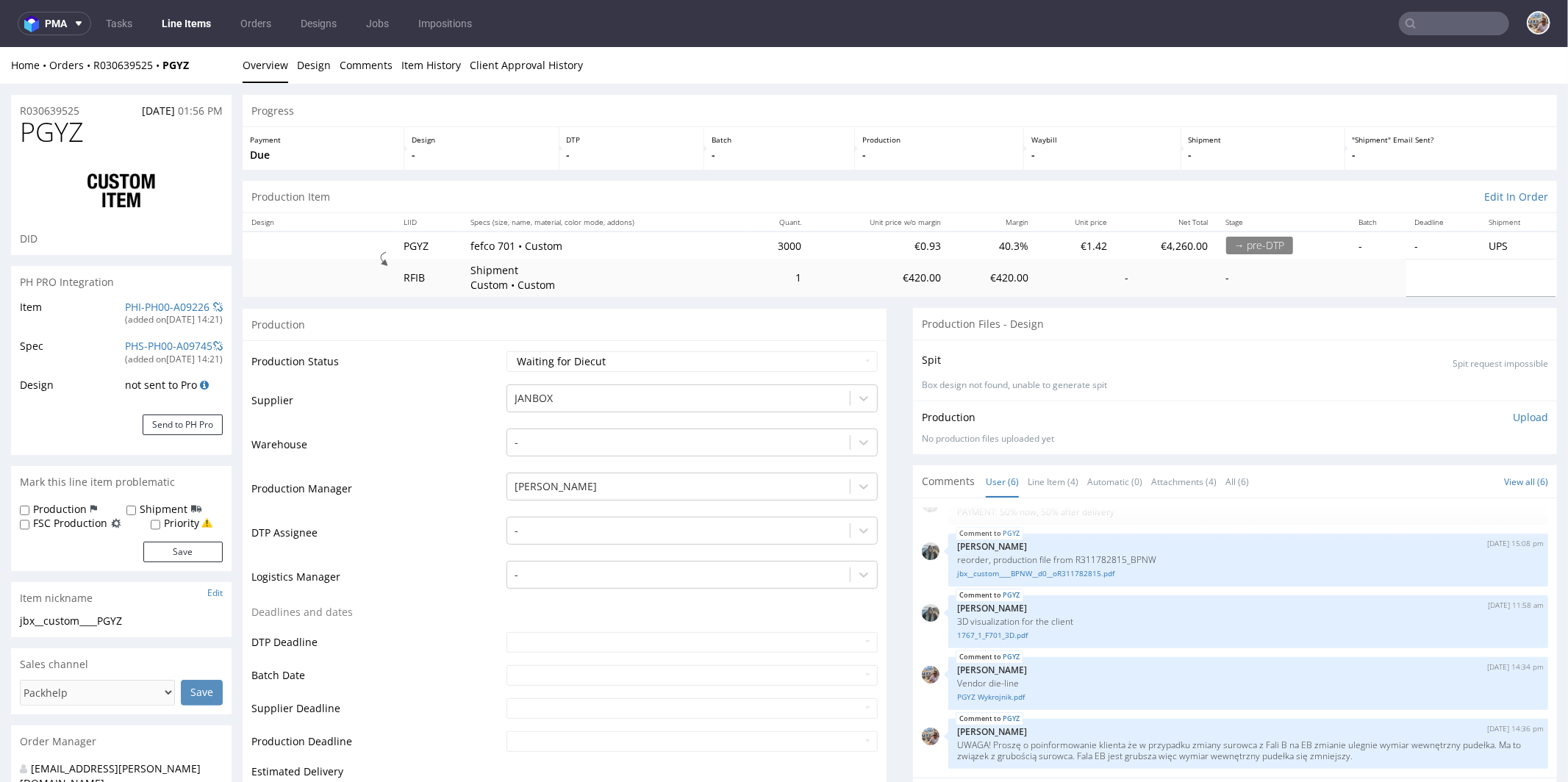
click at [163, 314] on div "(added on 07.10.2025, 14:21 )" at bounding box center [174, 319] width 98 height 13
click at [171, 303] on link "PHI-PH00-A09226" at bounding box center [167, 305] width 84 height 14
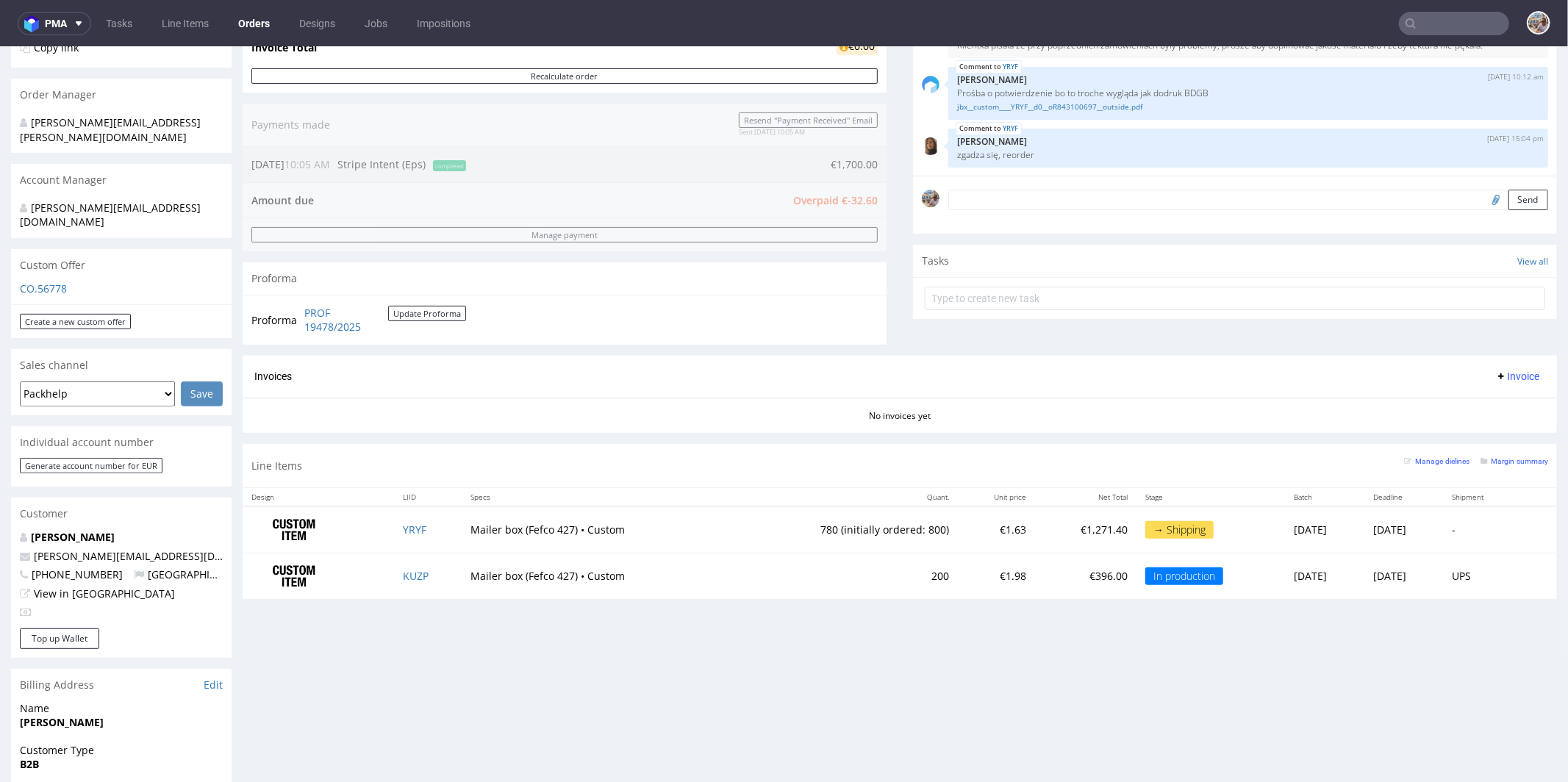
scroll to position [340, 0]
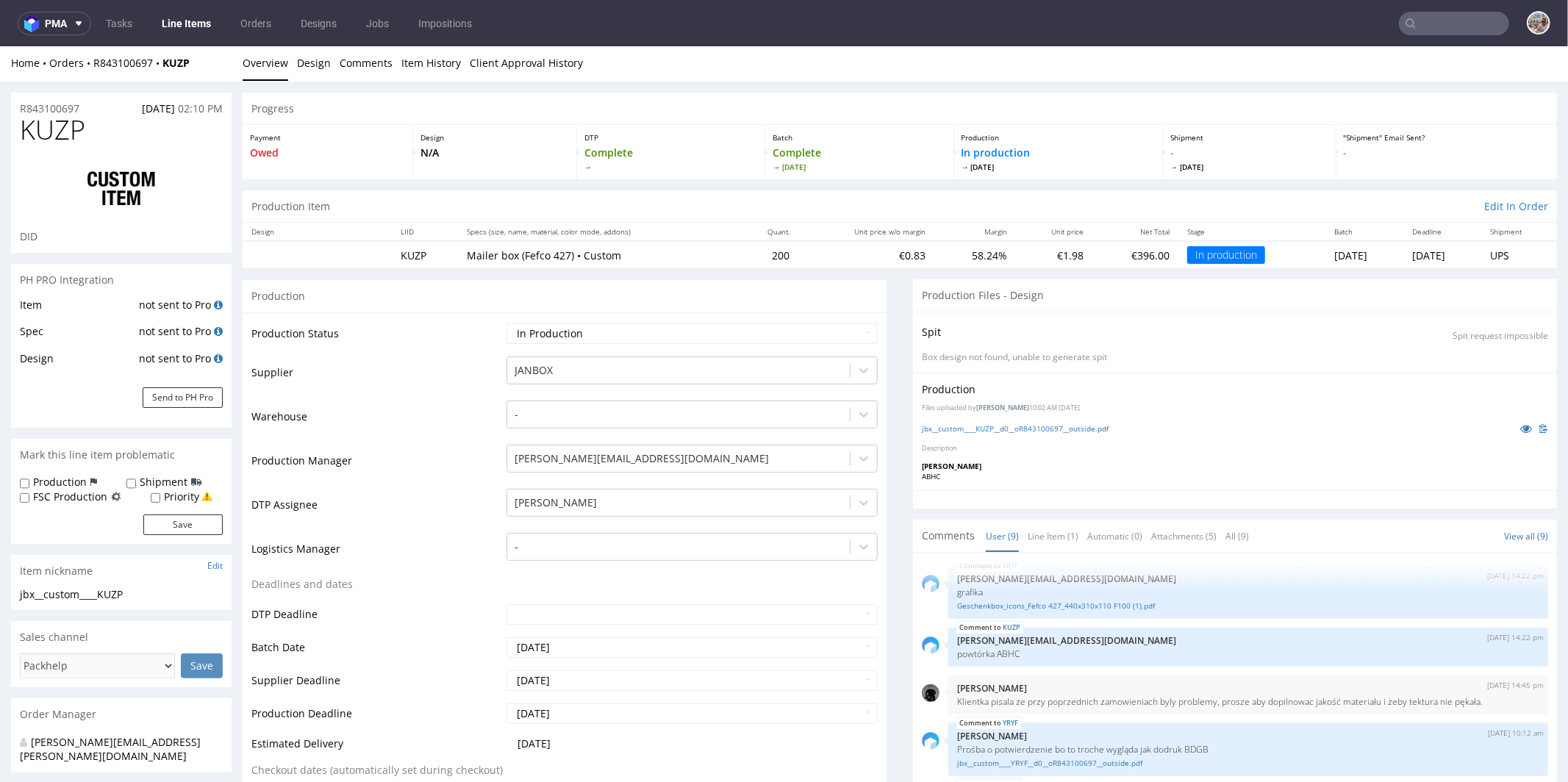
scroll to position [3, 0]
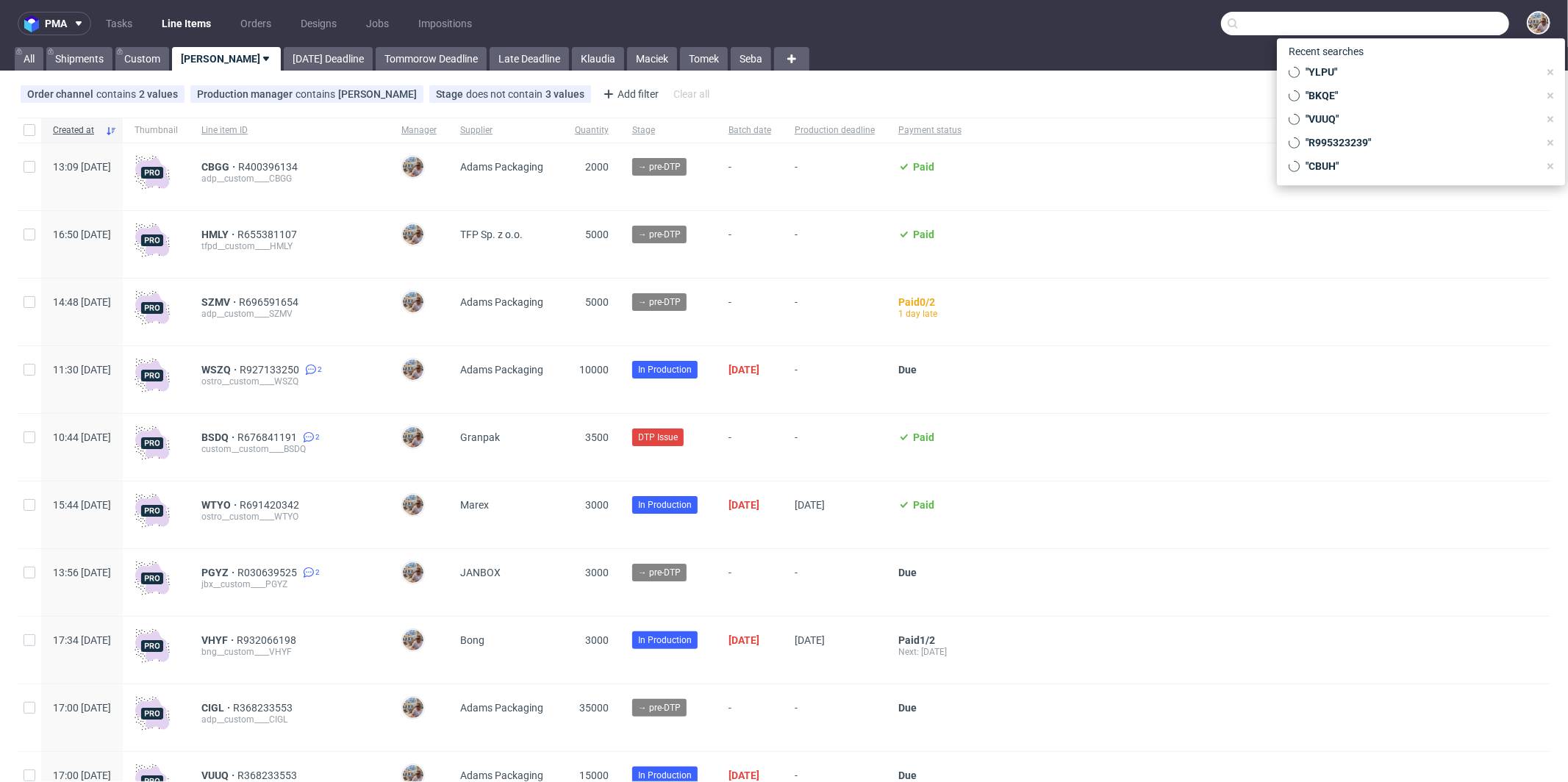
click at [1461, 31] on input "text" at bounding box center [1364, 23] width 288 height 23
paste input "YKGA"
type input "YKGA"
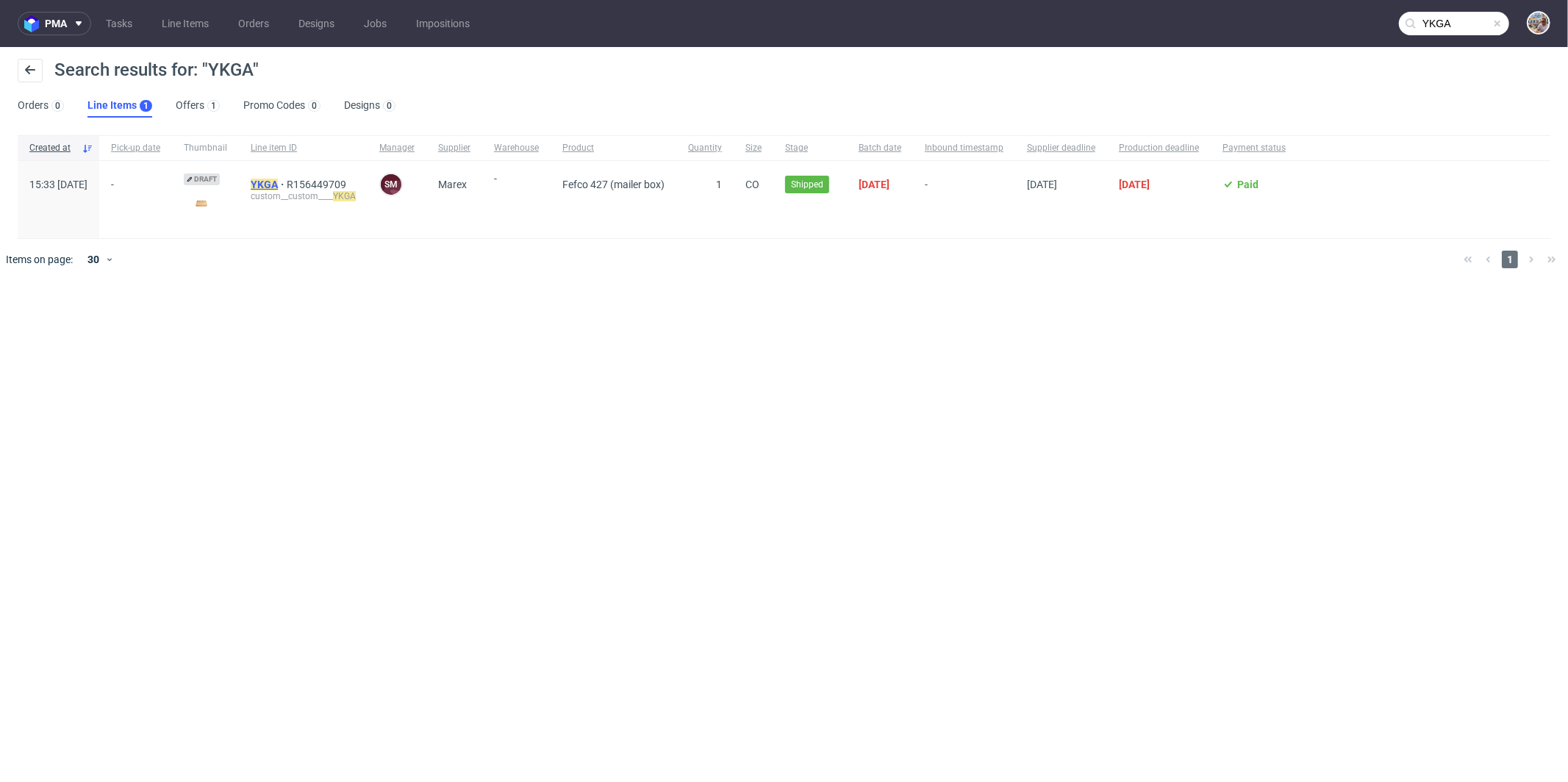
click at [278, 188] on mark "YKGA" at bounding box center [264, 184] width 27 height 12
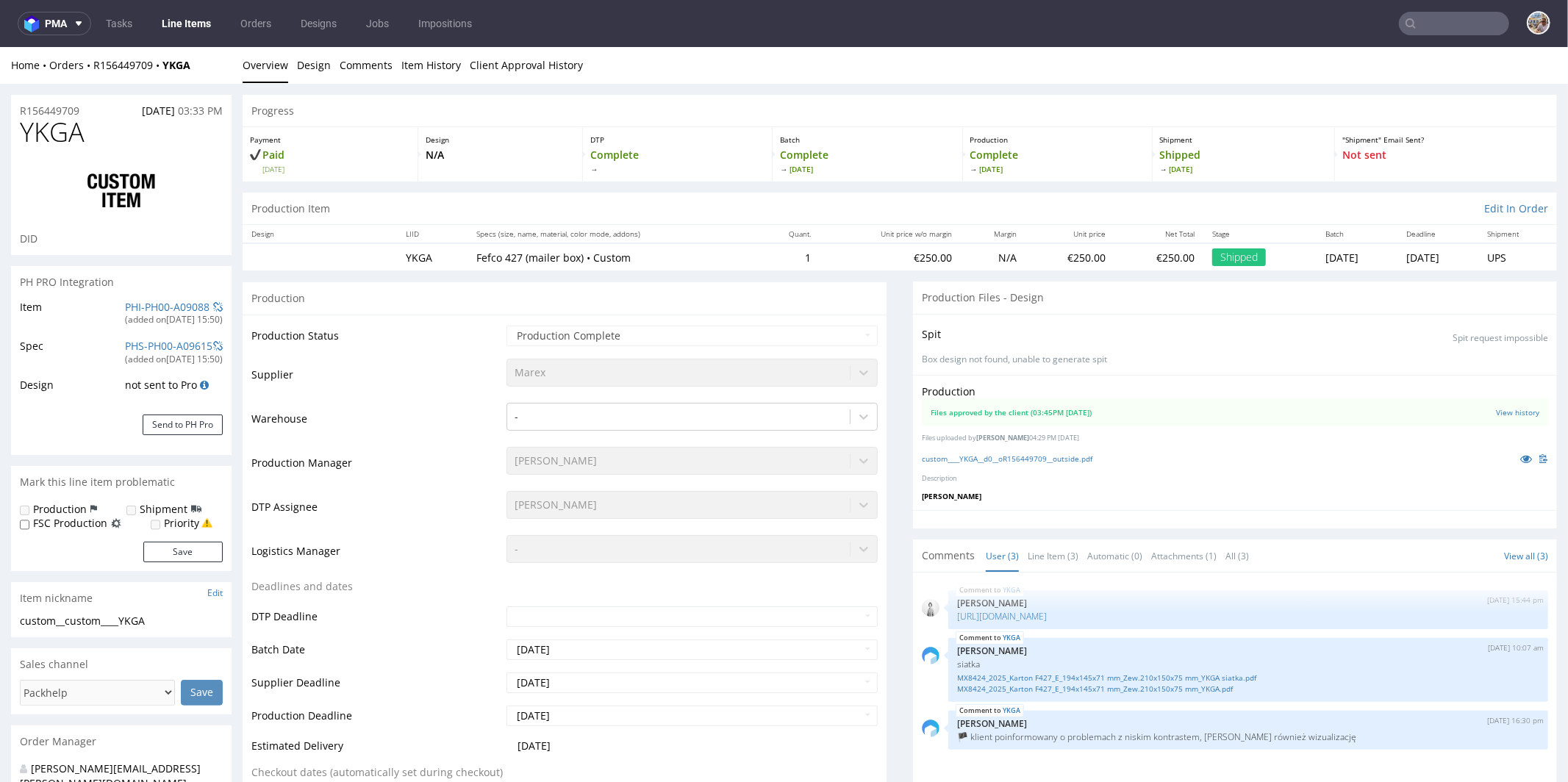
select select "in_progress"
click at [1520, 453] on icon at bounding box center [1525, 457] width 12 height 10
